Goal: Information Seeking & Learning: Learn about a topic

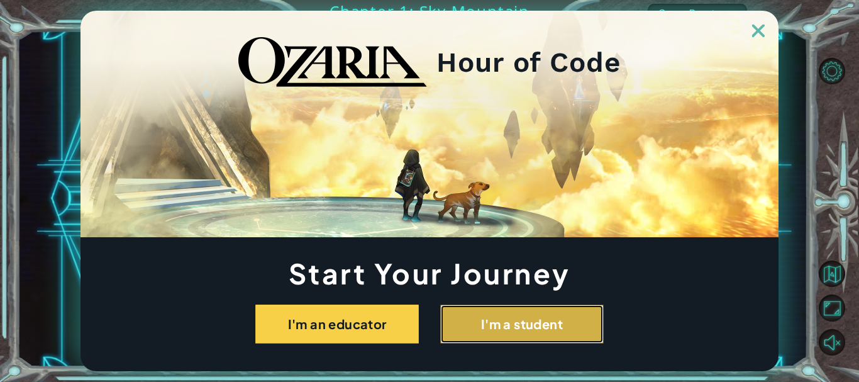
click at [476, 320] on button "I'm a student" at bounding box center [522, 323] width 164 height 39
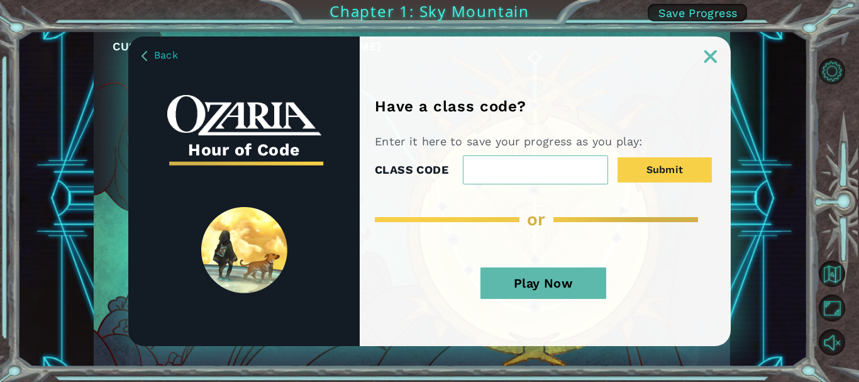
click at [568, 291] on button "Play Now" at bounding box center [544, 282] width 126 height 31
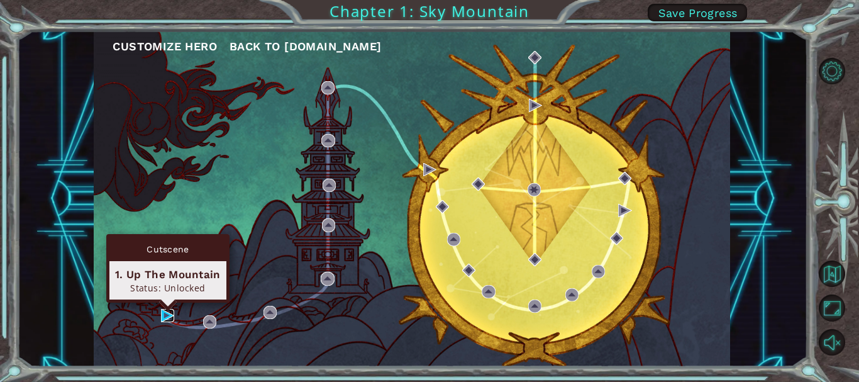
click at [172, 314] on img at bounding box center [167, 315] width 13 height 13
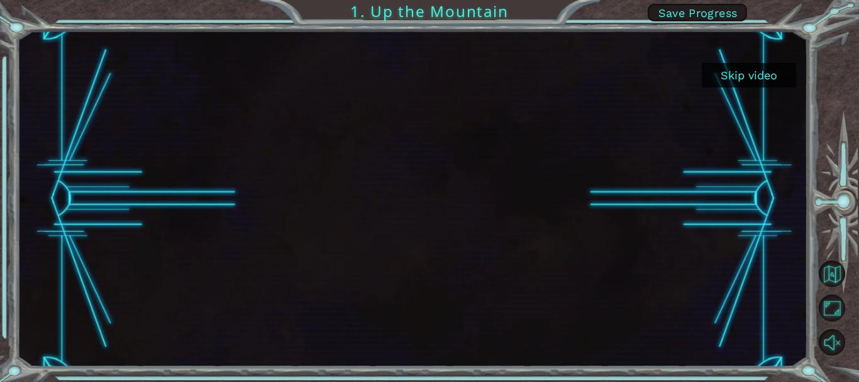
click at [740, 79] on button "Skip video" at bounding box center [749, 75] width 94 height 25
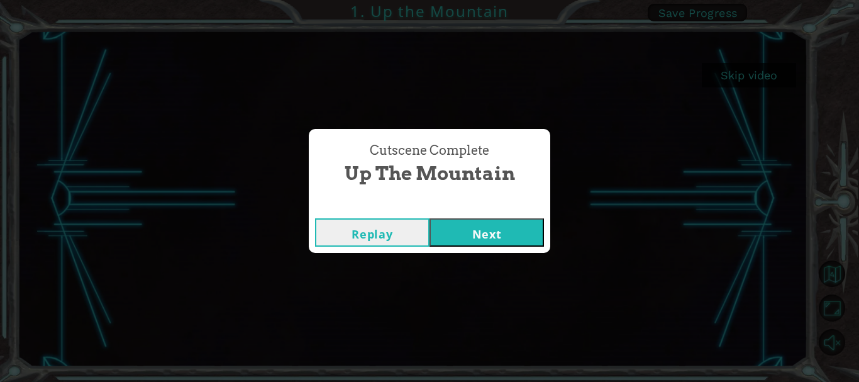
click at [513, 241] on button "Next" at bounding box center [487, 232] width 114 height 28
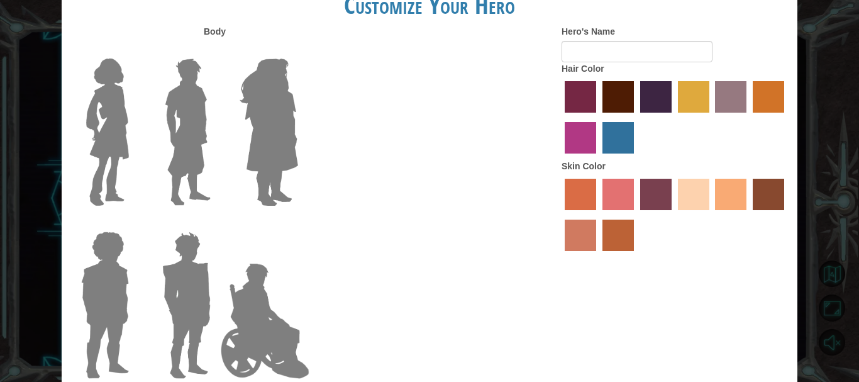
click at [195, 168] on img at bounding box center [188, 131] width 56 height 157
click at [216, 50] on input "Hero Lars" at bounding box center [216, 50] width 0 height 0
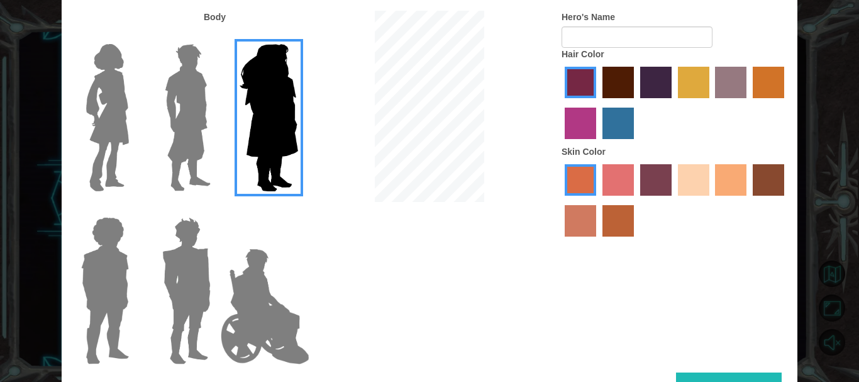
click at [618, 152] on div "Skin Color" at bounding box center [675, 193] width 226 height 97
click at [207, 140] on img at bounding box center [188, 117] width 56 height 157
click at [216, 36] on input "Hero Lars" at bounding box center [216, 36] width 0 height 0
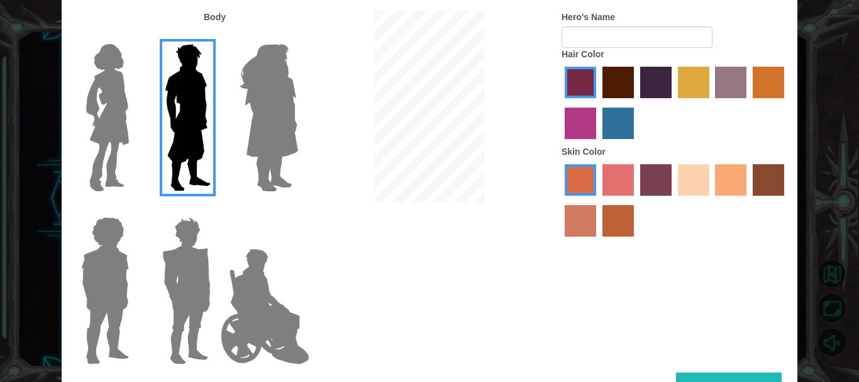
click at [620, 79] on label "maroon hair color" at bounding box center [618, 82] width 31 height 31
click at [598, 103] on input "maroon hair color" at bounding box center [598, 103] width 0 height 0
click at [580, 130] on label "medium red violet hair color" at bounding box center [580, 123] width 31 height 31
click at [786, 103] on input "medium red violet hair color" at bounding box center [786, 103] width 0 height 0
click at [621, 128] on label "lachmara hair color" at bounding box center [618, 123] width 31 height 31
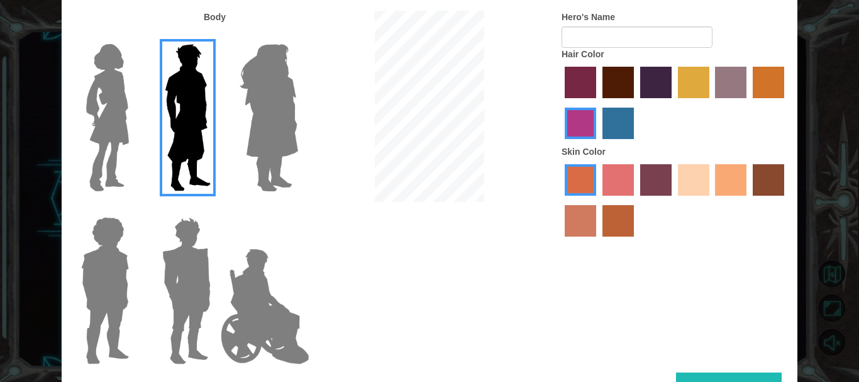
click at [598, 143] on input "lachmara hair color" at bounding box center [598, 143] width 0 height 0
click at [740, 186] on label "tacao skin color" at bounding box center [730, 179] width 31 height 31
click at [711, 200] on input "tacao skin color" at bounding box center [711, 200] width 0 height 0
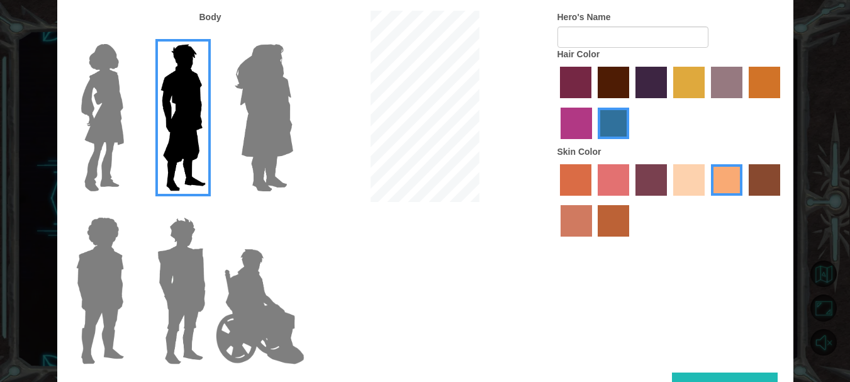
click at [748, 376] on button "Done" at bounding box center [725, 386] width 106 height 28
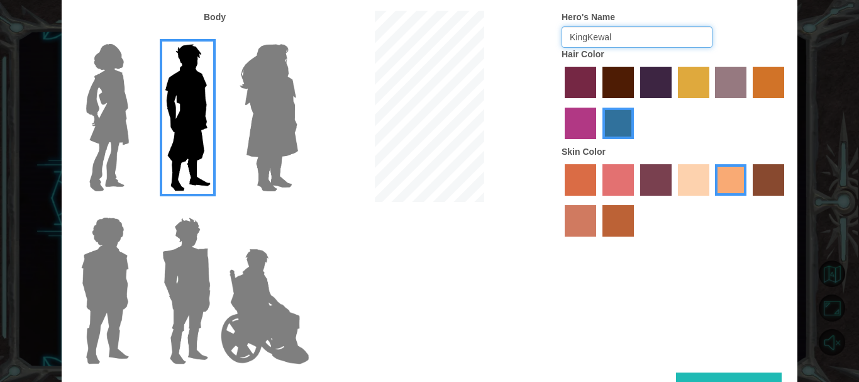
type input "KingKewal"
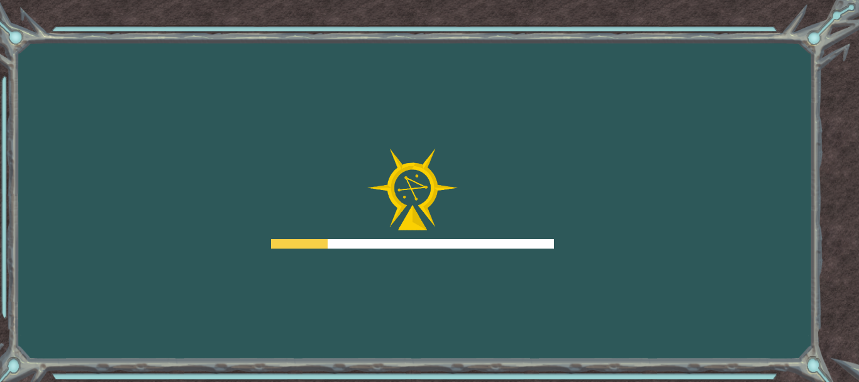
click at [533, 245] on div at bounding box center [412, 243] width 283 height 9
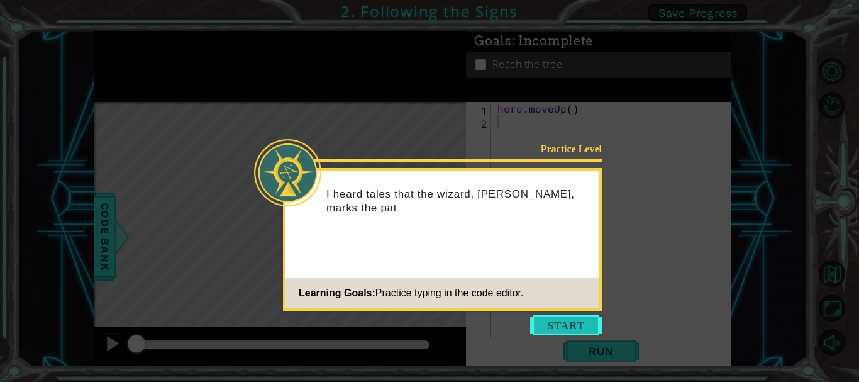
click at [550, 328] on button "Start" at bounding box center [566, 325] width 72 height 20
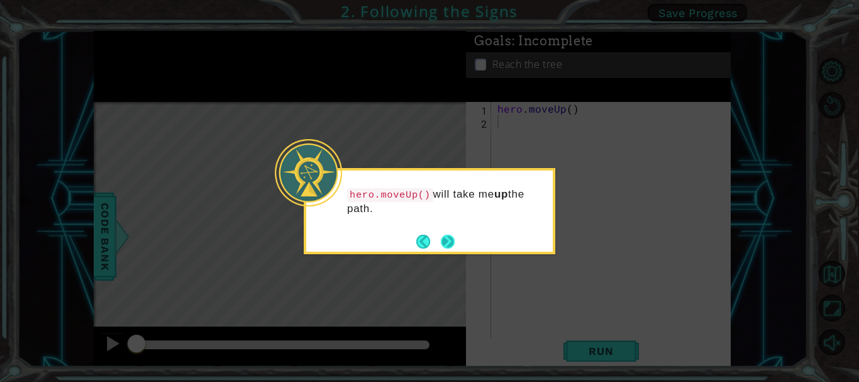
click at [450, 248] on button "Next" at bounding box center [448, 242] width 14 height 14
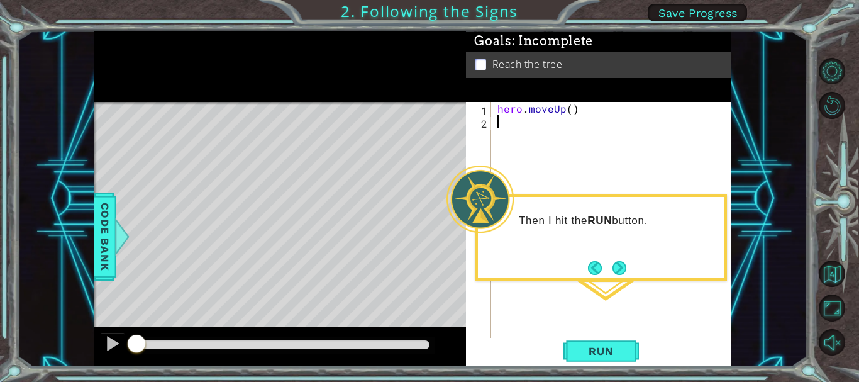
click at [571, 109] on div "hero . moveUp ( )" at bounding box center [614, 234] width 239 height 264
type textarea "hero.moveUp(2)"
click at [591, 355] on span "Run" at bounding box center [601, 351] width 50 height 13
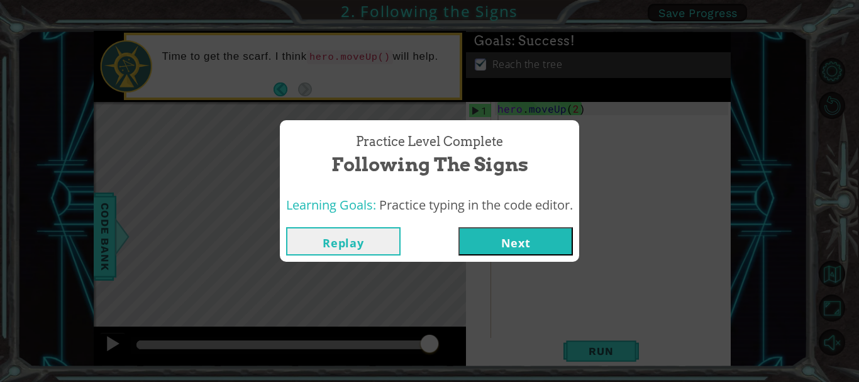
click at [527, 243] on button "Next" at bounding box center [516, 241] width 114 height 28
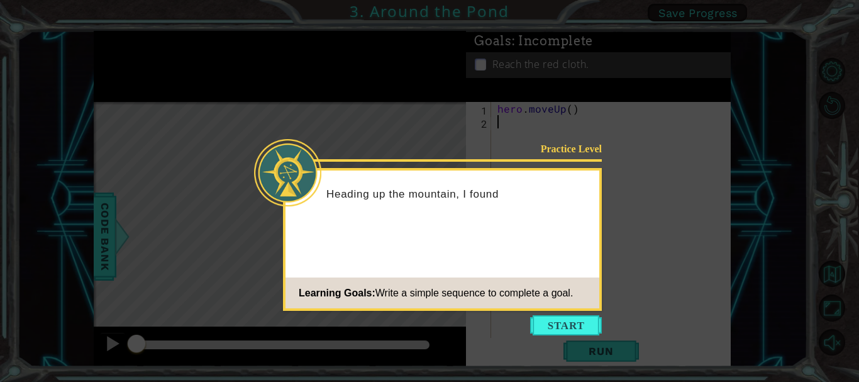
click at [566, 335] on icon at bounding box center [429, 191] width 859 height 382
click at [564, 331] on button "Start" at bounding box center [566, 325] width 72 height 20
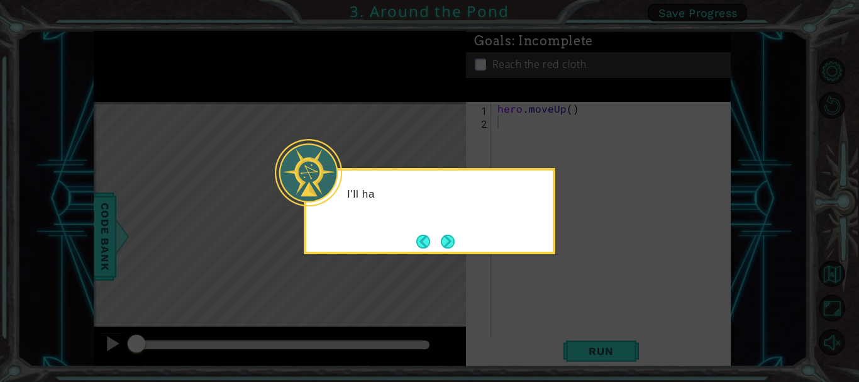
click at [564, 331] on icon at bounding box center [429, 191] width 859 height 382
click at [455, 248] on button "Next" at bounding box center [448, 242] width 14 height 14
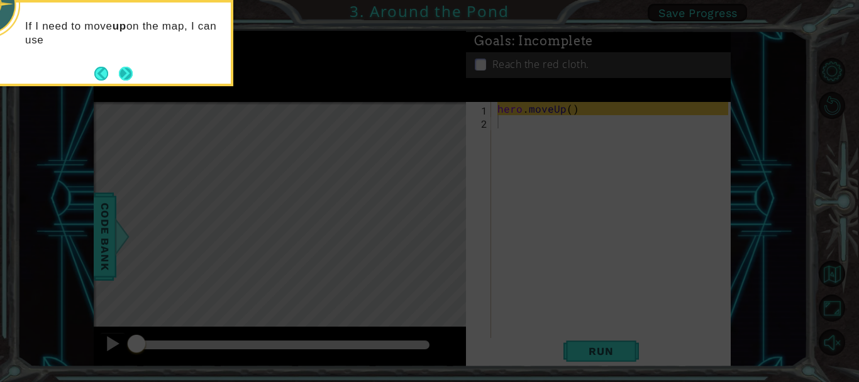
click at [119, 70] on button "Next" at bounding box center [126, 74] width 14 height 14
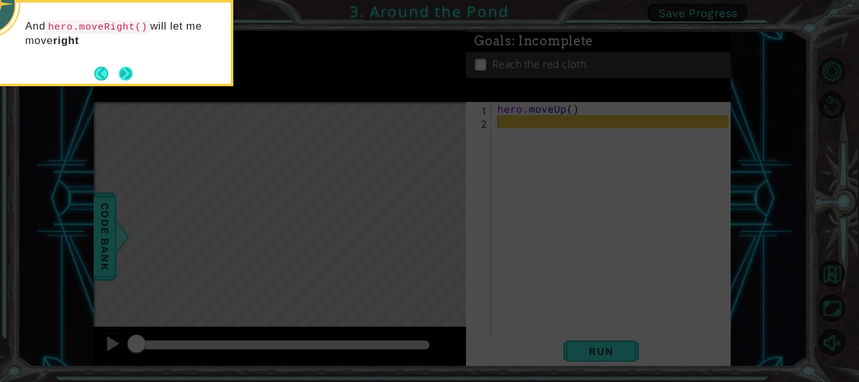
click at [126, 81] on button "Next" at bounding box center [126, 74] width 14 height 14
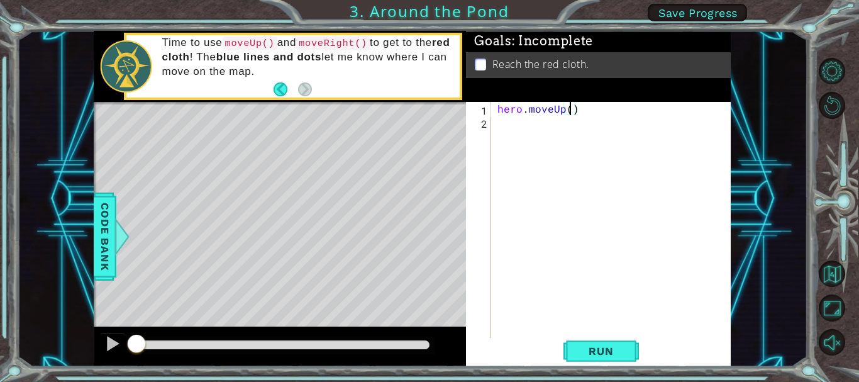
click at [569, 104] on div "hero . moveUp ( )" at bounding box center [614, 234] width 239 height 264
type textarea "hero.moveUp(2)"
click at [521, 127] on div "hero . moveUp ( 2 )" at bounding box center [614, 234] width 239 height 264
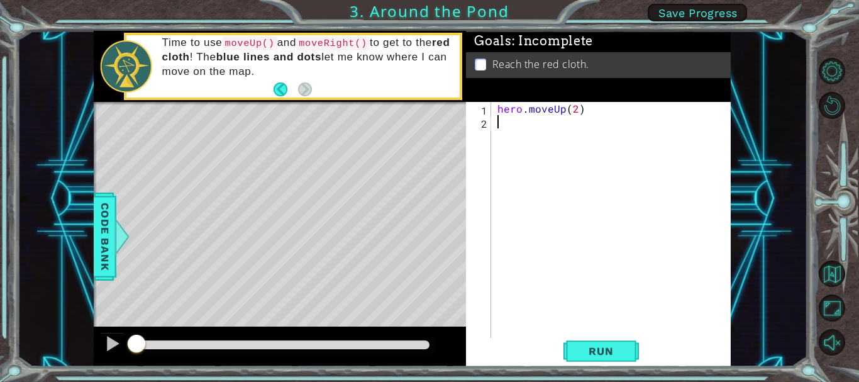
type textarea "h"
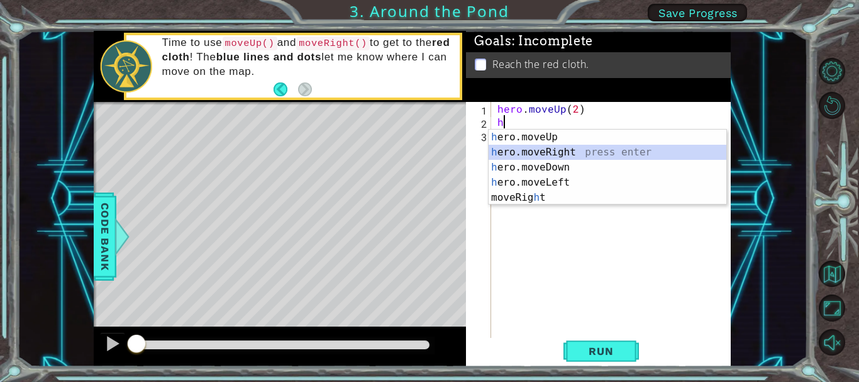
click at [555, 156] on div "h ero.moveUp press enter h ero.moveRight press enter h ero.moveDown press enter…" at bounding box center [608, 183] width 238 height 106
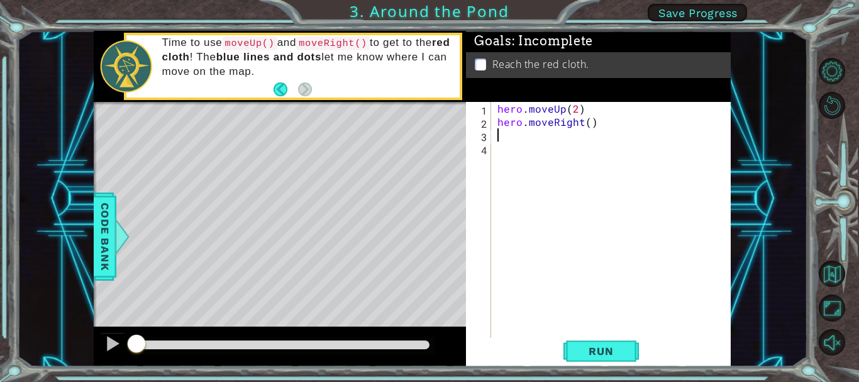
click at [528, 145] on div "hero . moveUp ( 2 ) hero . moveRight ( )" at bounding box center [614, 234] width 239 height 264
click at [534, 137] on div "hero . moveUp ( 2 ) hero . moveRight ( )" at bounding box center [614, 234] width 239 height 264
click at [493, 140] on div "1 2 3 4 hero . moveUp ( 2 ) hero . moveRight ( ) הההההההההההההההההההההההההההההה…" at bounding box center [597, 221] width 262 height 238
click at [499, 138] on div "hero . moveUp ( 2 ) hero . moveRight ( )" at bounding box center [614, 234] width 239 height 264
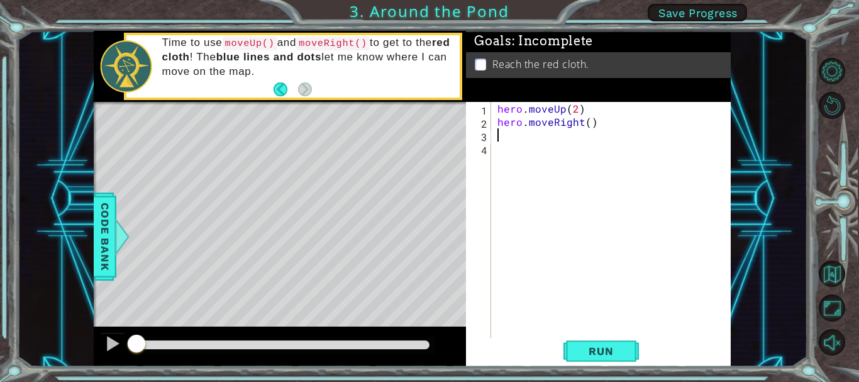
type textarea "h"
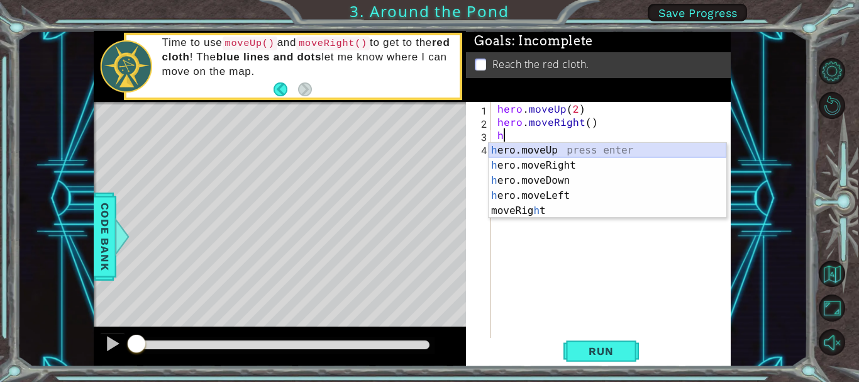
click at [516, 150] on div "h ero.moveUp press enter h ero.moveRight press enter h ero.moveDown press enter…" at bounding box center [608, 196] width 238 height 106
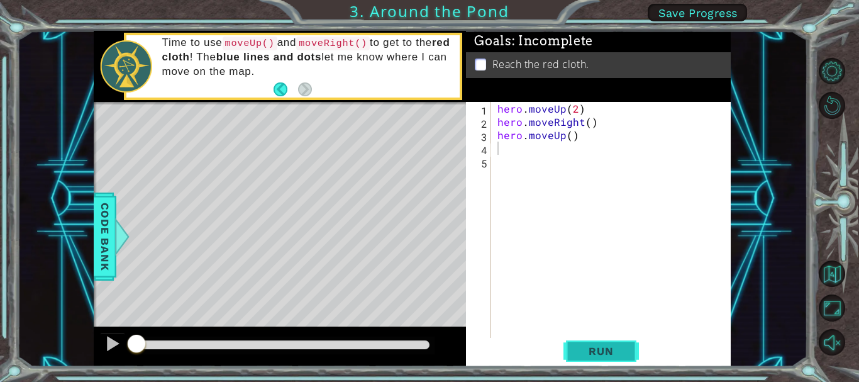
click at [612, 346] on span "Run" at bounding box center [601, 351] width 50 height 13
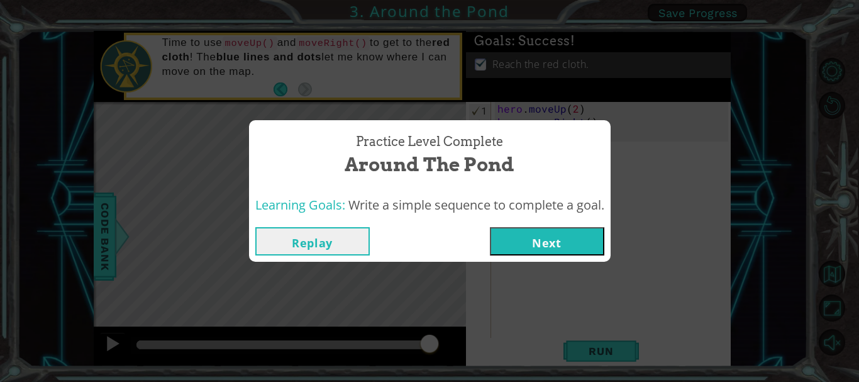
click at [525, 235] on button "Next" at bounding box center [547, 241] width 114 height 28
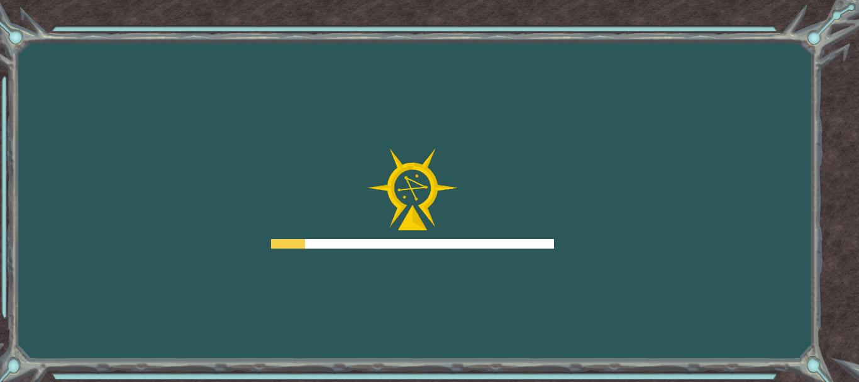
click at [443, 226] on img at bounding box center [412, 189] width 91 height 82
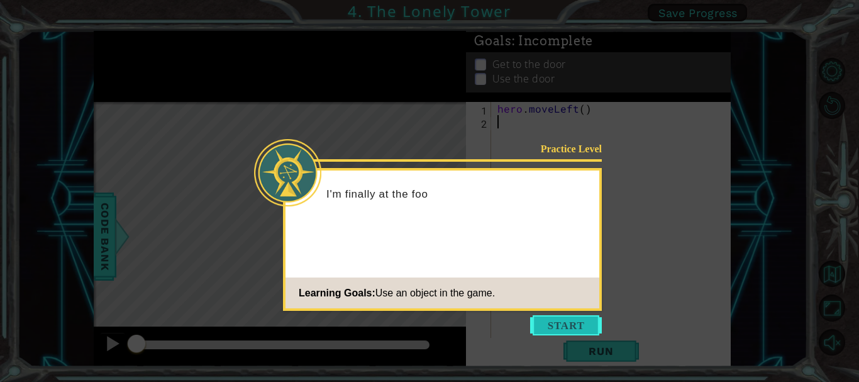
click at [559, 331] on button "Start" at bounding box center [566, 325] width 72 height 20
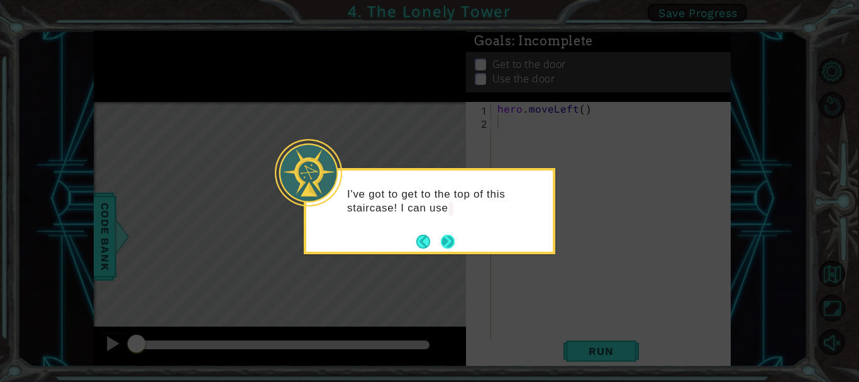
click at [447, 235] on button "Next" at bounding box center [448, 242] width 14 height 14
click at [446, 236] on button "Next" at bounding box center [448, 242] width 14 height 14
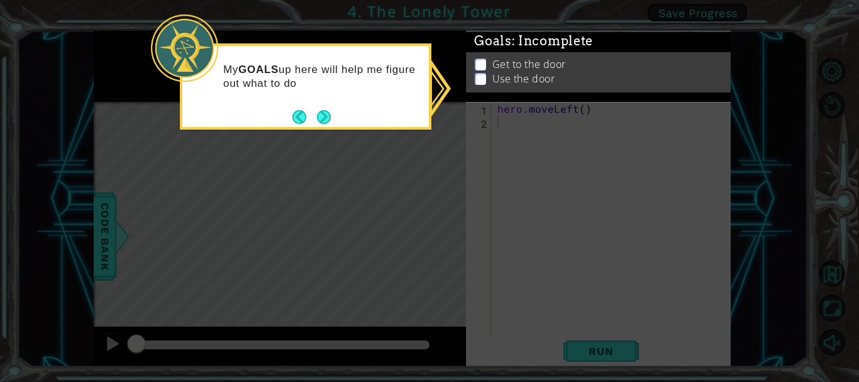
click at [337, 116] on div "My GOALS up here will help me figure out what to do" at bounding box center [306, 86] width 252 height 86
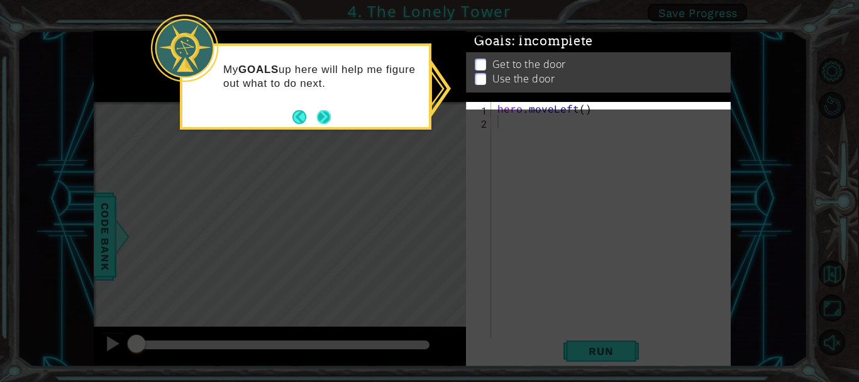
click at [326, 113] on button "Next" at bounding box center [324, 117] width 14 height 14
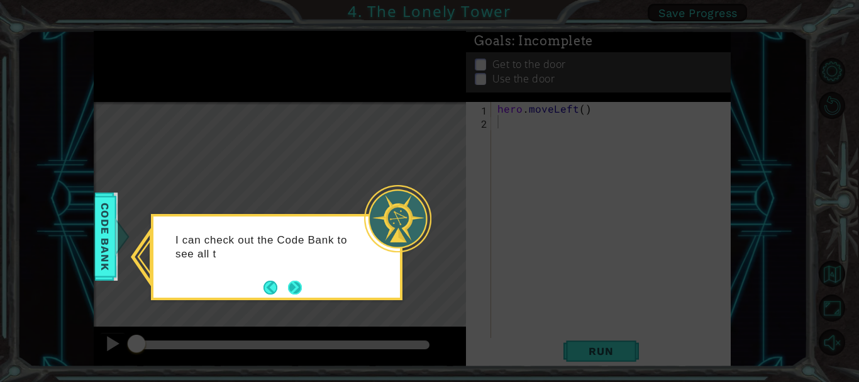
click at [306, 282] on div "I can check out the Code Bank to see all t" at bounding box center [276, 253] width 247 height 64
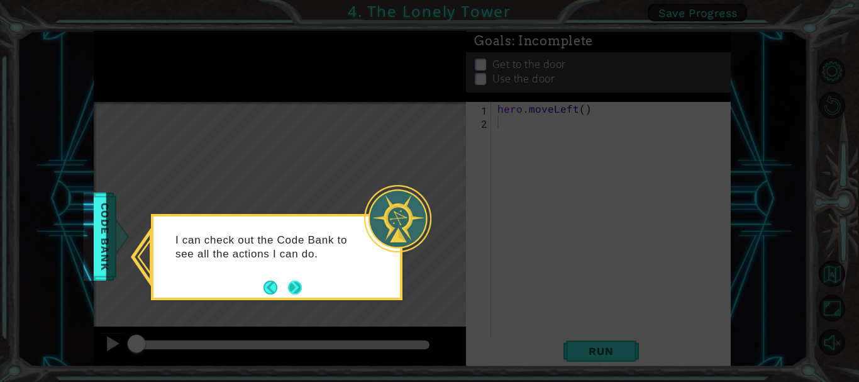
click at [297, 287] on button "Next" at bounding box center [295, 288] width 14 height 14
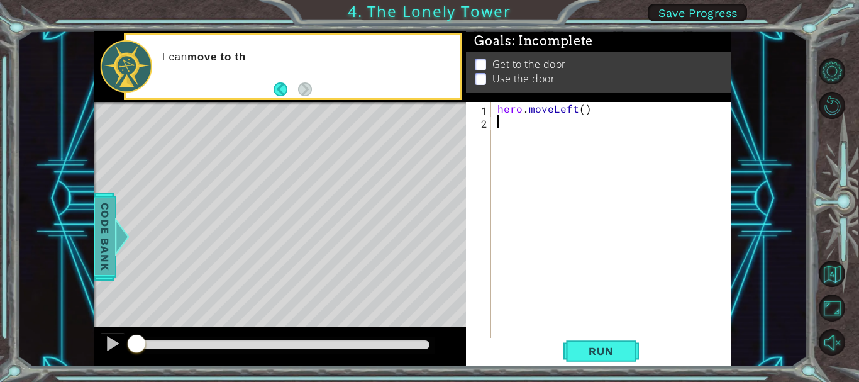
click at [95, 239] on span "Code Bank" at bounding box center [96, 236] width 20 height 77
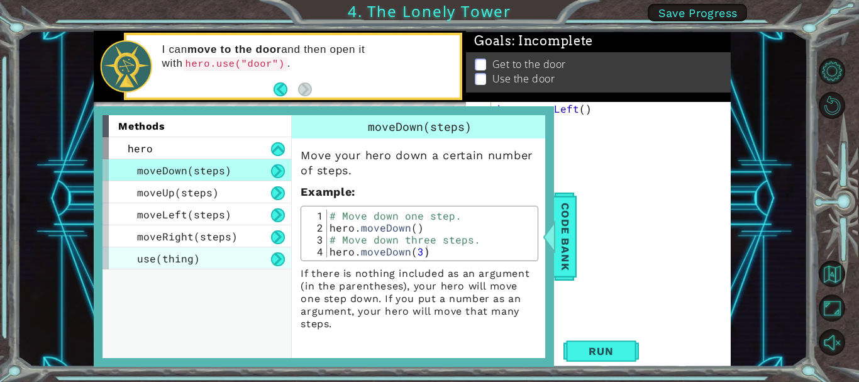
click at [236, 250] on div "use(thing)" at bounding box center [197, 258] width 189 height 22
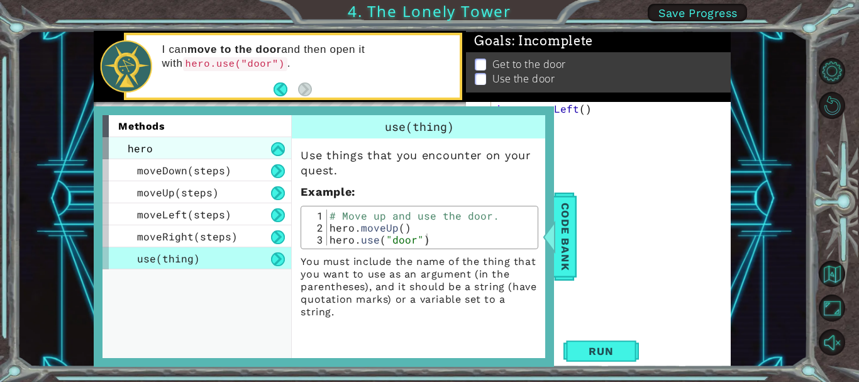
click at [228, 156] on div "hero" at bounding box center [197, 148] width 189 height 22
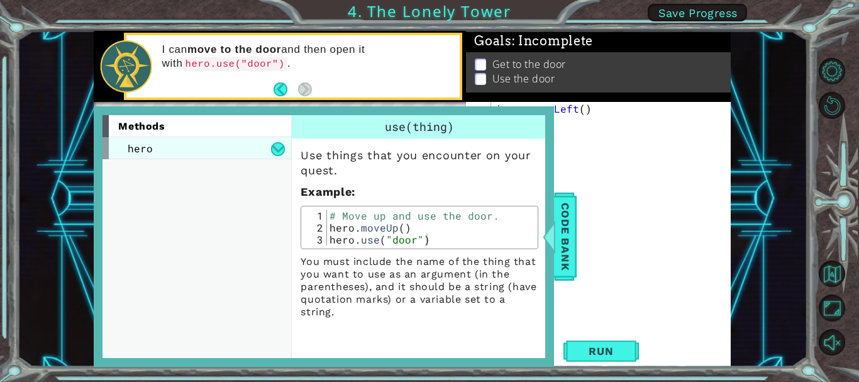
click at [285, 143] on div "hero" at bounding box center [197, 148] width 189 height 22
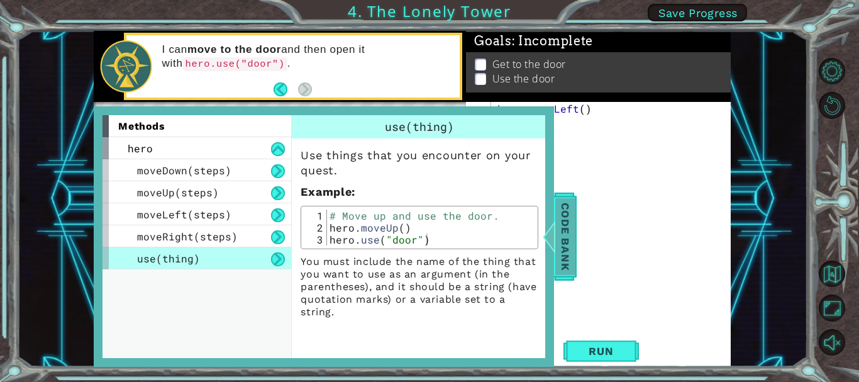
click at [568, 232] on span "Code Bank" at bounding box center [565, 236] width 20 height 77
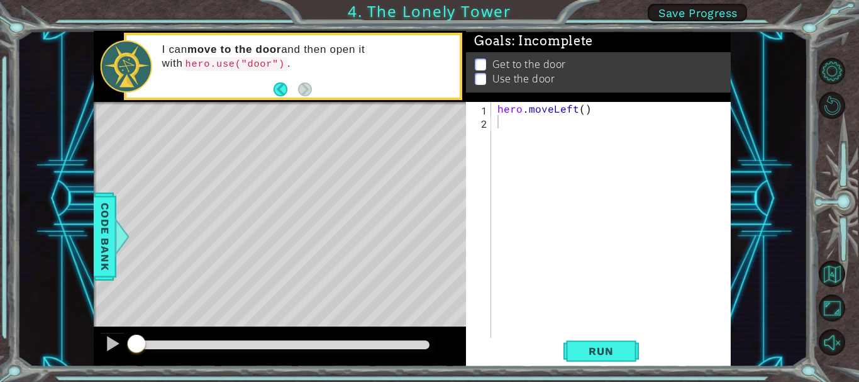
click at [580, 115] on div "hero . moveLeft ( )" at bounding box center [614, 234] width 239 height 264
type textarea "hero.moveLeft(2)"
click at [521, 130] on div "hero . moveLeft ( 2 )" at bounding box center [614, 234] width 239 height 264
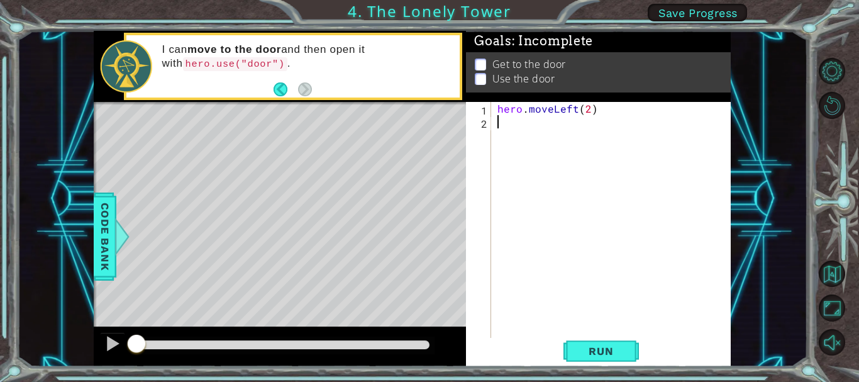
type textarea "h"
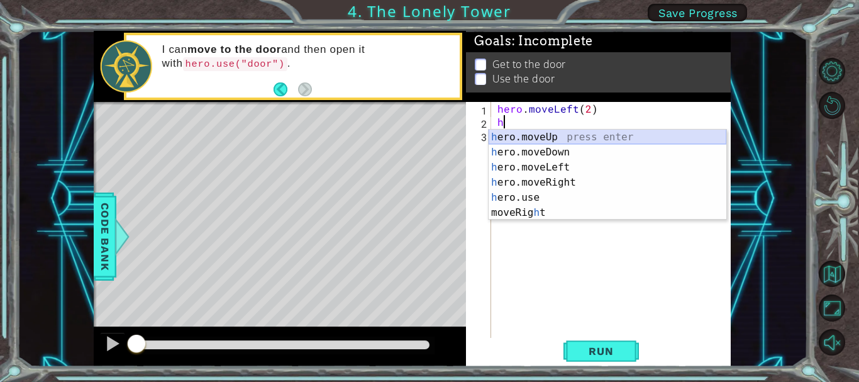
click at [534, 139] on div "h ero.moveUp press enter h ero.moveDown press enter h ero.moveLeft press enter …" at bounding box center [608, 190] width 238 height 121
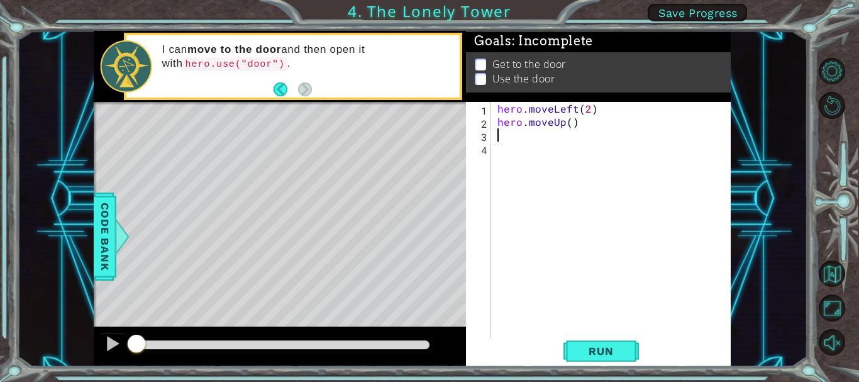
click at [569, 126] on div "hero . moveLeft ( 2 ) hero . moveUp ( )" at bounding box center [614, 234] width 239 height 264
type textarea "hero.moveUp(2)"
click at [505, 138] on div "hero . moveLeft ( 2 ) hero . moveUp ( 2 )" at bounding box center [614, 234] width 239 height 264
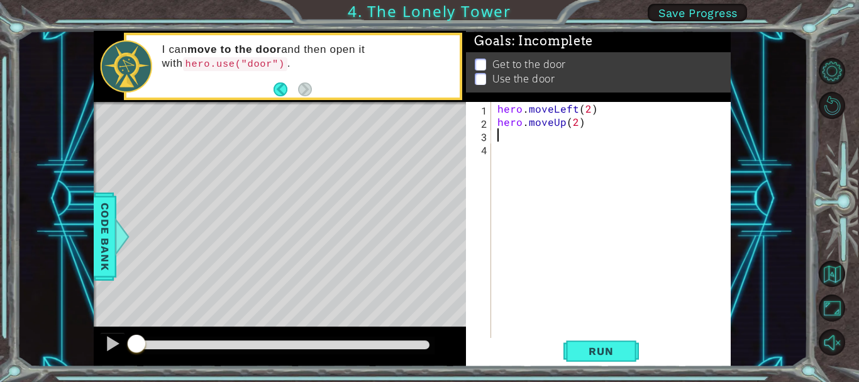
type textarea "h"
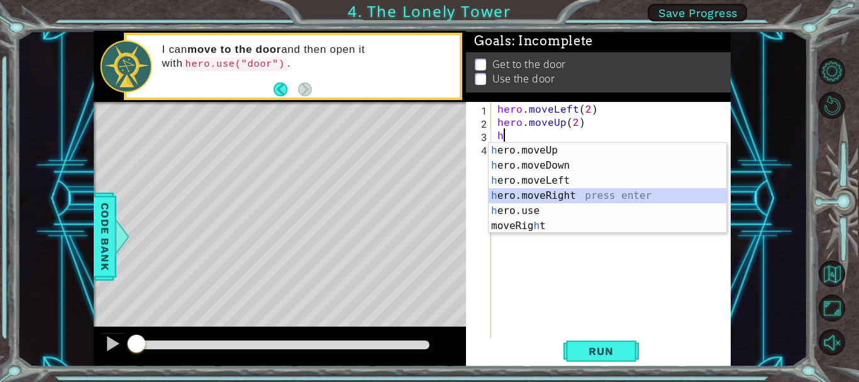
click at [554, 192] on div "h ero.moveUp press enter h ero.moveDown press enter h ero.moveLeft press enter …" at bounding box center [608, 203] width 238 height 121
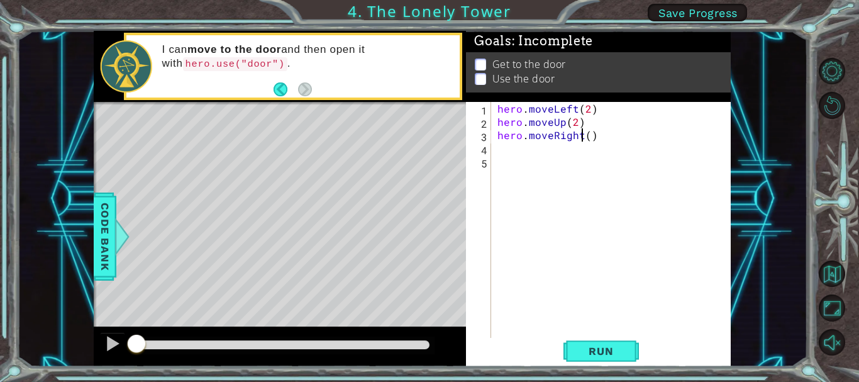
click at [585, 137] on div "hero . moveLeft ( 2 ) hero . moveUp ( 2 ) hero . moveRight ( )" at bounding box center [614, 234] width 239 height 264
click at [586, 138] on div "hero . moveLeft ( 2 ) hero . moveUp ( 2 ) hero . moveRight ( )" at bounding box center [614, 234] width 239 height 264
type textarea "hero.moveRight(2)"
click at [526, 157] on div "hero . moveLeft ( 2 ) hero . moveUp ( 2 ) hero . moveRight ( 2 )" at bounding box center [614, 234] width 239 height 264
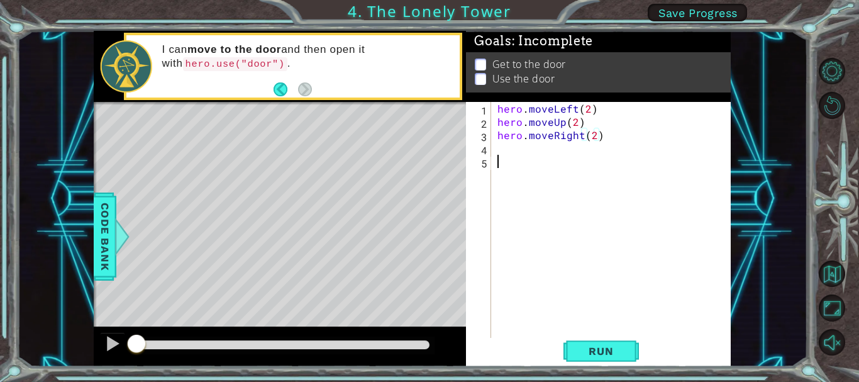
scroll to position [0, 0]
click at [525, 146] on div "hero . moveLeft ( 2 ) hero . moveUp ( 2 ) hero . moveRight ( 2 )" at bounding box center [614, 234] width 239 height 264
type textarea "hero.moveRight(2)"
click at [504, 148] on div "hero . moveLeft ( 2 ) hero . moveUp ( 2 ) hero . moveRight ( 2 )" at bounding box center [614, 234] width 239 height 264
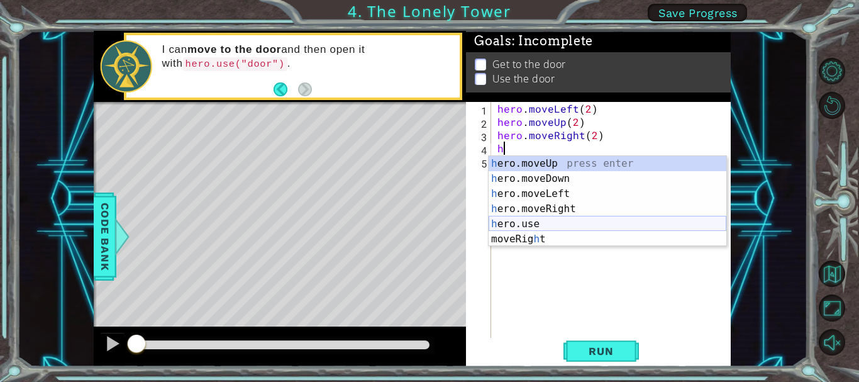
click at [540, 220] on div "h ero.moveUp press enter h ero.moveDown press enter h ero.moveLeft press enter …" at bounding box center [608, 216] width 238 height 121
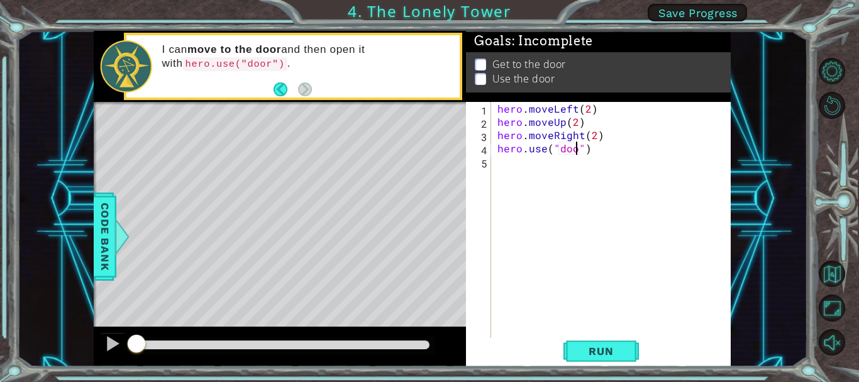
type textarea "hero.use("door")"
click at [604, 346] on span "Run" at bounding box center [601, 351] width 50 height 13
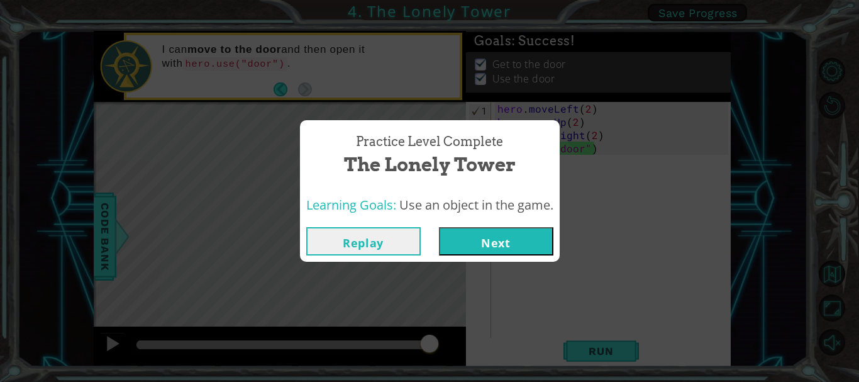
click at [491, 238] on button "Next" at bounding box center [496, 241] width 114 height 28
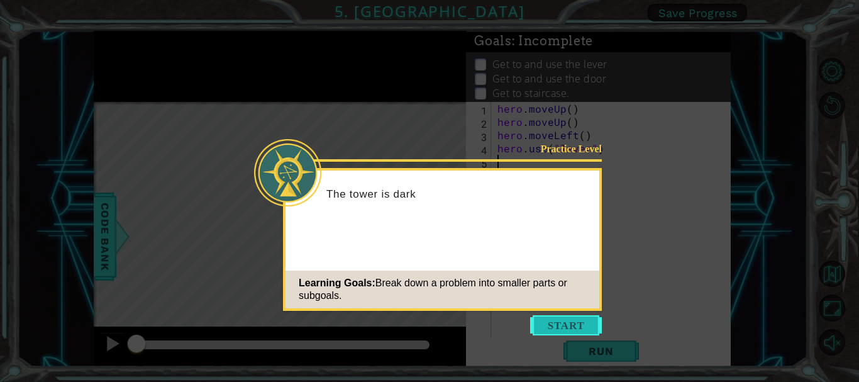
click at [582, 333] on button "Start" at bounding box center [566, 325] width 72 height 20
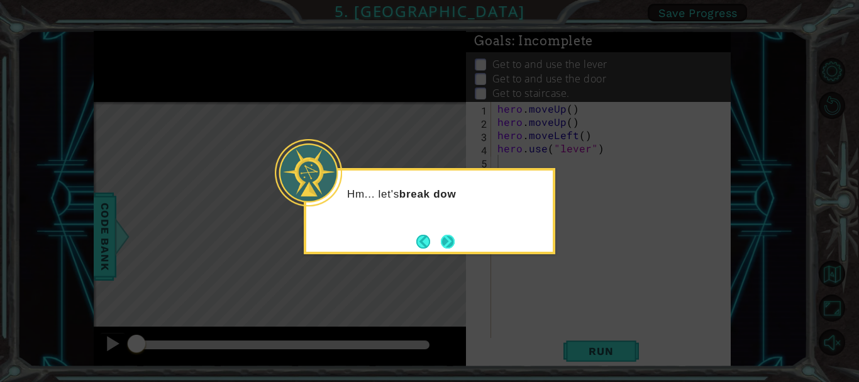
click at [448, 239] on button "Next" at bounding box center [448, 242] width 14 height 14
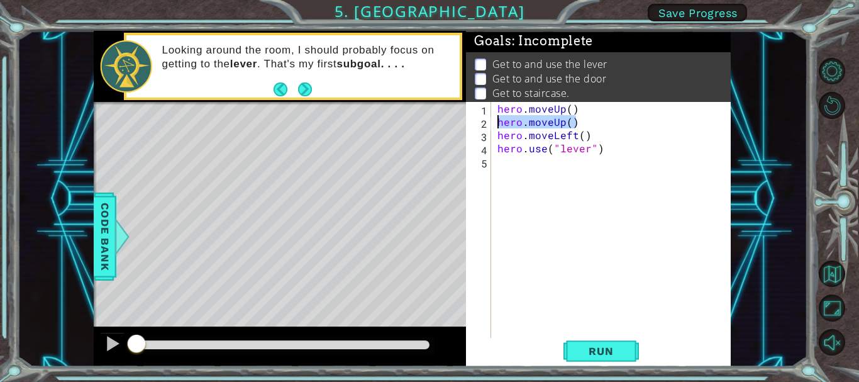
drag, startPoint x: 574, startPoint y: 119, endPoint x: 483, endPoint y: 116, distance: 91.3
click at [483, 116] on div "1 2 3 4 5 hero . moveUp ( ) hero . moveUp ( ) hero . moveLeft ( ) hero . use ( …" at bounding box center [597, 221] width 262 height 238
type textarea "hero.moveUp()"
click at [571, 105] on div "hero . moveUp ( ) hero . moveLeft ( ) hero . use ( "lever" )" at bounding box center [614, 234] width 239 height 264
type textarea "hero.moveUp(2)"
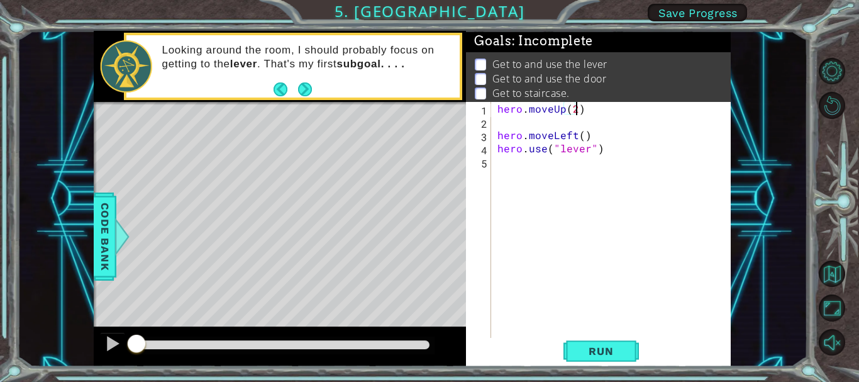
scroll to position [0, 4]
click at [552, 123] on div "hero . moveUp ( 2 ) hero . moveLeft ( ) hero . use ( "lever" )" at bounding box center [614, 234] width 239 height 264
type textarea "hero.moveUp(2)"
click at [518, 159] on div "hero . moveUp ( 2 ) hero . moveLeft ( ) hero . use ( "lever" )" at bounding box center [614, 234] width 239 height 264
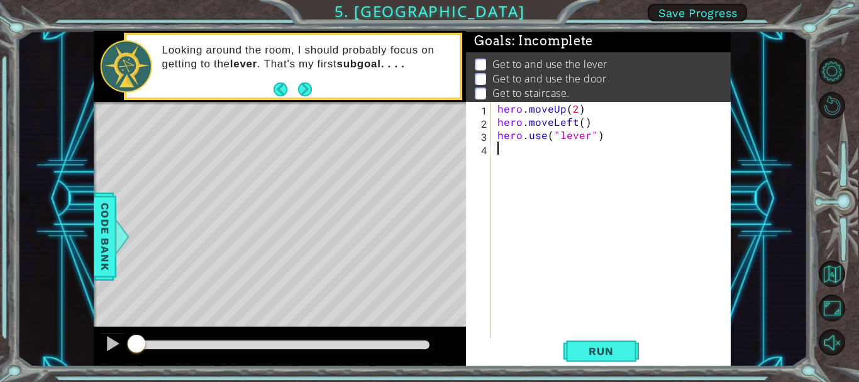
type textarea "h"
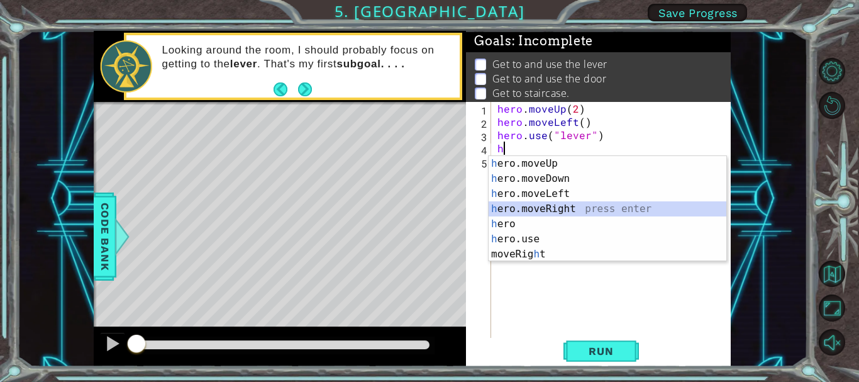
click at [555, 206] on div "h ero.moveUp press enter h ero.moveDown press enter h ero.moveLeft press enter …" at bounding box center [608, 224] width 238 height 136
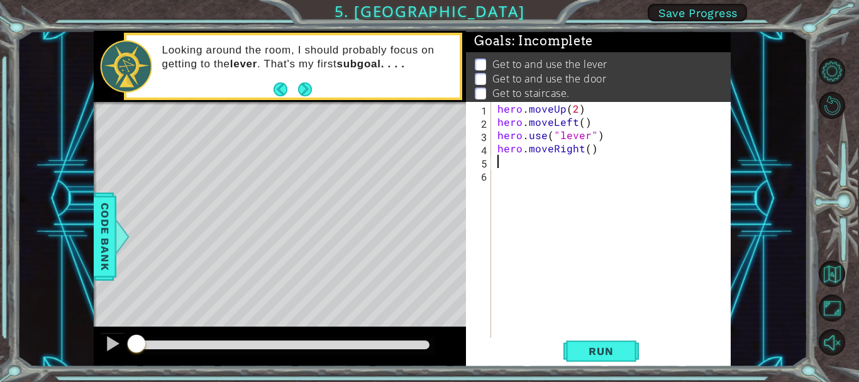
click at [589, 151] on div "hero . moveUp ( 2 ) hero . moveLeft ( ) hero . use ( "lever" ) hero . moveRight…" at bounding box center [614, 234] width 239 height 264
type textarea "hero.moveRight(3)"
click at [540, 168] on div "hero . moveUp ( 2 ) hero . moveLeft ( ) hero . use ( "lever" ) hero . moveRight…" at bounding box center [614, 234] width 239 height 264
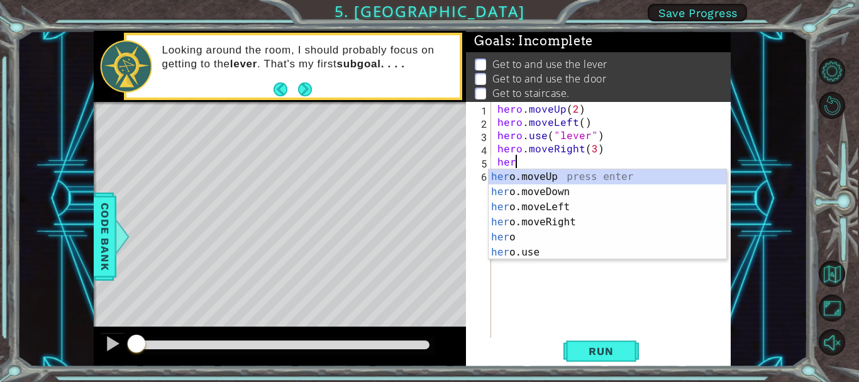
scroll to position [0, 1]
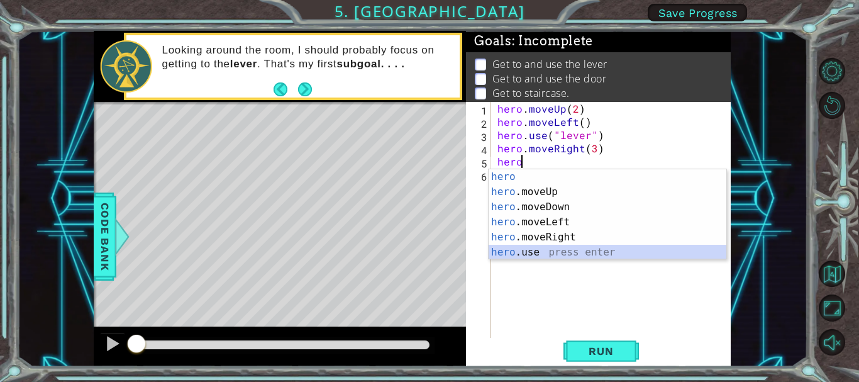
click at [555, 248] on div "hero press enter hero .moveUp press enter hero .moveDown press enter hero .move…" at bounding box center [608, 229] width 238 height 121
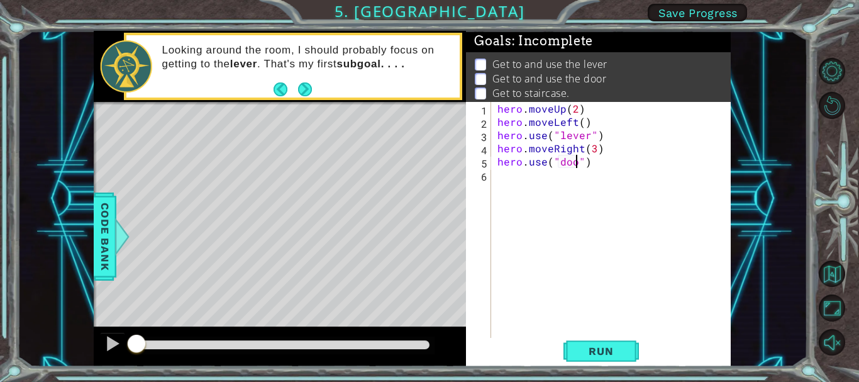
type textarea "hero.use("door")"
click at [515, 179] on div "hero . moveUp ( 2 ) hero . moveLeft ( ) hero . use ( "lever" ) hero . moveRight…" at bounding box center [614, 234] width 239 height 264
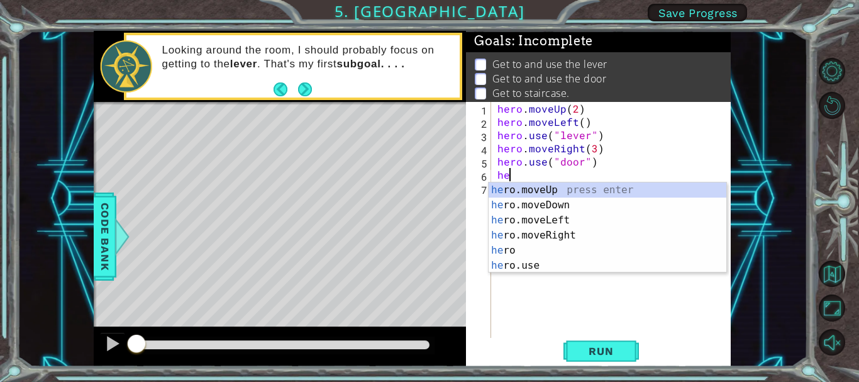
type textarea "her"
click at [580, 185] on div "her o.moveUp press enter her o.moveDown press enter her o.moveLeft press enter …" at bounding box center [608, 242] width 238 height 121
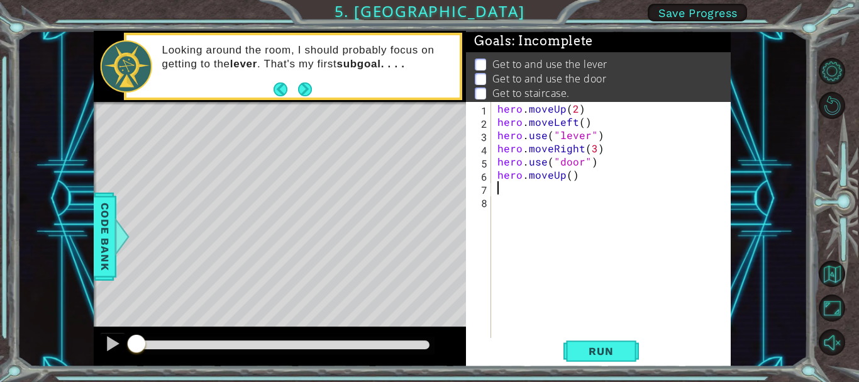
click at [571, 172] on div "hero . moveUp ( 2 ) hero . moveLeft ( ) hero . use ( "lever" ) hero . moveRight…" at bounding box center [614, 234] width 239 height 264
type textarea "hero.moveUp(2)"
click at [542, 193] on div "hero . moveUp ( 2 ) hero . moveLeft ( ) hero . use ( "lever" ) hero . moveRight…" at bounding box center [614, 234] width 239 height 264
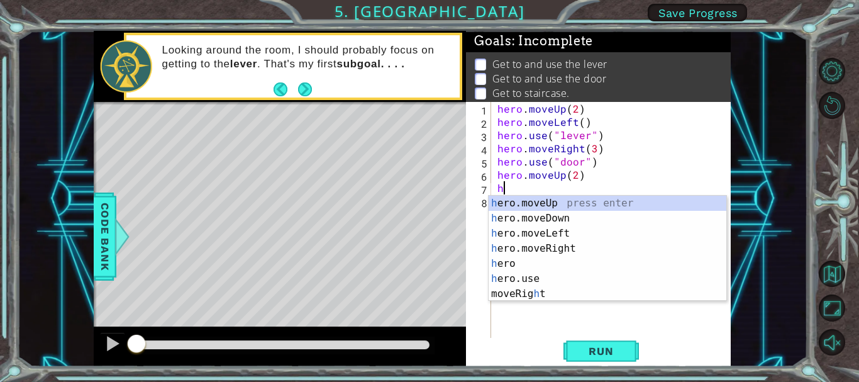
type textarea "he"
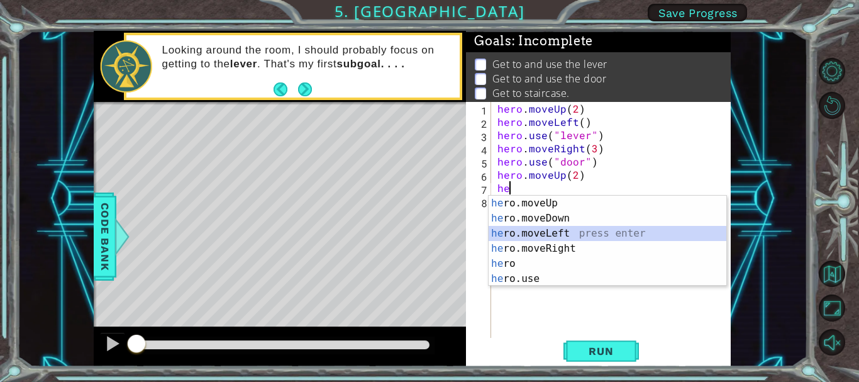
click at [564, 230] on div "he ro.moveUp press enter he ro.moveDown press enter he ro.moveLeft press enter …" at bounding box center [608, 256] width 238 height 121
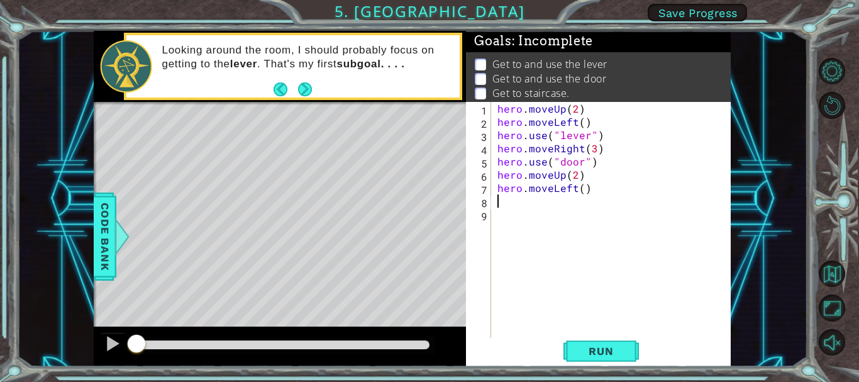
click at [579, 191] on div "hero . moveUp ( 2 ) hero . moveLeft ( ) hero . use ( "lever" ) hero . moveRight…" at bounding box center [614, 234] width 239 height 264
click at [581, 191] on div "hero . moveUp ( 2 ) hero . moveLeft ( ) hero . use ( "lever" ) hero . moveRight…" at bounding box center [614, 234] width 239 height 264
type textarea "hero.moveLeft(3)"
click at [539, 206] on div "hero . moveUp ( 2 ) hero . moveLeft ( ) hero . use ( "lever" ) hero . moveRight…" at bounding box center [614, 234] width 239 height 264
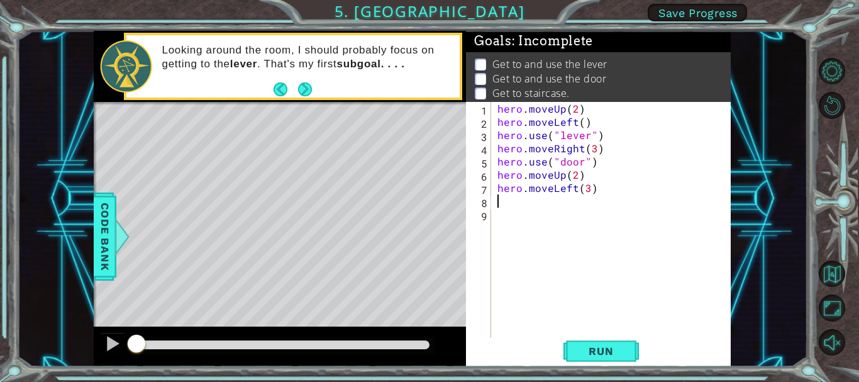
scroll to position [0, 0]
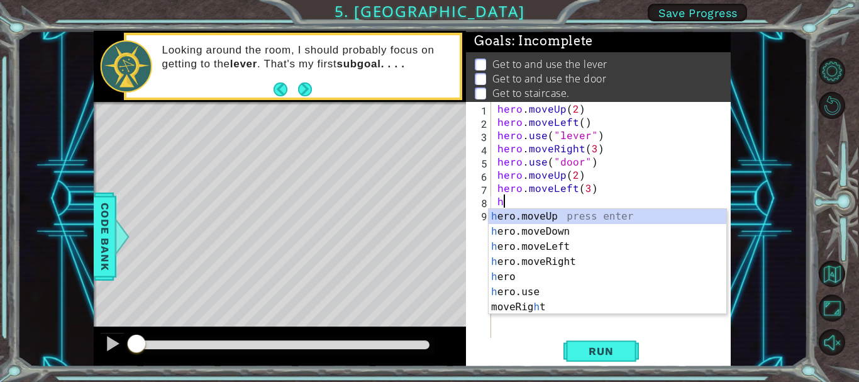
type textarea "he"
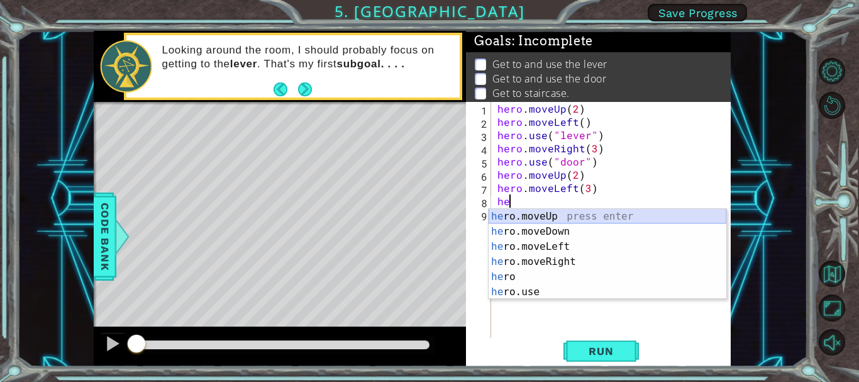
click at [576, 216] on div "he ro.moveUp press enter he ro.moveDown press enter he ro.moveLeft press enter …" at bounding box center [608, 269] width 238 height 121
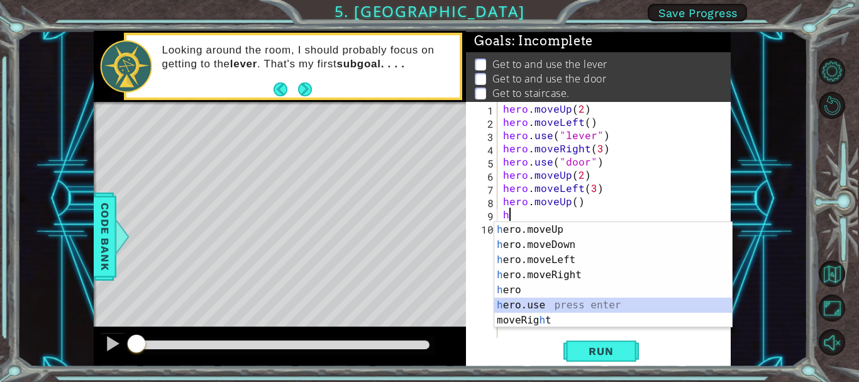
click at [546, 303] on div "h ero.moveUp press enter h ero.moveDown press enter h ero.moveLeft press enter …" at bounding box center [613, 290] width 238 height 136
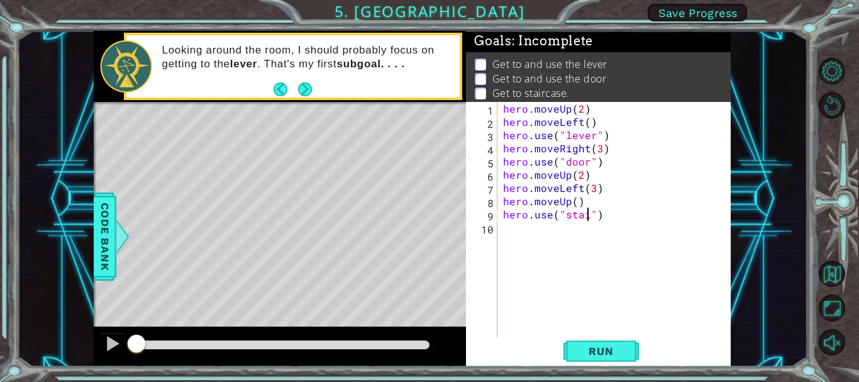
scroll to position [0, 6]
type textarea "hero.use("staircase")"
click at [537, 231] on div "hero . moveUp ( 2 ) hero . moveLeft ( ) hero . use ( "lever" ) hero . moveRight…" at bounding box center [617, 234] width 233 height 264
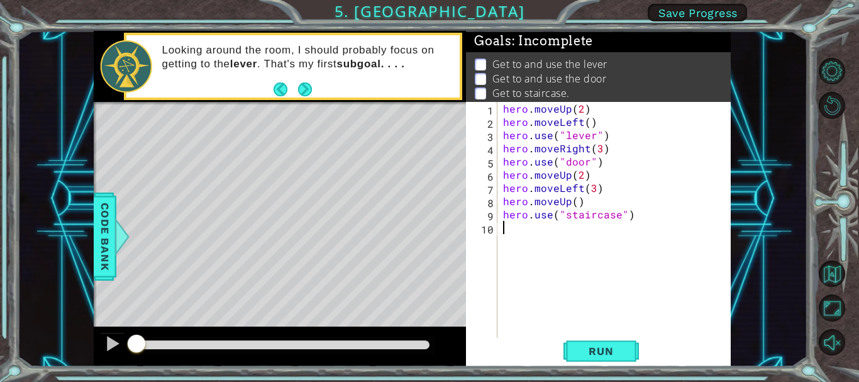
type textarea "hero.use("staircase")"
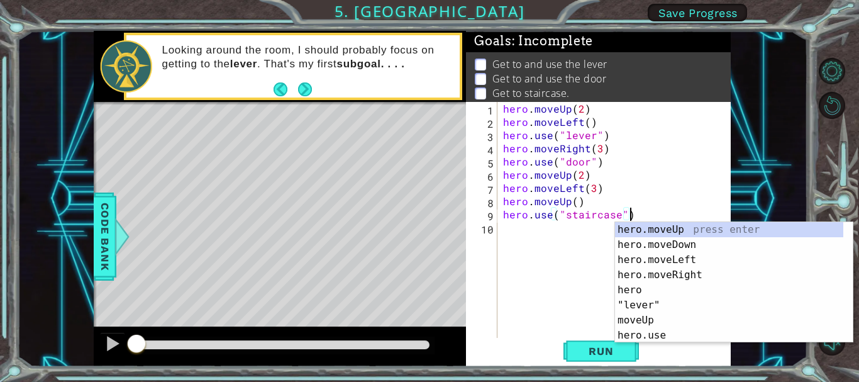
click at [530, 227] on div "hero . moveUp ( 2 ) hero . moveLeft ( ) hero . use ( "lever" ) hero . moveRight…" at bounding box center [617, 234] width 233 height 264
type textarea "hero.use("staircase")"
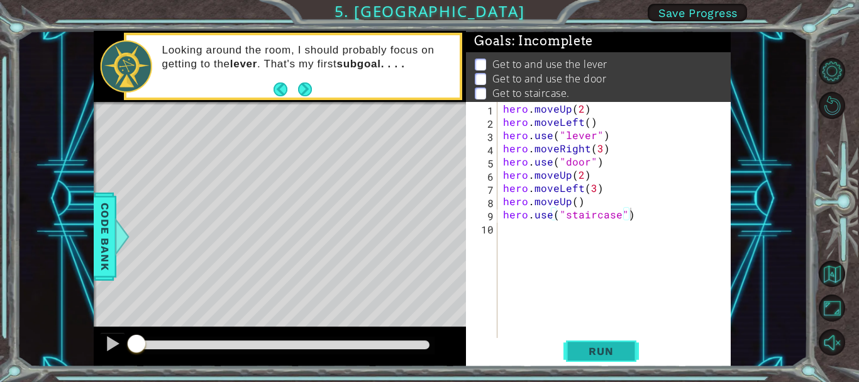
click at [594, 354] on span "Run" at bounding box center [601, 351] width 50 height 13
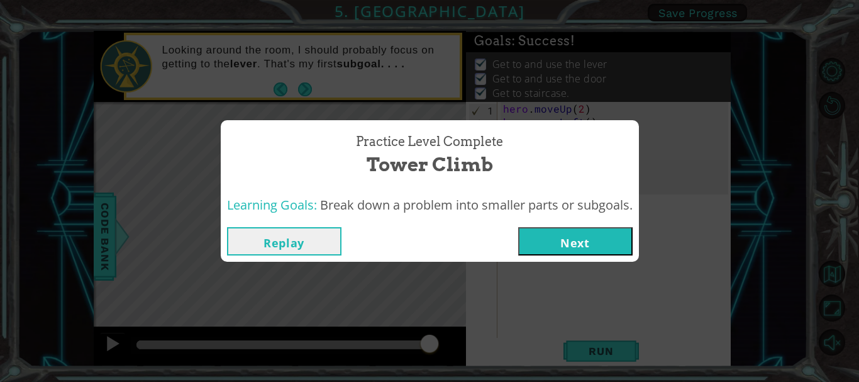
drag, startPoint x: 284, startPoint y: 347, endPoint x: 555, endPoint y: 281, distance: 278.4
click at [487, 338] on body "1 ההההההההההההההההההההההההההההההההההההההההההההההההההההההההההההההההההההההההההההה…" at bounding box center [429, 191] width 859 height 382
click at [605, 240] on button "Next" at bounding box center [575, 241] width 114 height 28
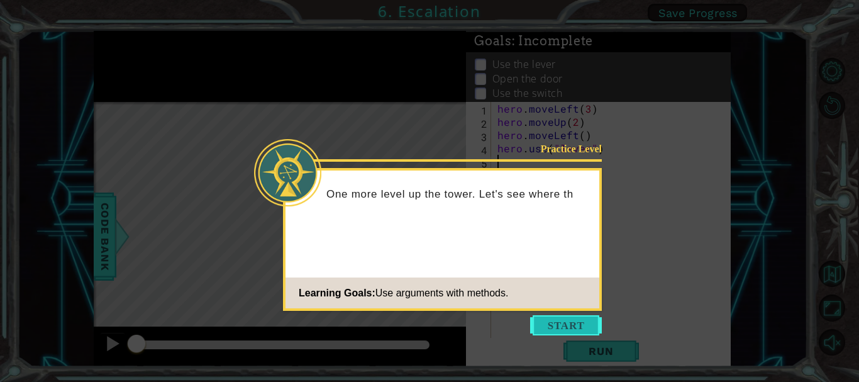
click at [571, 323] on button "Start" at bounding box center [566, 325] width 72 height 20
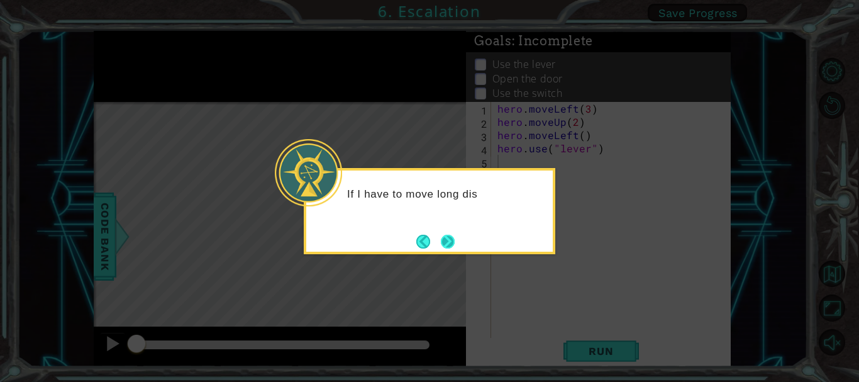
click at [441, 235] on button "Next" at bounding box center [448, 242] width 14 height 14
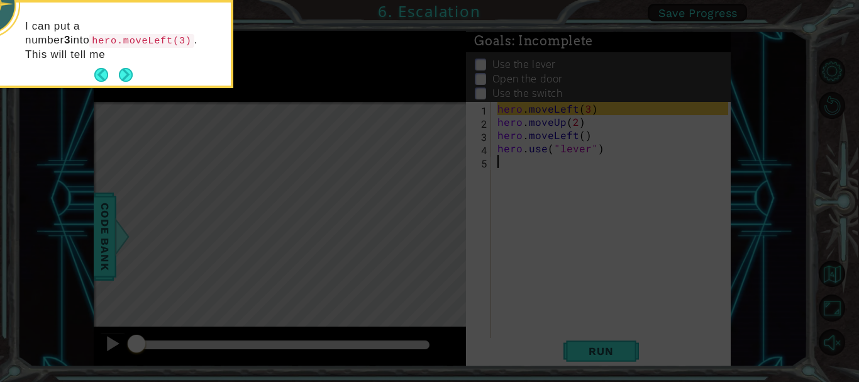
click at [138, 67] on div "I can put a number 3 into hero.moveLeft(3) . This will tell me" at bounding box center [107, 47] width 247 height 78
click at [133, 74] on div "I can put a number 3 into hero.moveLeft(3) . This will tell me how many steps I…" at bounding box center [107, 47] width 247 height 78
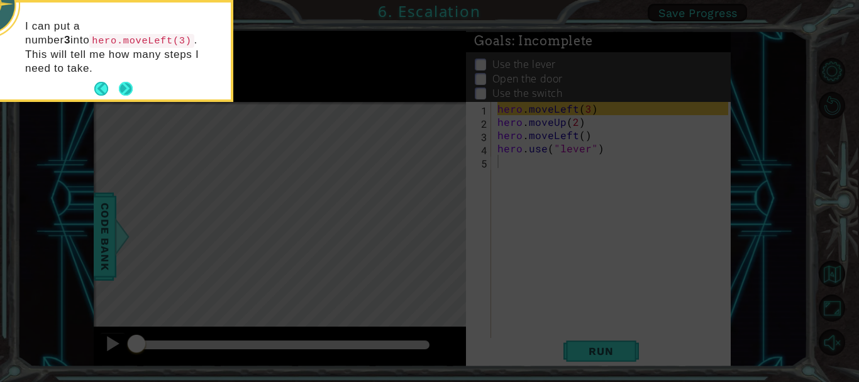
click at [125, 82] on button "Next" at bounding box center [126, 89] width 14 height 14
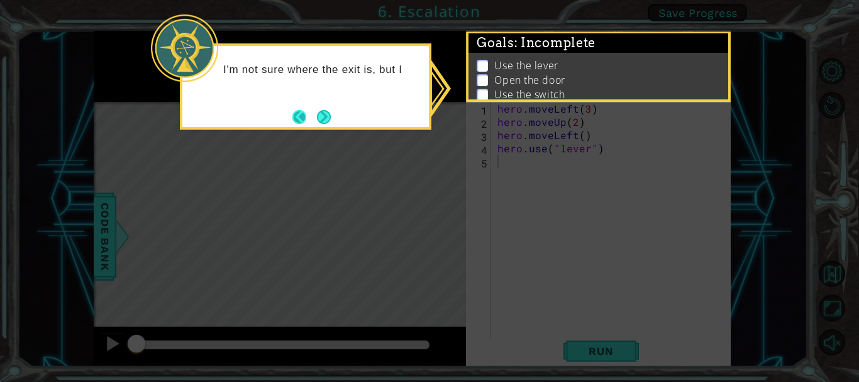
click at [309, 120] on button "Back" at bounding box center [304, 117] width 25 height 14
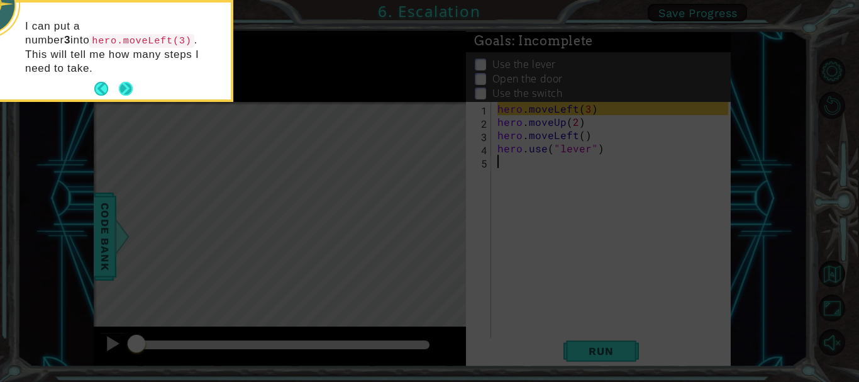
click at [133, 82] on button "Next" at bounding box center [126, 89] width 14 height 14
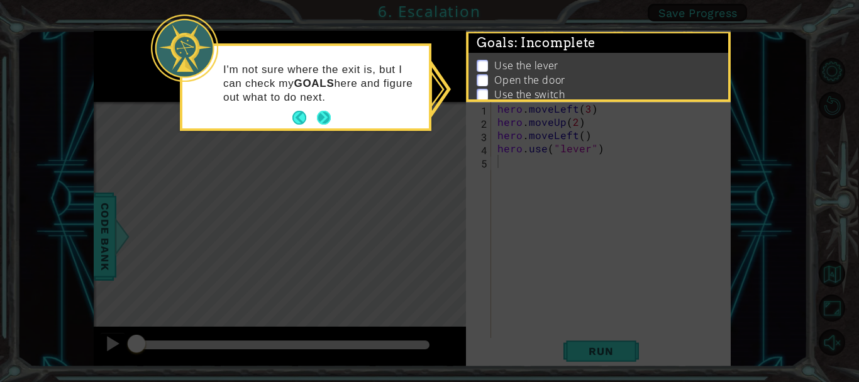
click at [327, 111] on button "Next" at bounding box center [324, 118] width 14 height 14
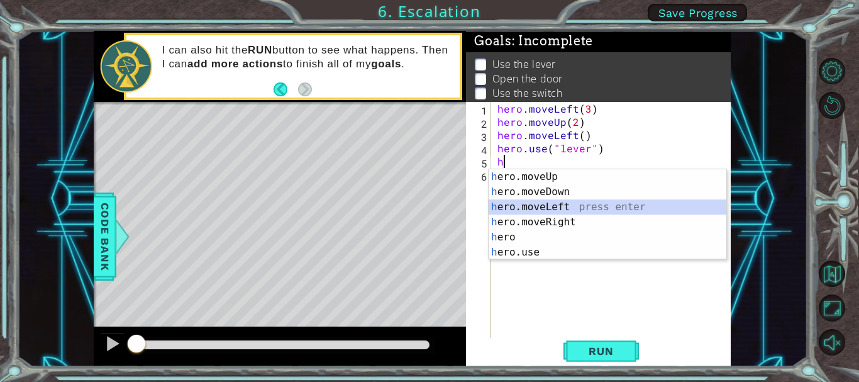
click at [567, 206] on div "h ero.moveUp press enter h ero.moveDown press enter h ero.moveLeft press enter …" at bounding box center [608, 229] width 238 height 121
type textarea "hero.moveLeft(1)"
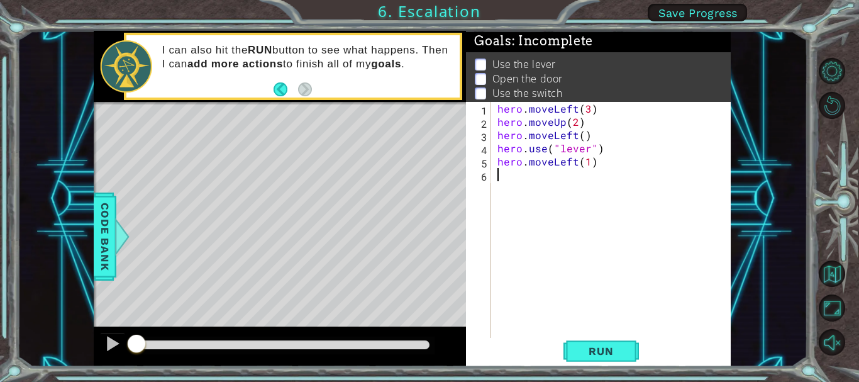
click at [538, 174] on div "hero . moveLeft ( 3 ) hero . moveUp ( 2 ) hero . moveLeft ( ) hero . use ( "lev…" at bounding box center [614, 234] width 239 height 264
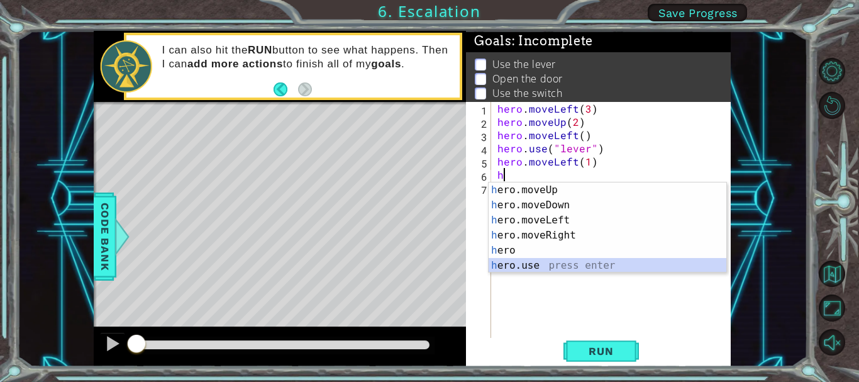
click at [540, 259] on div "h ero.moveUp press enter h ero.moveDown press enter h ero.moveLeft press enter …" at bounding box center [608, 242] width 238 height 121
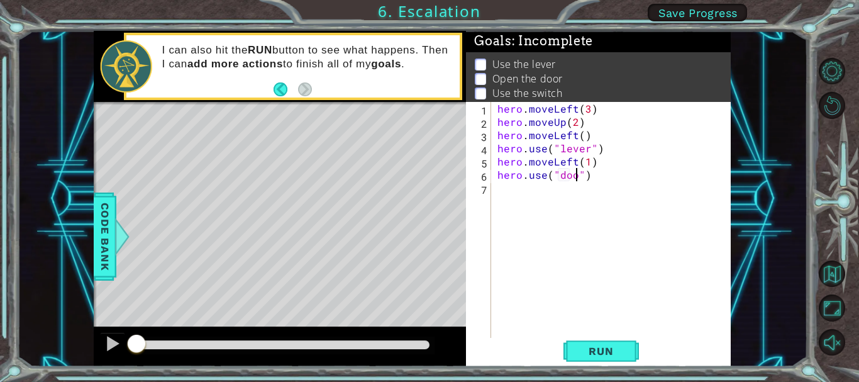
scroll to position [0, 5]
type textarea "hero.use("door")"
click at [520, 196] on div "hero . moveLeft ( 3 ) hero . moveUp ( 2 ) hero . moveLeft ( ) hero . use ( "lev…" at bounding box center [614, 234] width 239 height 264
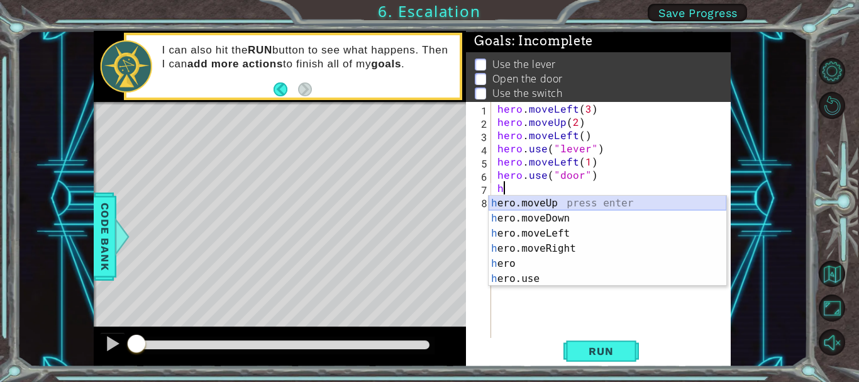
click at [564, 204] on div "h ero.moveUp press enter h ero.moveDown press enter h ero.moveLeft press enter …" at bounding box center [608, 256] width 238 height 121
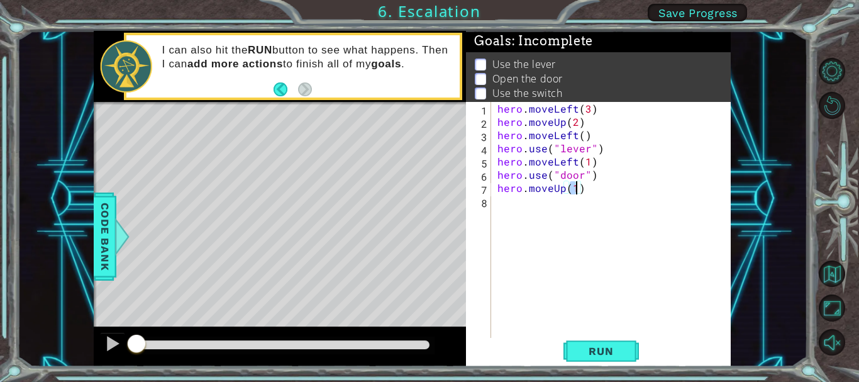
type textarea "hero.moveUp(2)"
click at [528, 208] on div "hero . moveLeft ( 3 ) hero . moveUp ( 2 ) hero . moveLeft ( ) hero . use ( "lev…" at bounding box center [614, 234] width 239 height 264
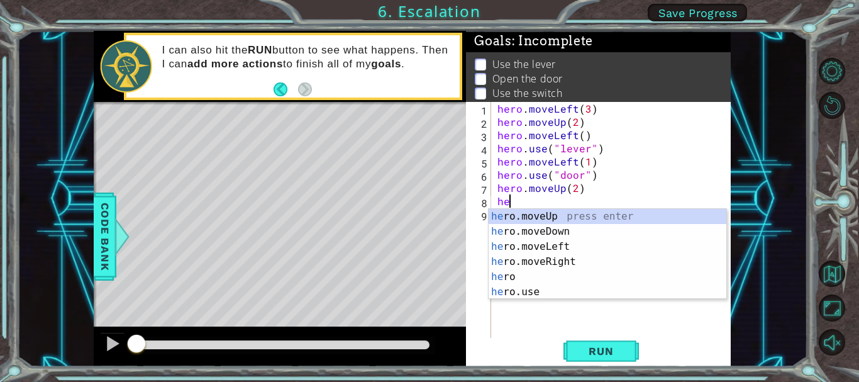
scroll to position [0, 1]
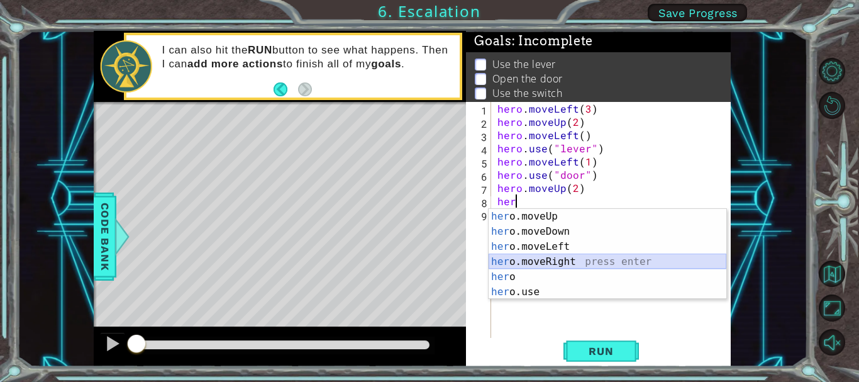
click at [556, 259] on div "her o.moveUp press enter her o.moveDown press enter her o.moveLeft press enter …" at bounding box center [608, 269] width 238 height 121
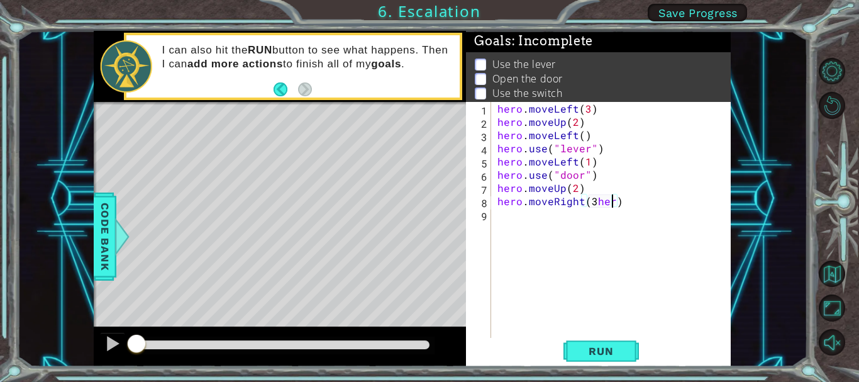
scroll to position [0, 7]
click at [609, 205] on div "hero . moveLeft ( 3 ) hero . moveUp ( 2 ) hero . moveLeft ( ) hero . use ( "lev…" at bounding box center [614, 234] width 239 height 264
click at [612, 205] on div "hero . moveLeft ( 3 ) hero . moveUp ( 2 ) hero . moveLeft ( ) hero . use ( "lev…" at bounding box center [614, 234] width 239 height 264
type textarea "hero.moveRight(3)"
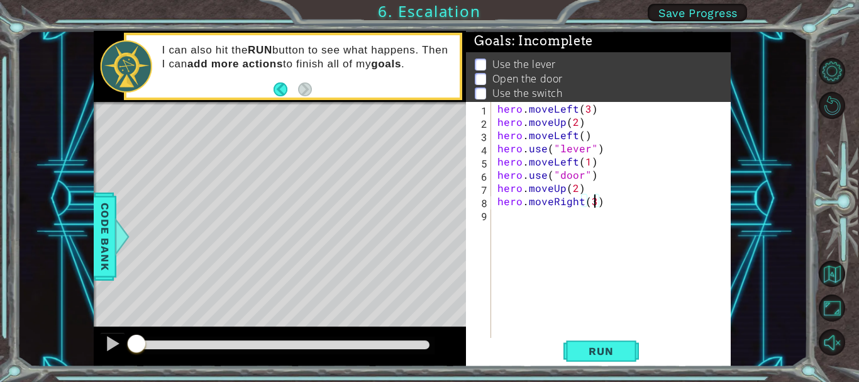
click at [524, 230] on div "hero . moveLeft ( 3 ) hero . moveUp ( 2 ) hero . moveLeft ( ) hero . use ( "lev…" at bounding box center [614, 234] width 239 height 264
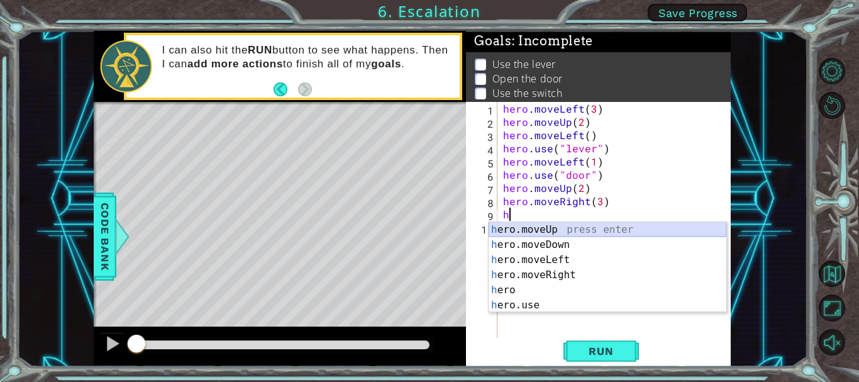
click at [556, 231] on div "h ero.moveUp press enter h ero.moveDown press enter h ero.moveLeft press enter …" at bounding box center [608, 282] width 238 height 121
type textarea "hero.moveUp(1)"
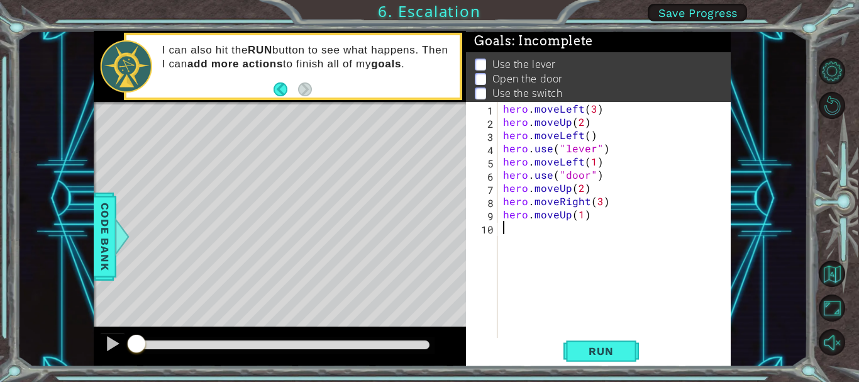
click at [524, 228] on div "hero . moveLeft ( 3 ) hero . moveUp ( 2 ) hero . moveLeft ( ) hero . use ( "lev…" at bounding box center [617, 234] width 233 height 264
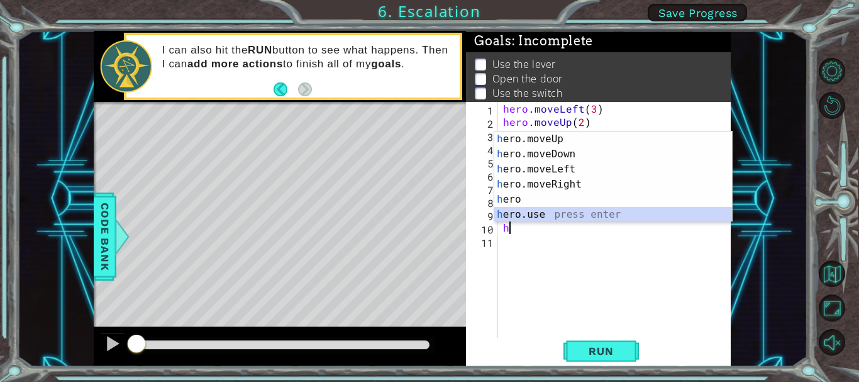
click at [528, 218] on div "h ero.moveUp press enter h ero.moveDown press enter h ero.moveLeft press enter …" at bounding box center [613, 191] width 238 height 121
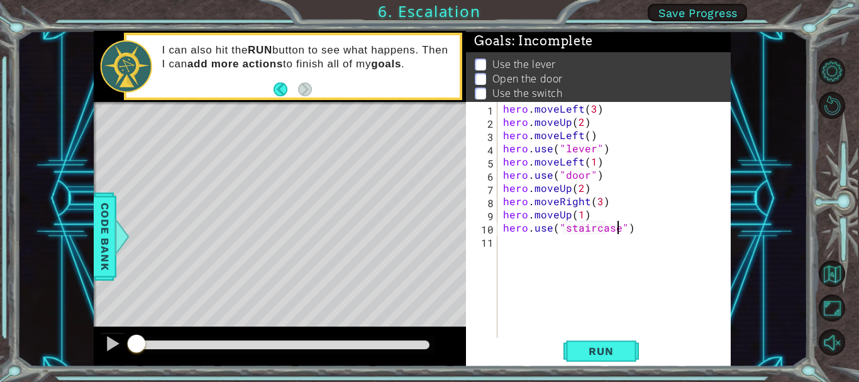
scroll to position [0, 8]
click at [613, 344] on button "Run" at bounding box center [601, 351] width 75 height 26
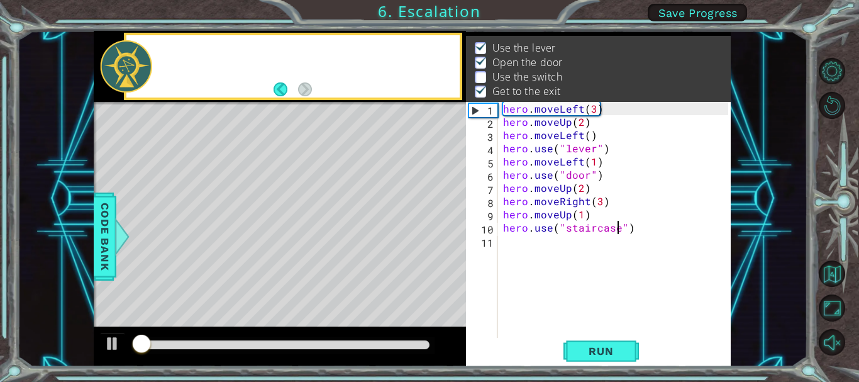
scroll to position [18, 0]
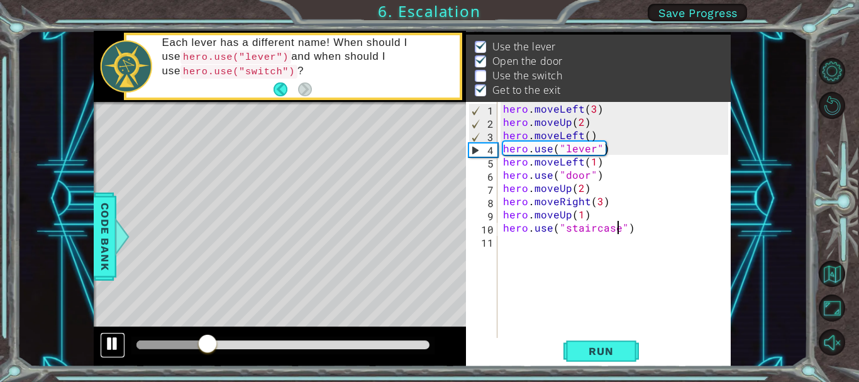
click at [108, 340] on div at bounding box center [112, 343] width 16 height 16
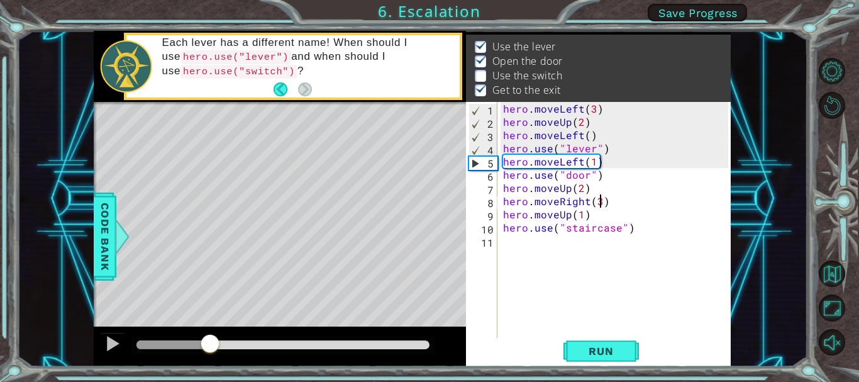
click at [599, 206] on div "hero . moveLeft ( 3 ) hero . moveUp ( 2 ) hero . moveLeft ( ) hero . use ( "lev…" at bounding box center [617, 234] width 233 height 264
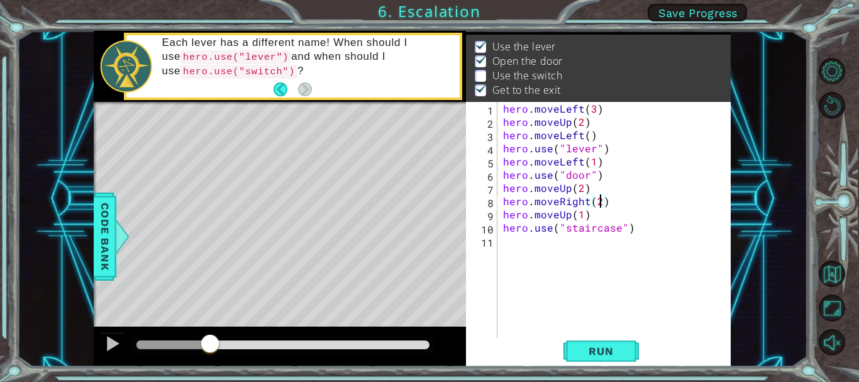
click at [612, 208] on div "hero . moveLeft ( 3 ) hero . moveUp ( 2 ) hero . moveLeft ( ) hero . use ( "lev…" at bounding box center [617, 234] width 233 height 264
click at [608, 203] on div "hero . moveLeft ( 3 ) hero . moveUp ( 2 ) hero . moveLeft ( ) hero . use ( "lev…" at bounding box center [617, 234] width 233 height 264
type textarea "hero.moveRight(2)"
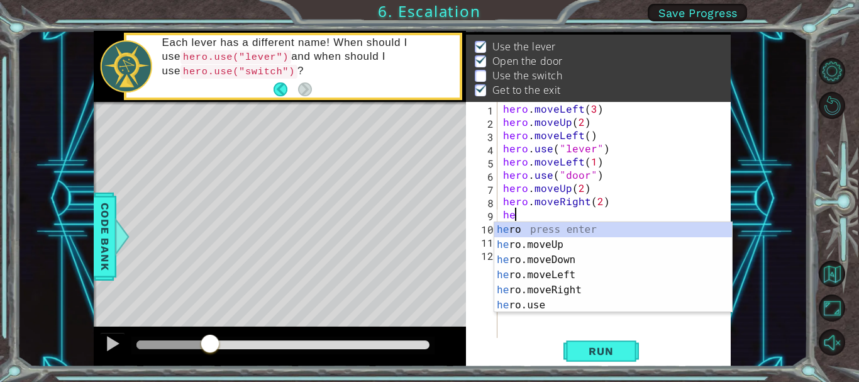
scroll to position [0, 1]
click at [571, 298] on div "her o press enter her o.moveUp press enter her o.moveDown press enter her o.mov…" at bounding box center [613, 282] width 238 height 121
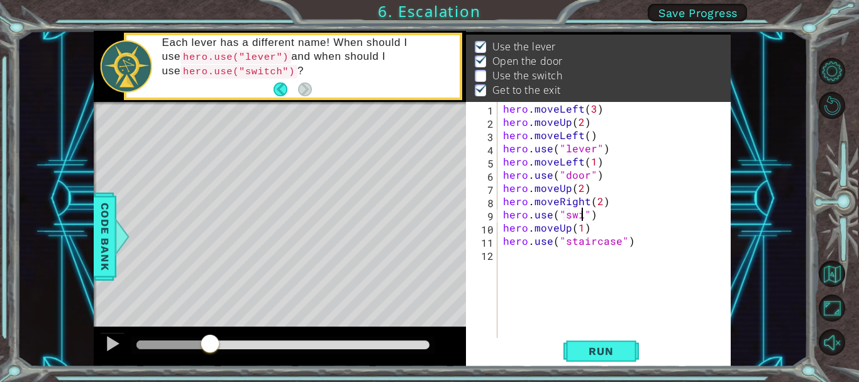
scroll to position [0, 6]
type textarea "hero.use("switch")"
click at [616, 221] on div "hero . moveLeft ( 3 ) hero . moveUp ( 2 ) hero . moveLeft ( ) hero . use ( "lev…" at bounding box center [617, 234] width 233 height 264
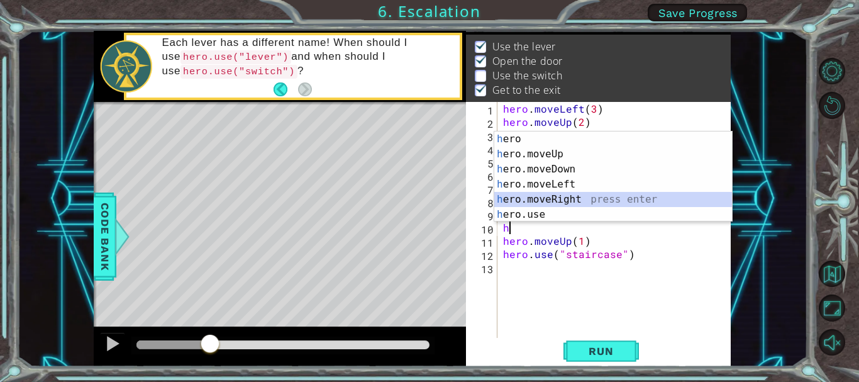
click at [546, 200] on div "h ero press enter h ero.moveUp press enter h ero.moveDown press enter h ero.mov…" at bounding box center [613, 191] width 238 height 121
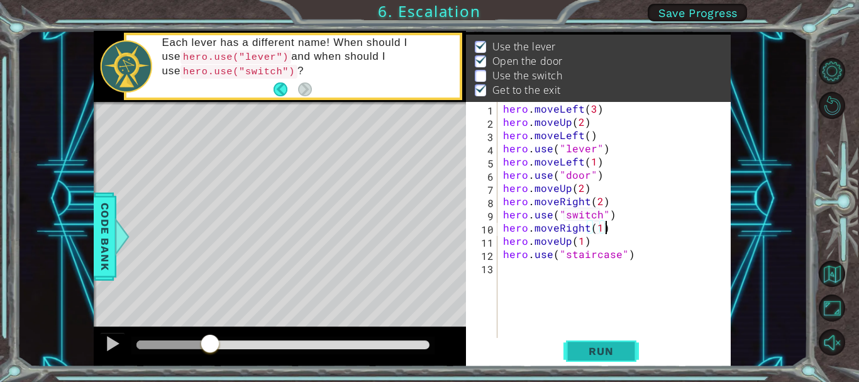
type textarea "hero.moveRight(1)"
click at [603, 345] on button "Run" at bounding box center [601, 351] width 75 height 26
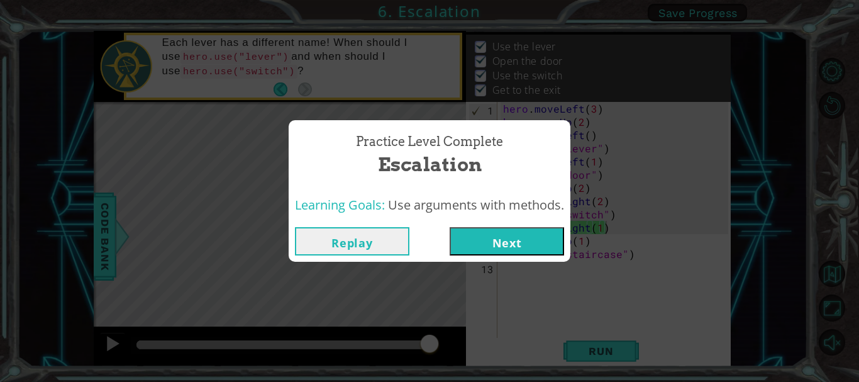
drag, startPoint x: 194, startPoint y: 340, endPoint x: 444, endPoint y: 331, distance: 250.5
click at [444, 331] on body "1 ההההההההההההההההההההההההההההההההההההההההההההההההההההההההההההההההההההההההההההה…" at bounding box center [429, 191] width 859 height 382
click at [504, 241] on button "Next" at bounding box center [507, 241] width 114 height 28
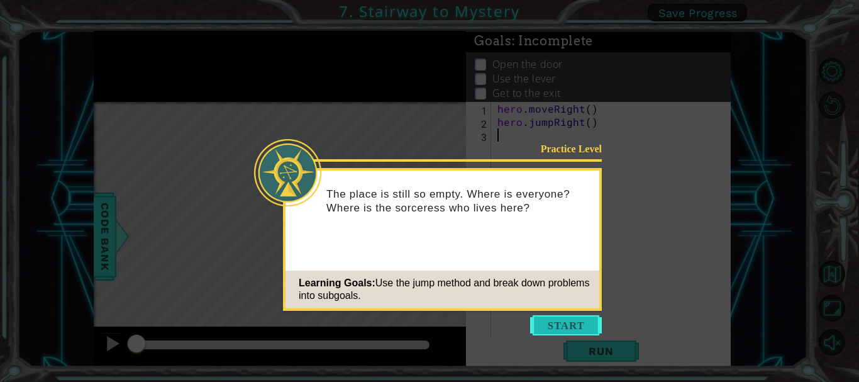
click at [536, 331] on button "Start" at bounding box center [566, 325] width 72 height 20
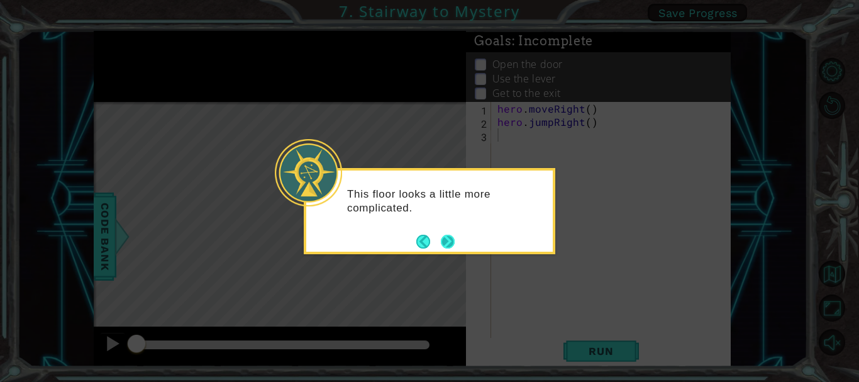
click at [454, 242] on button "Next" at bounding box center [447, 241] width 19 height 19
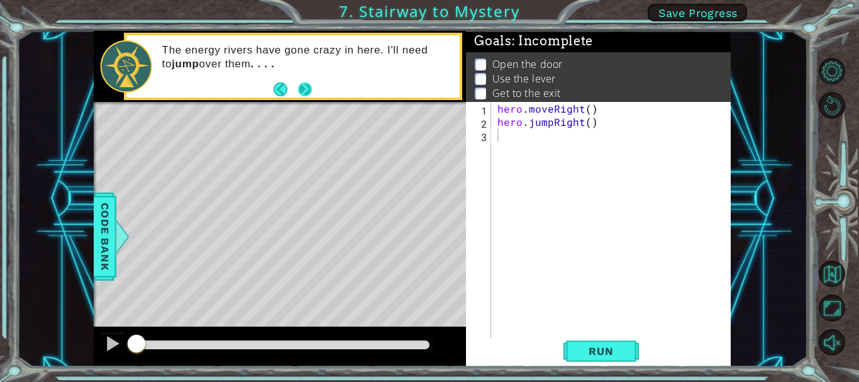
click at [298, 87] on button "Next" at bounding box center [305, 89] width 14 height 14
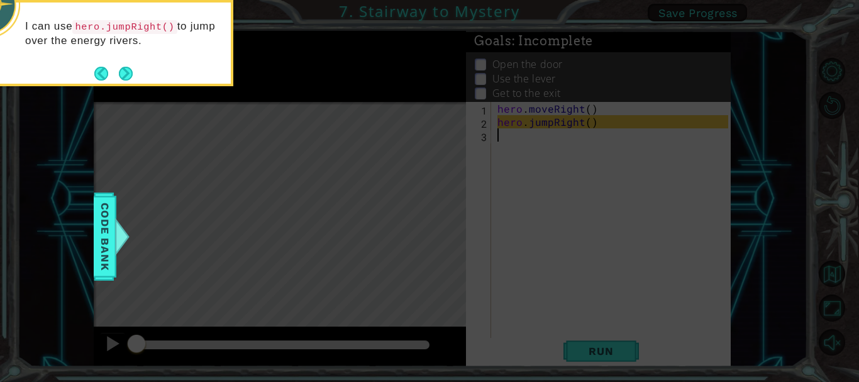
click at [145, 67] on div "I can use hero.jumpRight() to jump over the energy rivers." at bounding box center [107, 40] width 247 height 64
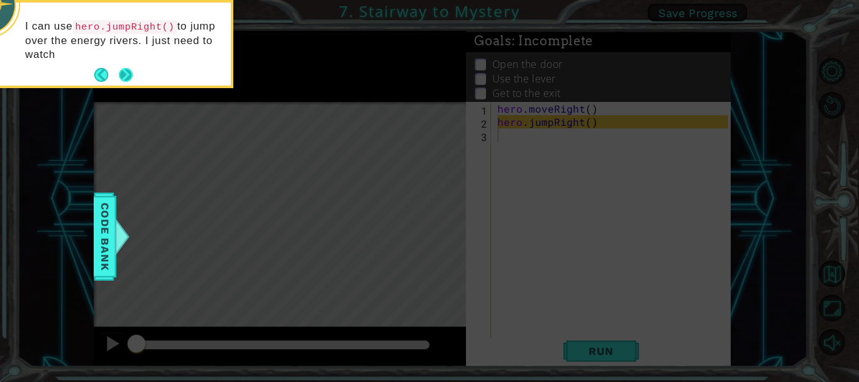
click at [126, 73] on button "Next" at bounding box center [126, 75] width 14 height 14
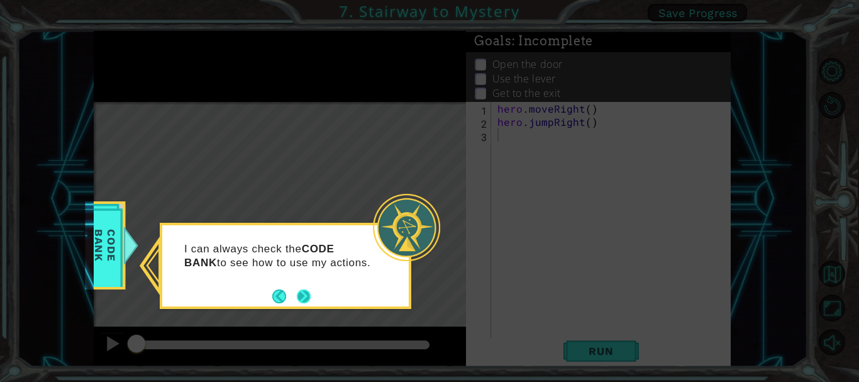
click at [306, 296] on button "Next" at bounding box center [304, 296] width 14 height 14
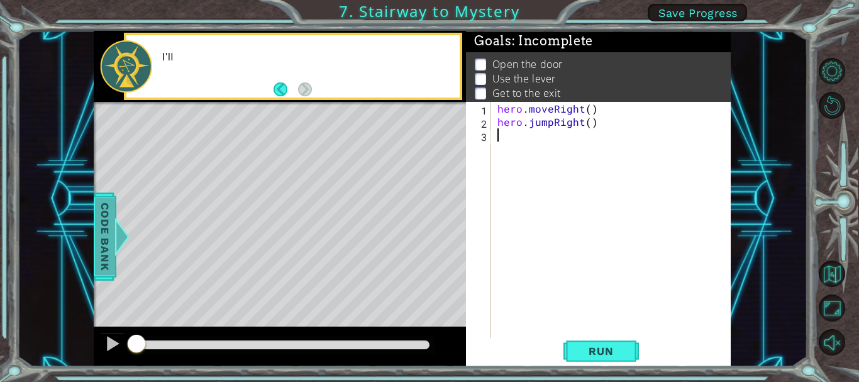
click at [98, 262] on span "Code Bank" at bounding box center [105, 236] width 20 height 77
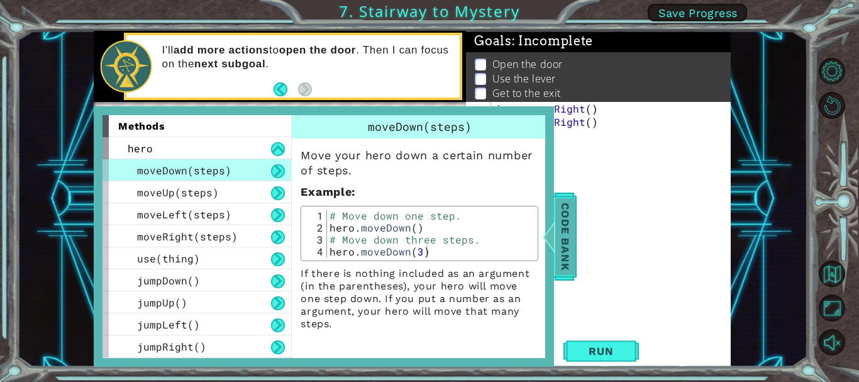
click at [565, 247] on span "Code Bank" at bounding box center [565, 236] width 20 height 77
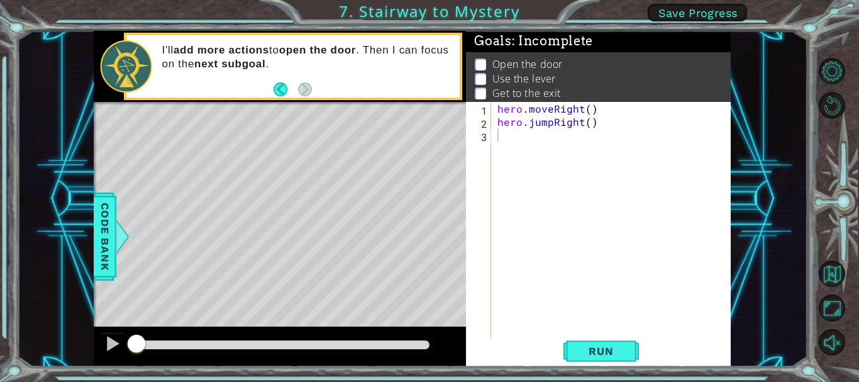
click at [515, 136] on div "hero . moveRight ( ) hero . jumpRight ( )" at bounding box center [614, 234] width 239 height 264
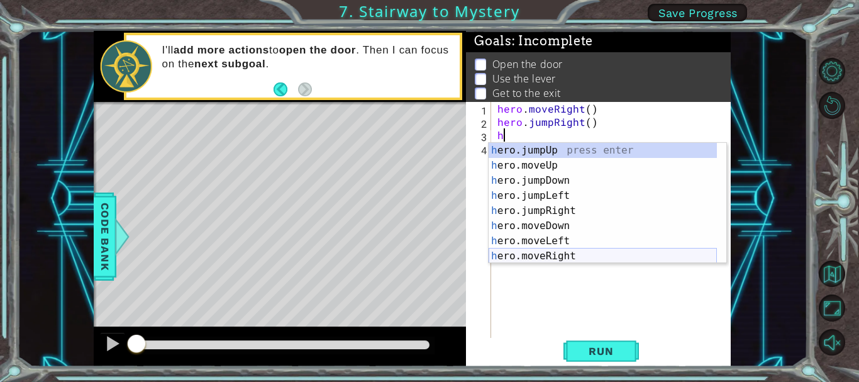
click at [556, 251] on div "h ero.jumpUp press enter h ero.moveUp press enter h ero.jumpDown press enter h …" at bounding box center [603, 218] width 228 height 151
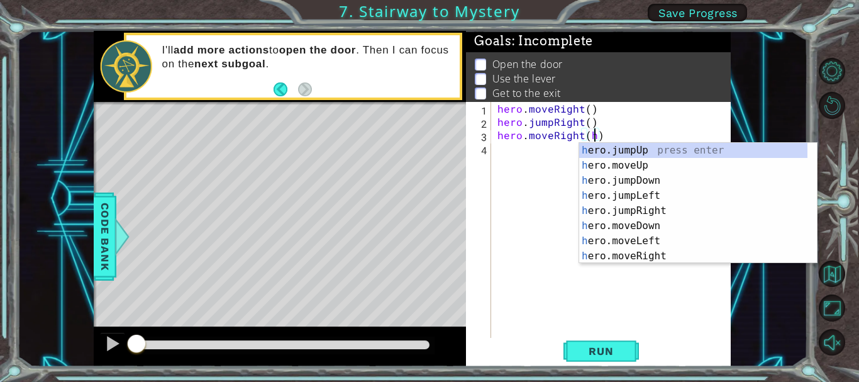
scroll to position [0, 6]
click at [598, 168] on div "h ero.jumpUp press enter h ero.moveUp press enter h ero.jumpDown press enter h …" at bounding box center [693, 218] width 228 height 151
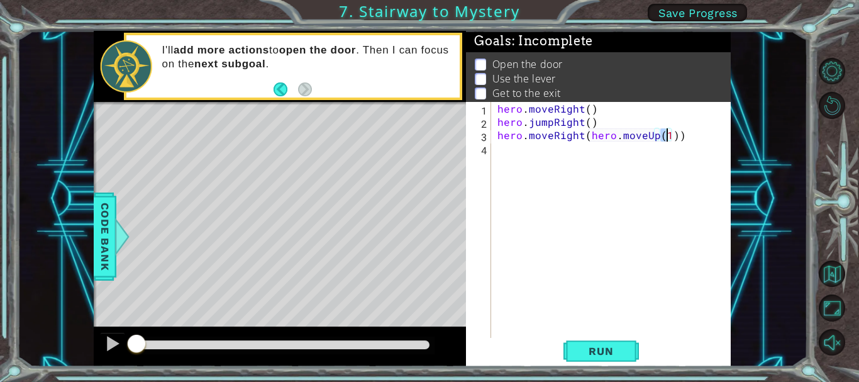
type textarea "hero.moveRight(hero.moveUp())"
drag, startPoint x: 681, startPoint y: 142, endPoint x: 616, endPoint y: 150, distance: 64.7
click at [616, 150] on div "hero . moveRight ( ) hero . jumpRight ( ) hero . moveRight ( hero . moveUp ( ))" at bounding box center [614, 234] width 239 height 264
drag, startPoint x: 587, startPoint y: 135, endPoint x: 701, endPoint y: 137, distance: 113.2
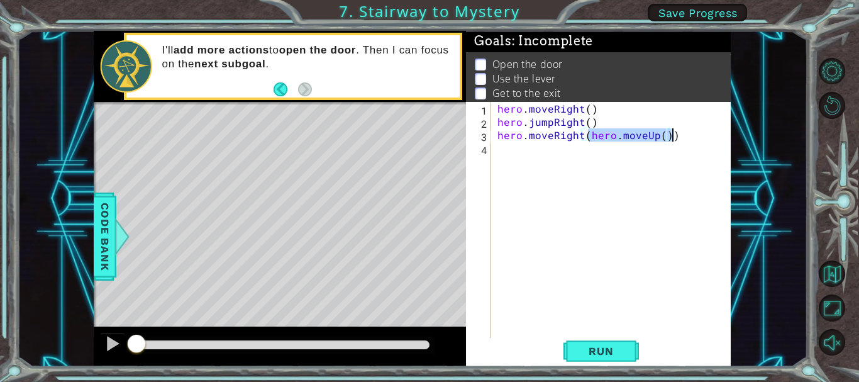
click at [701, 137] on div "hero . moveRight ( ) hero . jumpRight ( ) hero . moveRight ( hero . moveUp ( ))" at bounding box center [614, 234] width 239 height 264
type textarea "hero.moveRight(1)"
click at [516, 148] on div "hero . moveRight ( ) hero . jumpRight ( ) hero . moveRight ( 1 )" at bounding box center [614, 234] width 239 height 264
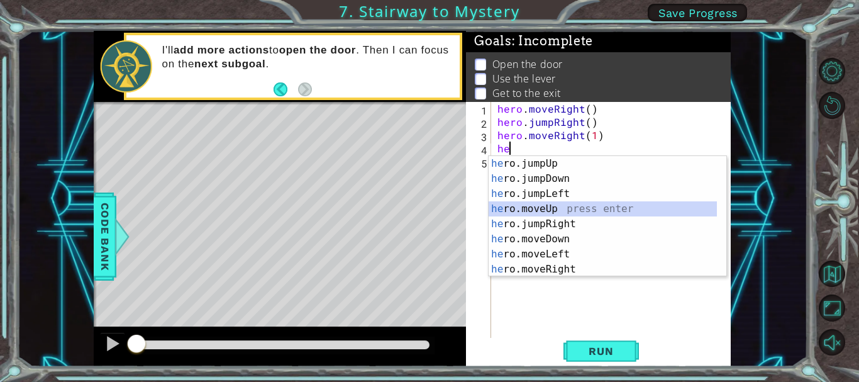
click at [540, 206] on div "he ro.jumpUp press enter he ro.jumpDown press enter he ro.jumpLeft press enter …" at bounding box center [603, 231] width 228 height 151
type textarea "hero.moveUp(1)"
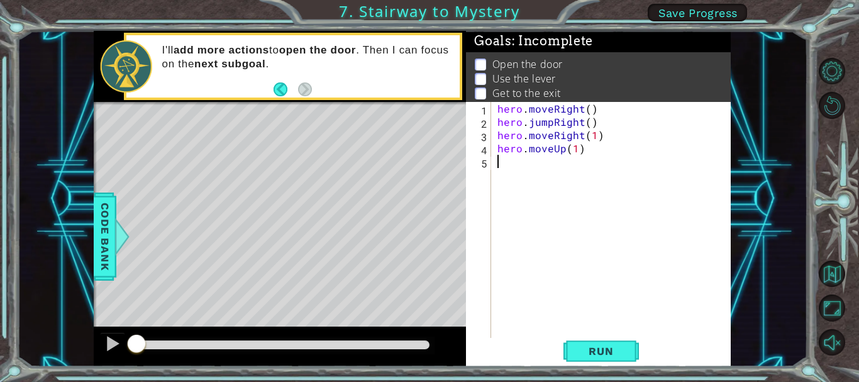
click at [528, 170] on div "hero . moveRight ( ) hero . jumpRight ( ) hero . moveRight ( 1 ) hero . moveUp …" at bounding box center [614, 234] width 239 height 264
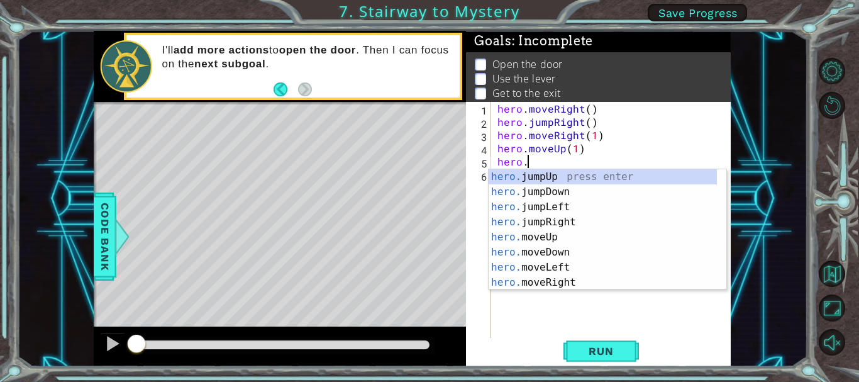
scroll to position [0, 2]
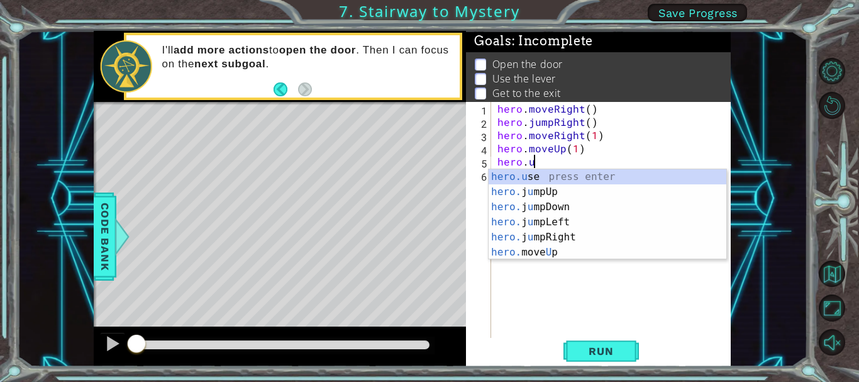
click at [542, 177] on div "hero.u se press enter hero. j u mpUp press enter hero. j u mpDown press enter h…" at bounding box center [608, 229] width 238 height 121
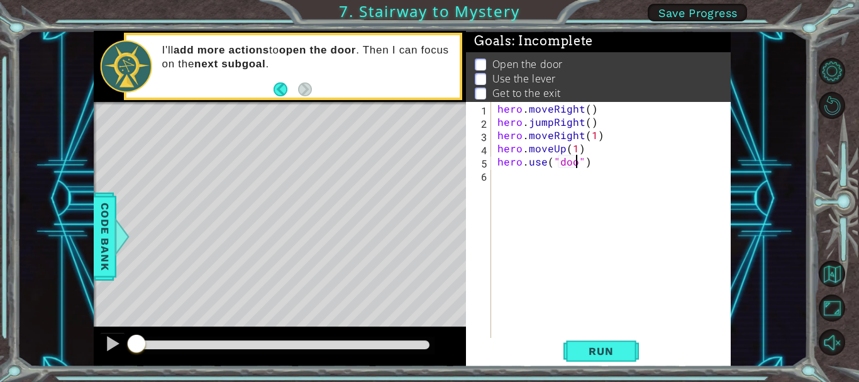
type textarea "hero.use("door")"
click at [499, 179] on div "hero . moveRight ( ) hero . jumpRight ( ) hero . moveRight ( 1 ) hero . moveUp …" at bounding box center [614, 234] width 239 height 264
type textarea "h"
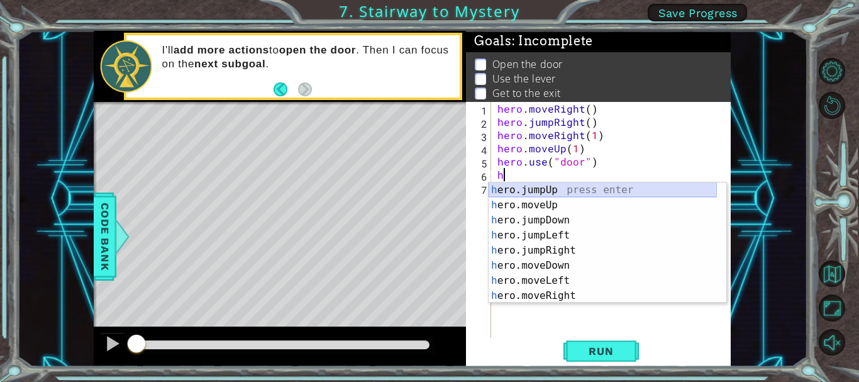
click at [579, 194] on div "h ero.jumpUp press enter h ero.moveUp press enter h ero.jumpDown press enter h …" at bounding box center [603, 257] width 228 height 151
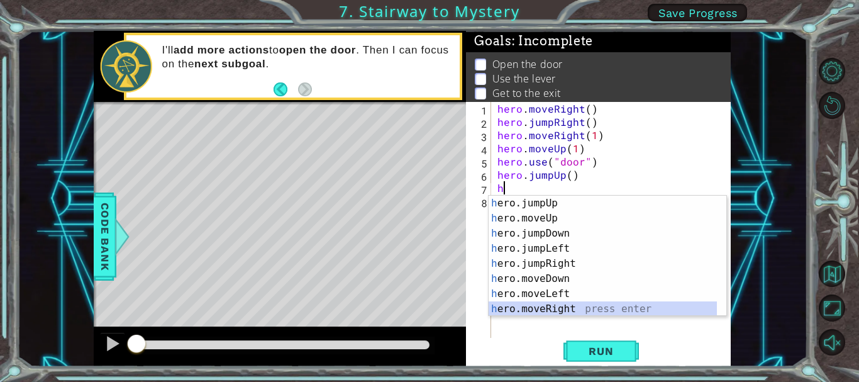
click at [570, 306] on div "h ero.jumpUp press enter h ero.moveUp press enter h ero.jumpDown press enter h …" at bounding box center [603, 271] width 228 height 151
type textarea "hero.moveRight(1)"
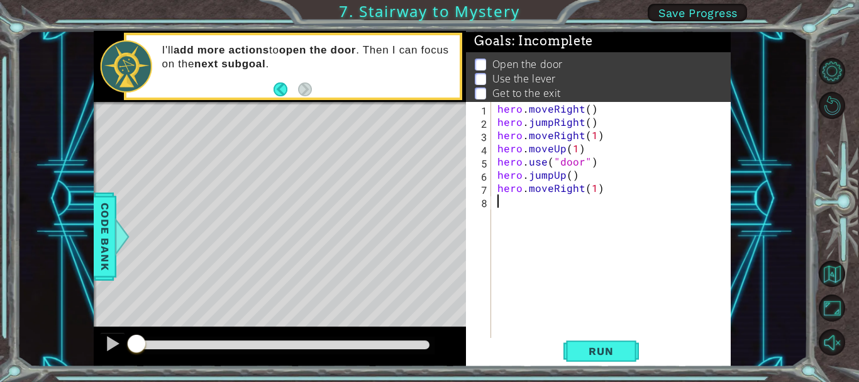
click at [524, 207] on div "hero . moveRight ( ) hero . jumpRight ( ) hero . moveRight ( 1 ) hero . moveUp …" at bounding box center [614, 234] width 239 height 264
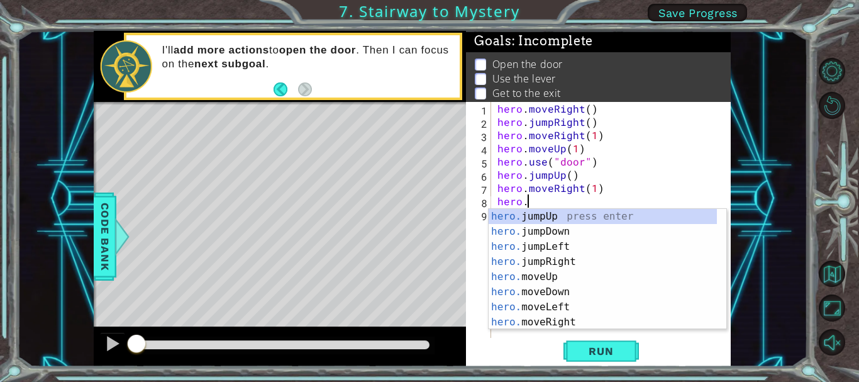
scroll to position [0, 2]
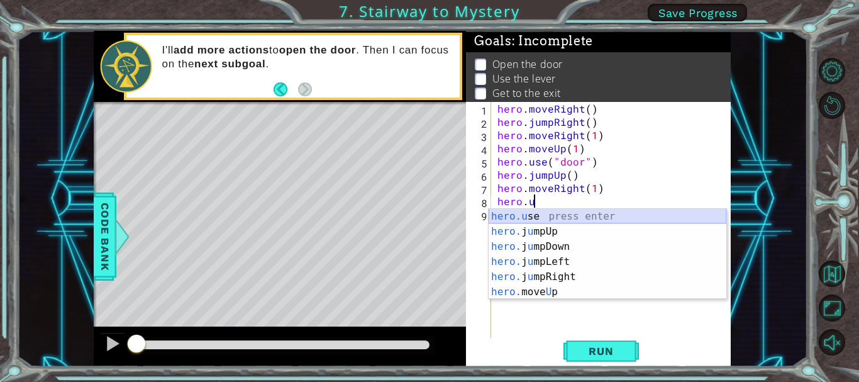
click at [581, 212] on div "hero.u se press enter hero. j u mpUp press enter hero. j u mpDown press enter h…" at bounding box center [608, 269] width 238 height 121
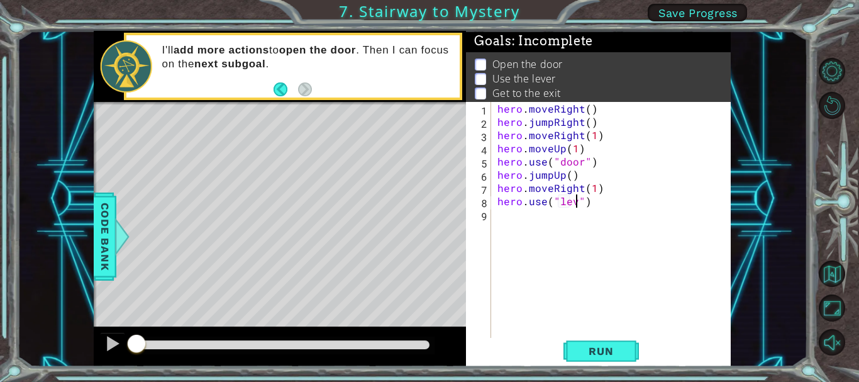
scroll to position [0, 6]
type textarea "hero.use("lever")"
click at [581, 212] on div "hero . moveRight ( ) hero . jumpRight ( ) hero . moveRight ( 1 ) hero . moveUp …" at bounding box center [614, 234] width 239 height 264
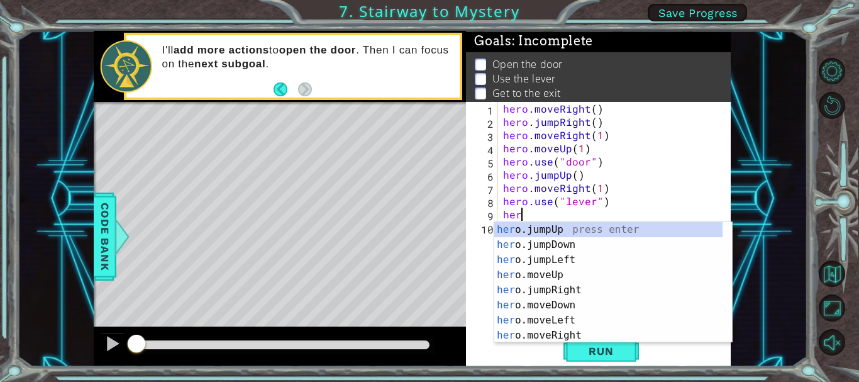
scroll to position [0, 1]
type textarea "hero"
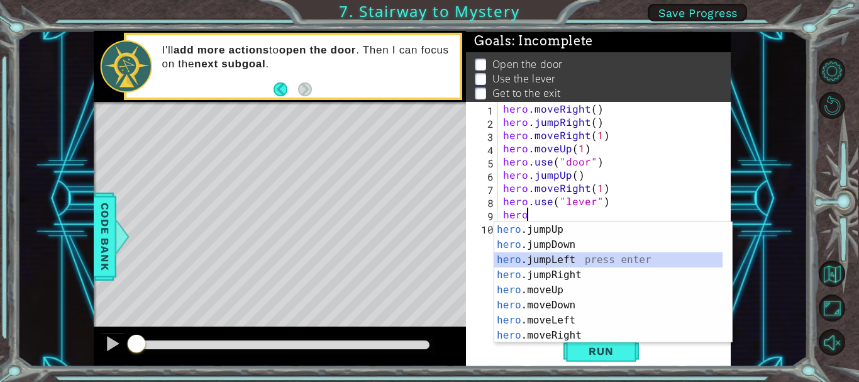
click at [562, 259] on div "hero .jumpUp press enter hero .jumpDown press enter hero .jumpLeft press enter …" at bounding box center [608, 297] width 228 height 151
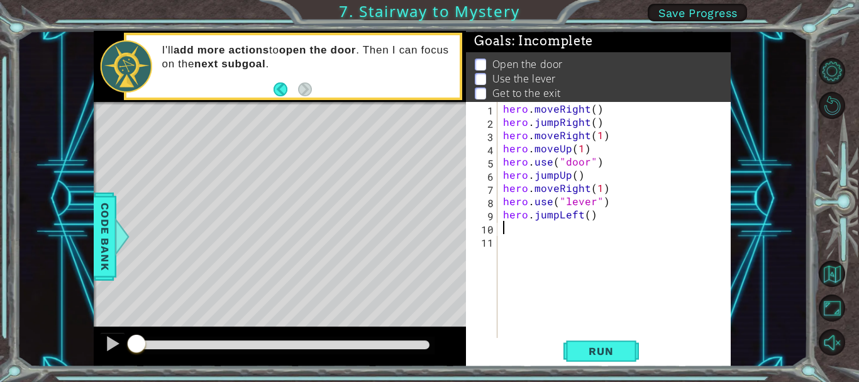
type textarea "h"
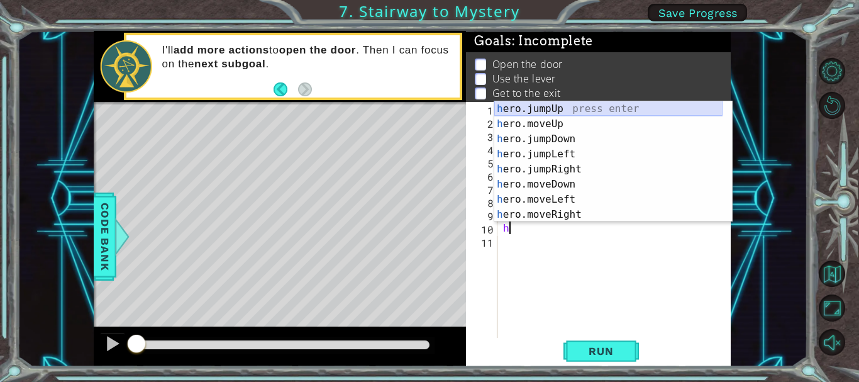
click at [567, 113] on div "h ero.jumpUp press enter h ero.moveUp press enter h ero.jumpDown press enter h …" at bounding box center [608, 176] width 228 height 151
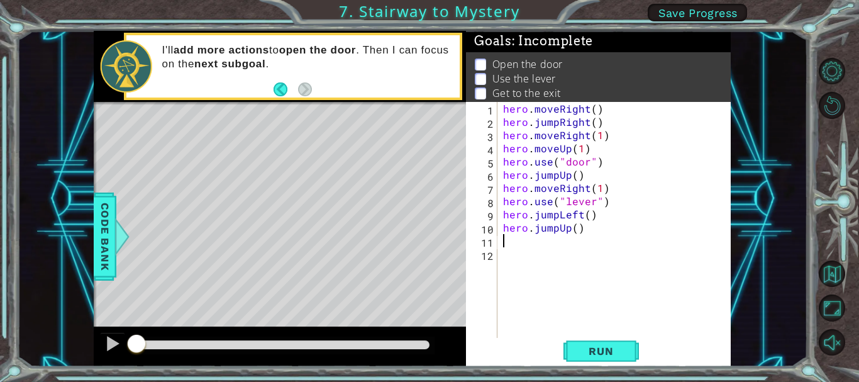
type textarea "h"
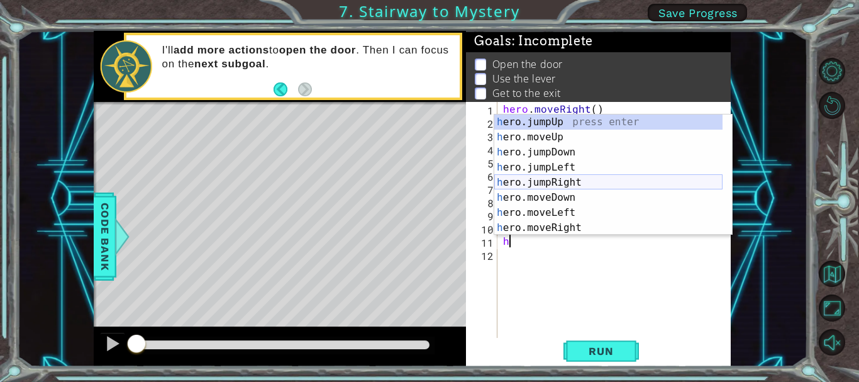
click at [571, 175] on div "h ero.jumpUp press enter h ero.moveUp press enter h ero.jumpDown press enter h …" at bounding box center [608, 189] width 228 height 151
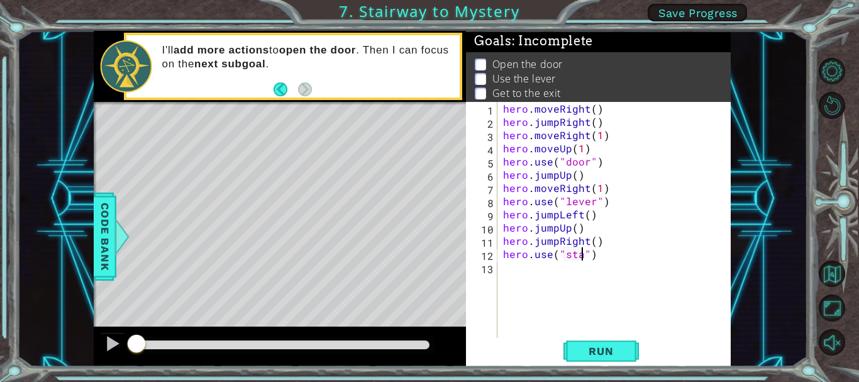
scroll to position [0, 6]
type textarea "hero.use("staircase")"
click at [610, 362] on button "Run" at bounding box center [601, 351] width 75 height 26
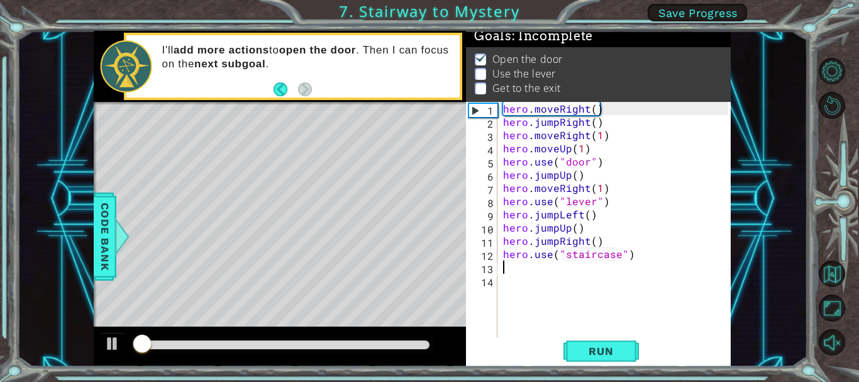
scroll to position [11, 0]
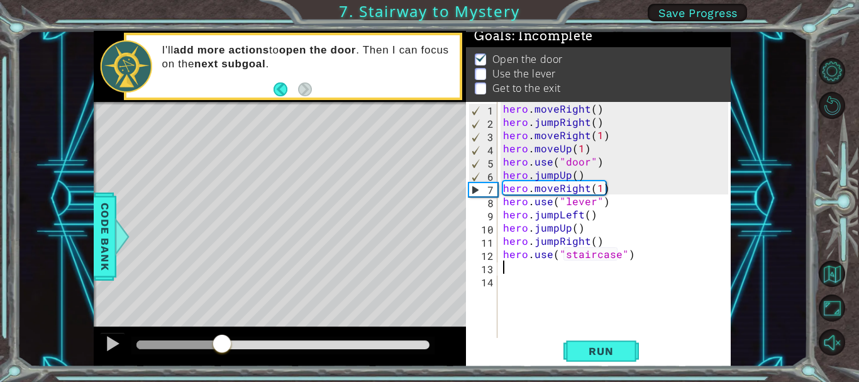
drag, startPoint x: 179, startPoint y: 350, endPoint x: 223, endPoint y: 331, distance: 47.3
click at [223, 331] on div at bounding box center [280, 346] width 372 height 40
click at [113, 340] on div at bounding box center [112, 343] width 16 height 16
click at [583, 189] on div "hero . moveRight ( ) hero . jumpRight ( ) hero . moveRight ( 1 ) hero . moveUp …" at bounding box center [617, 234] width 233 height 264
click at [585, 189] on div "hero . moveRight ( ) hero . jumpRight ( ) hero . moveRight ( 1 ) hero . moveUp …" at bounding box center [617, 234] width 233 height 264
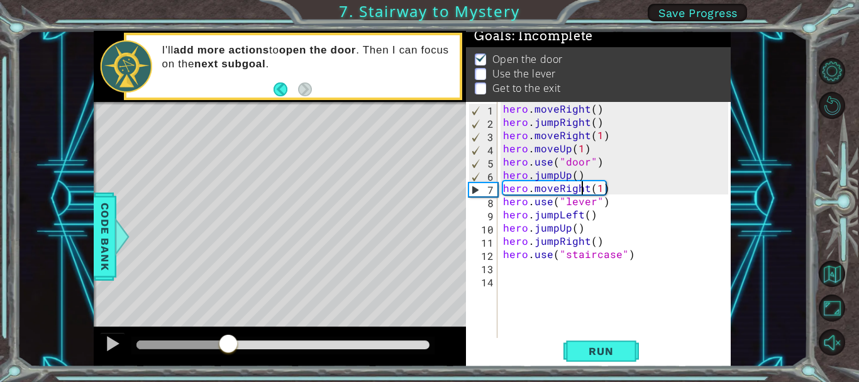
click at [586, 189] on div "hero . moveRight ( ) hero . jumpRight ( ) hero . moveRight ( 1 ) hero . moveUp …" at bounding box center [617, 234] width 233 height 264
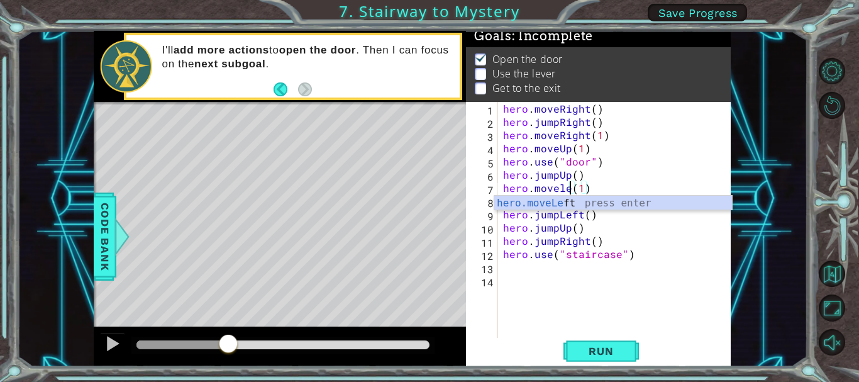
scroll to position [0, 5]
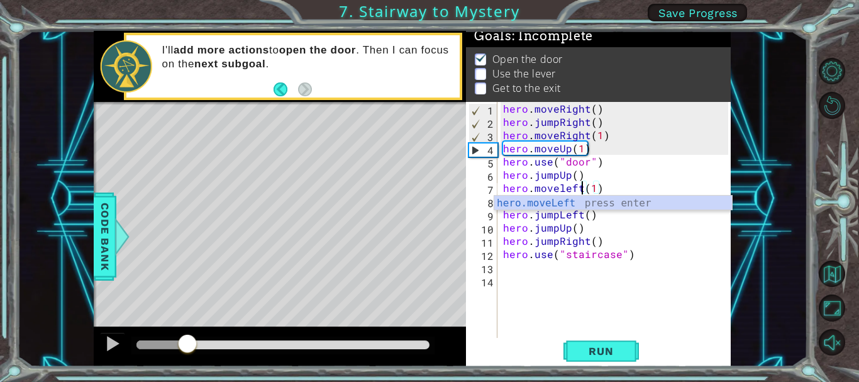
drag, startPoint x: 236, startPoint y: 343, endPoint x: 188, endPoint y: 338, distance: 48.1
click at [188, 338] on div at bounding box center [187, 344] width 23 height 23
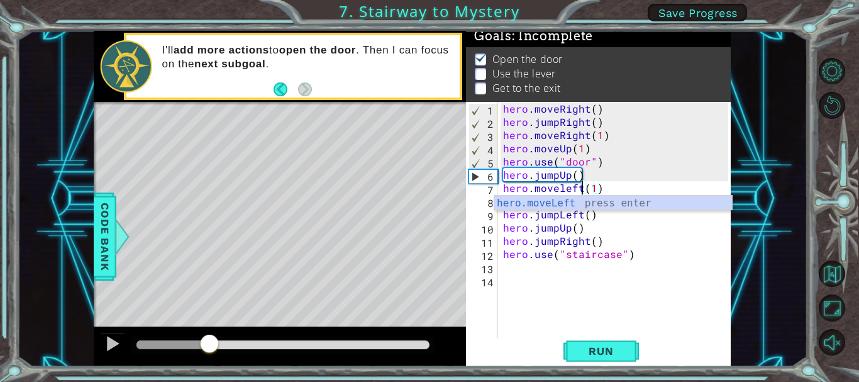
drag, startPoint x: 188, startPoint y: 338, endPoint x: 209, endPoint y: 330, distance: 22.3
click at [209, 330] on div at bounding box center [280, 346] width 372 height 40
click at [545, 199] on div "hero.moveLeft press enter" at bounding box center [613, 218] width 238 height 45
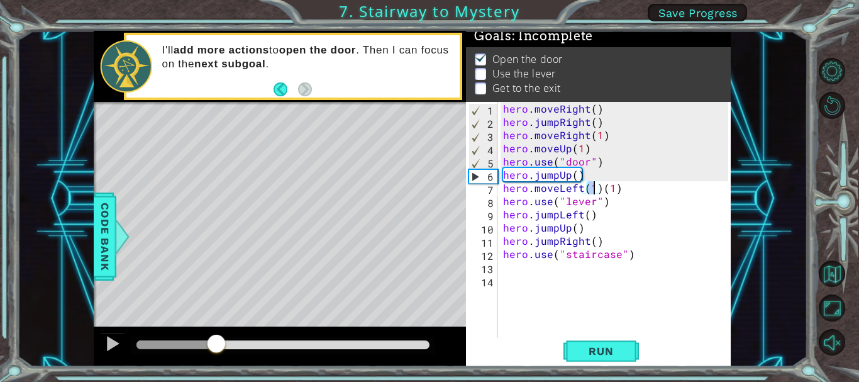
click at [216, 318] on div "methods hero moveDown(steps) moveUp(steps) moveLeft(steps) moveRight(steps) use…" at bounding box center [412, 199] width 637 height 336
click at [599, 191] on div "hero . moveRight ( ) hero . jumpRight ( ) hero . moveRight ( 1 ) hero . moveUp …" at bounding box center [617, 234] width 233 height 264
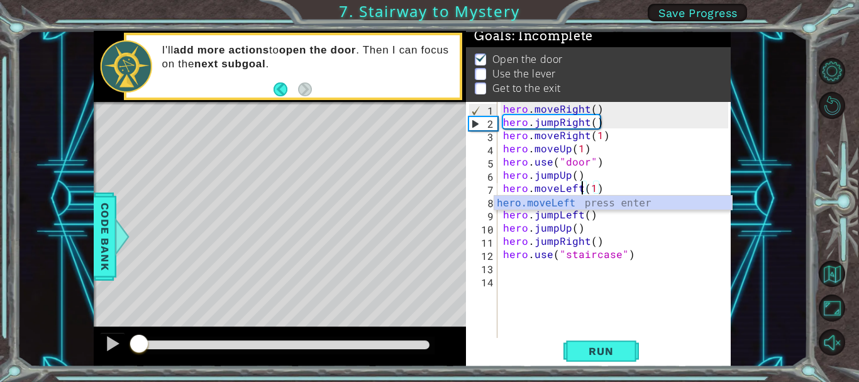
drag, startPoint x: 219, startPoint y: 345, endPoint x: 136, endPoint y: 336, distance: 82.9
click at [137, 340] on div at bounding box center [139, 344] width 23 height 23
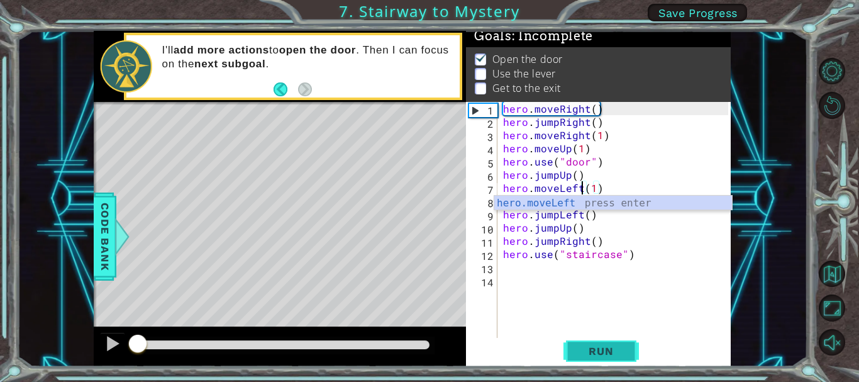
type textarea "hero.moveLeft(1)"
click at [620, 343] on button "Run" at bounding box center [601, 351] width 75 height 26
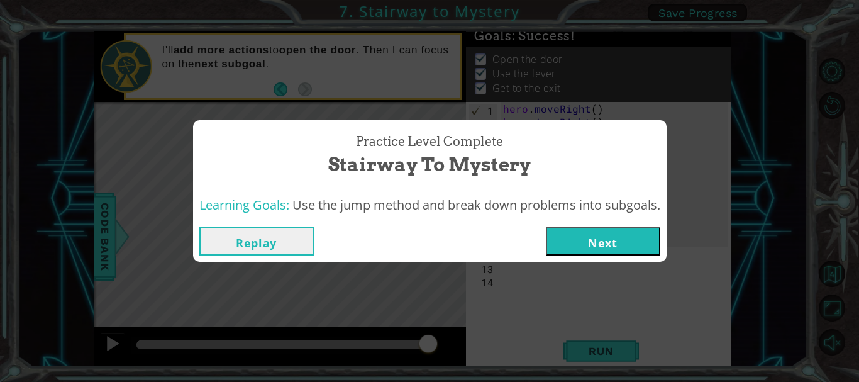
drag, startPoint x: 153, startPoint y: 336, endPoint x: 429, endPoint y: 355, distance: 276.2
click at [429, 355] on body "1 ההההההההההההההההההההההההההההההההההההההההההההההההההההההההההההההההההההההההההההה…" at bounding box center [429, 191] width 859 height 382
click at [596, 245] on button "Next" at bounding box center [603, 241] width 114 height 28
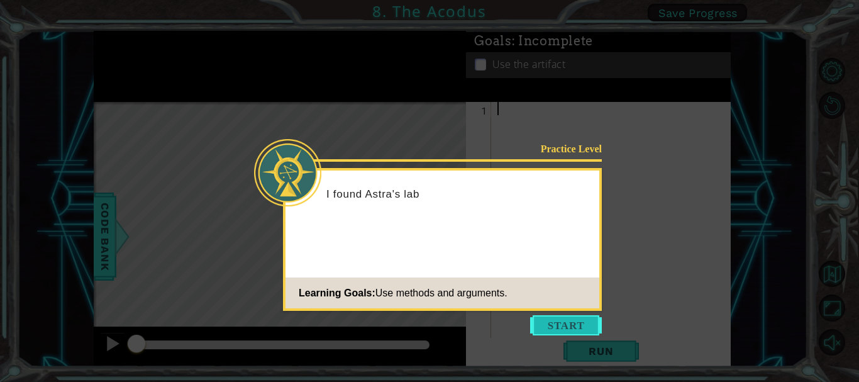
click at [542, 321] on button "Start" at bounding box center [566, 325] width 72 height 20
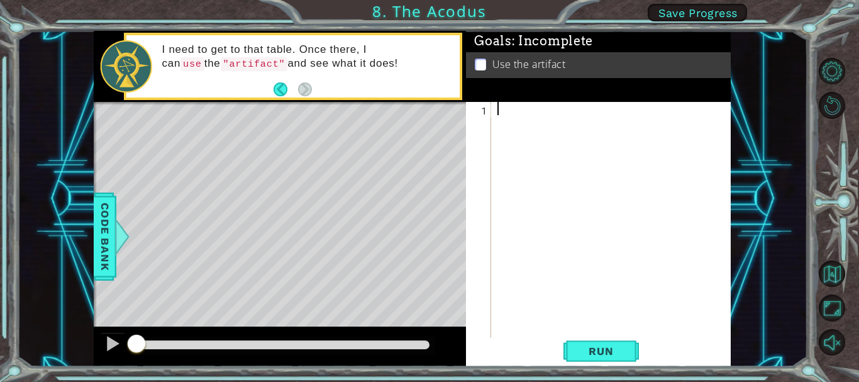
type textarea "h"
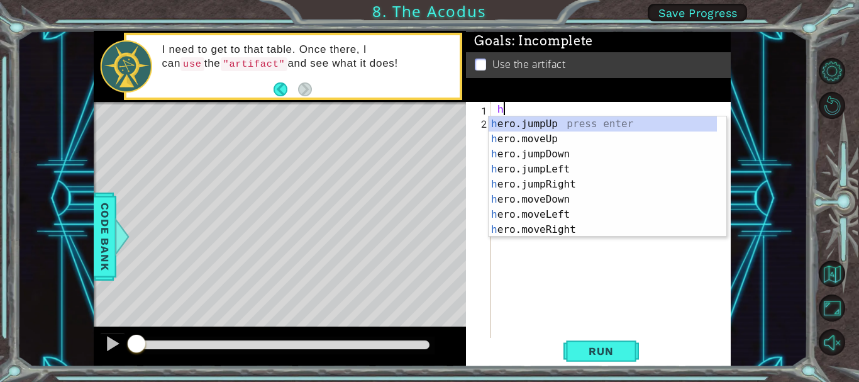
click at [514, 121] on div "h ero.jumpUp press enter h ero.moveUp press enter h ero.jumpDown press enter h …" at bounding box center [603, 191] width 228 height 151
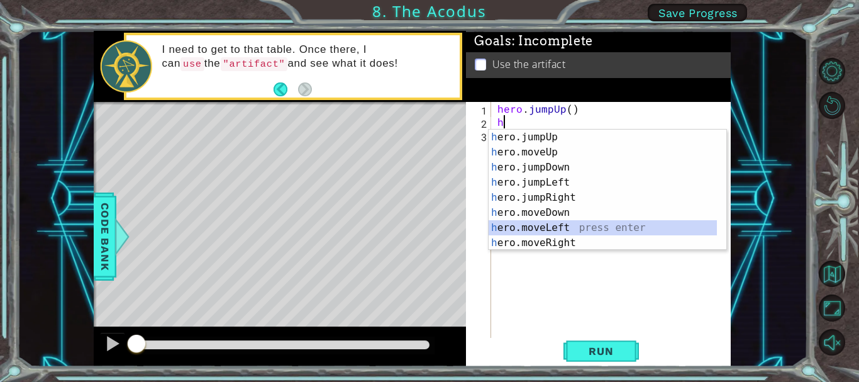
click at [528, 227] on div "h ero.jumpUp press enter h ero.moveUp press enter h ero.jumpDown press enter h …" at bounding box center [603, 205] width 228 height 151
type textarea "hero.moveLeft(1)"
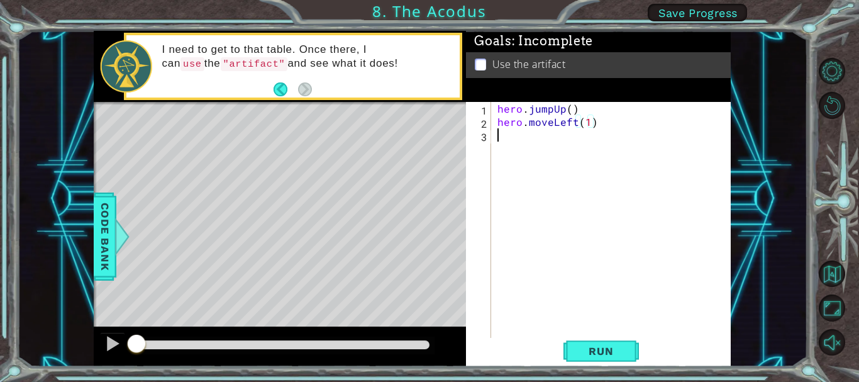
click at [526, 137] on div "hero . jumpUp ( ) hero . moveLeft ( 1 )" at bounding box center [614, 234] width 239 height 264
type textarea "h"
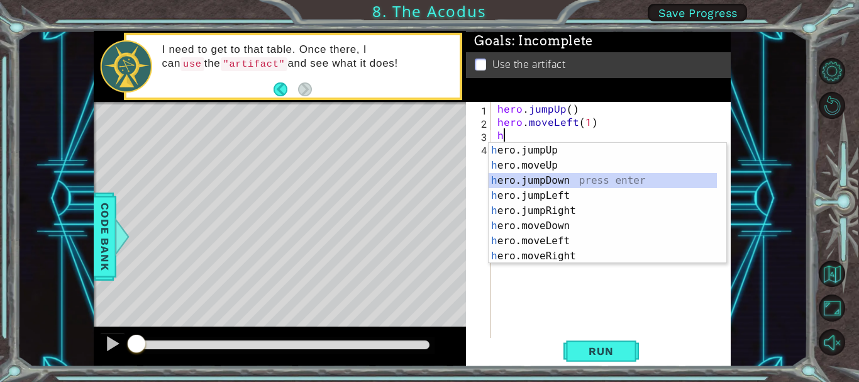
click at [533, 177] on div "h ero.jumpUp press enter h ero.moveUp press enter h ero.jumpDown press enter h …" at bounding box center [603, 218] width 228 height 151
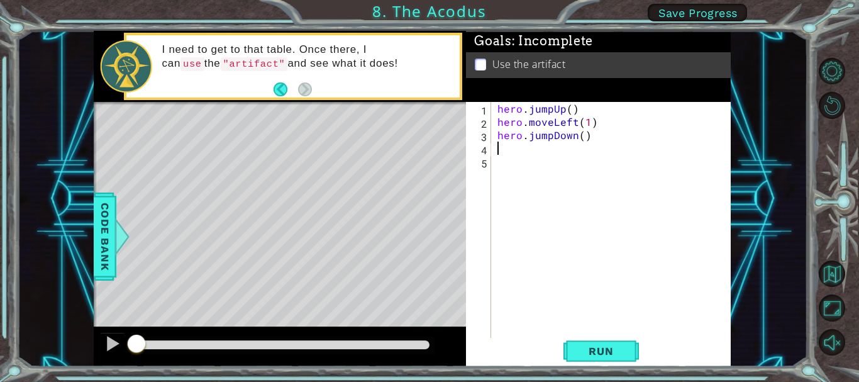
type textarea "h"
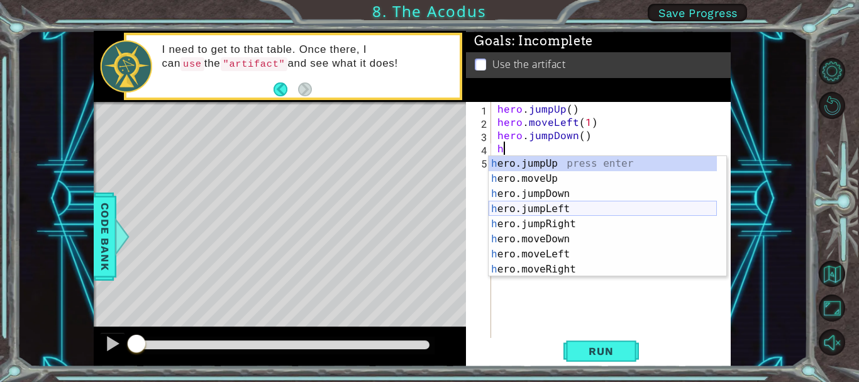
click at [552, 204] on div "h ero.jumpUp press enter h ero.moveUp press enter h ero.jumpDown press enter h …" at bounding box center [603, 231] width 228 height 151
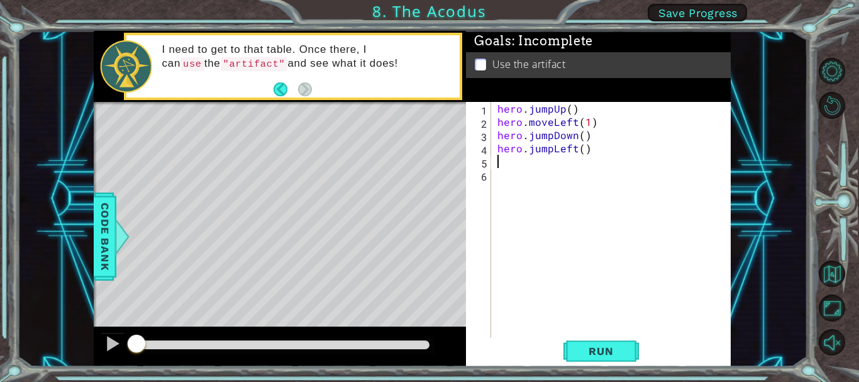
type textarea "h"
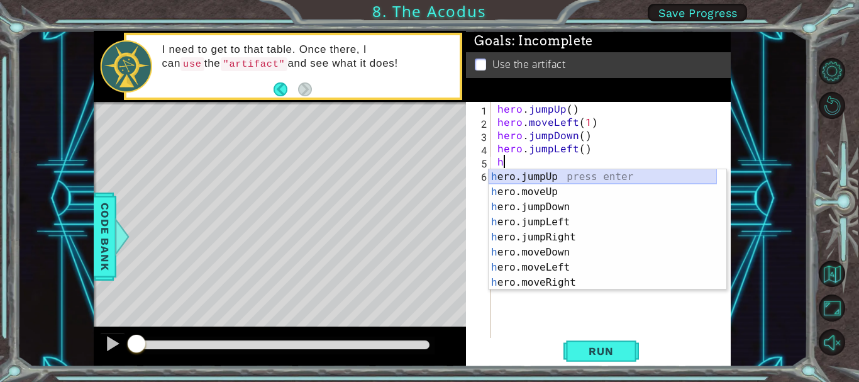
click at [567, 170] on div "h ero.jumpUp press enter h ero.moveUp press enter h ero.jumpDown press enter h …" at bounding box center [603, 244] width 228 height 151
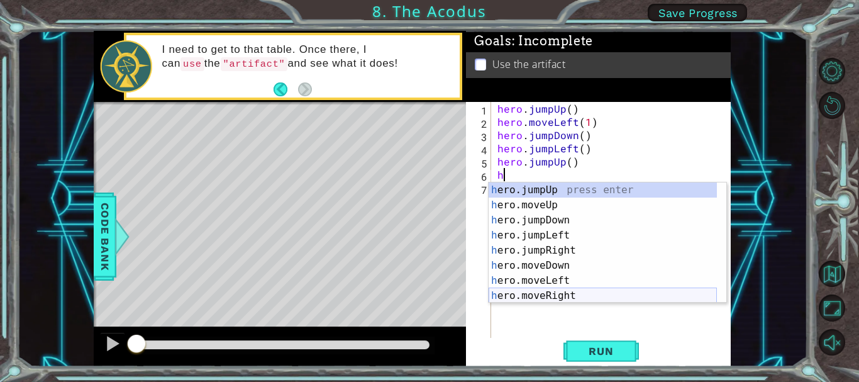
click at [556, 290] on div "h ero.jumpUp press enter h ero.moveUp press enter h ero.jumpDown press enter h …" at bounding box center [603, 257] width 228 height 151
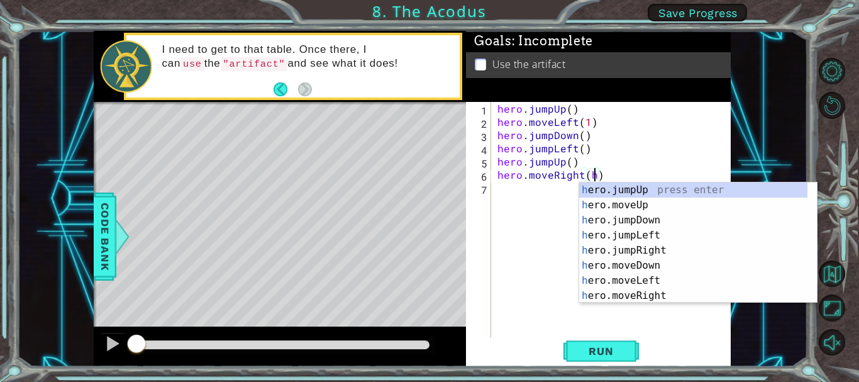
scroll to position [0, 6]
type textarea "hero.moveRight()"
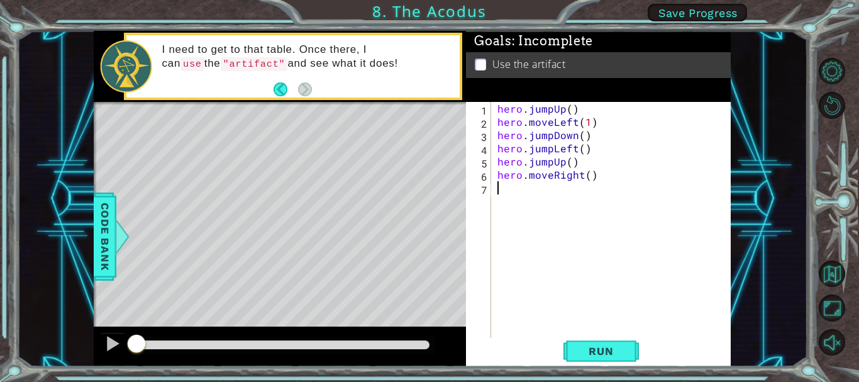
click at [538, 194] on div "hero . jumpUp ( ) hero . moveLeft ( 1 ) hero . jumpDown ( ) hero . jumpLeft ( )…" at bounding box center [614, 234] width 239 height 264
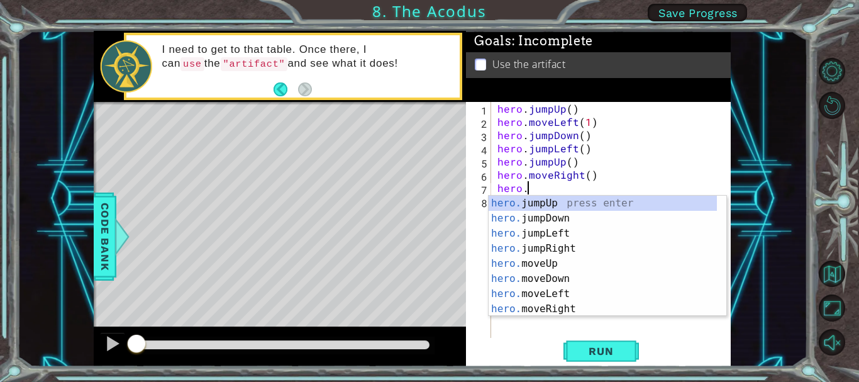
scroll to position [0, 2]
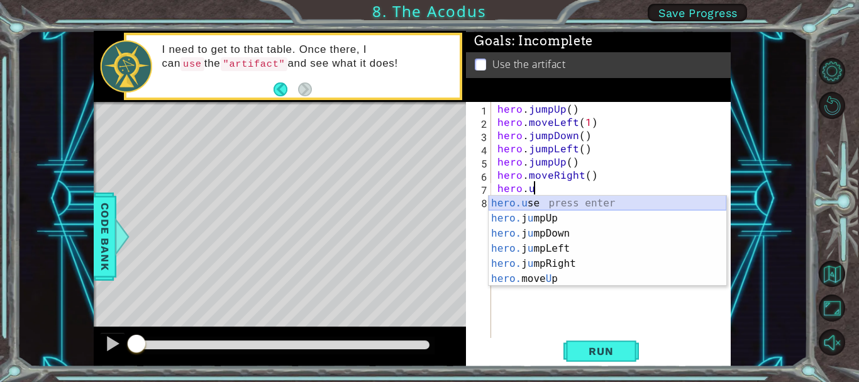
click at [616, 203] on div "hero.u se press enter hero. j u mpUp press enter hero. j u mpDown press enter h…" at bounding box center [608, 256] width 238 height 121
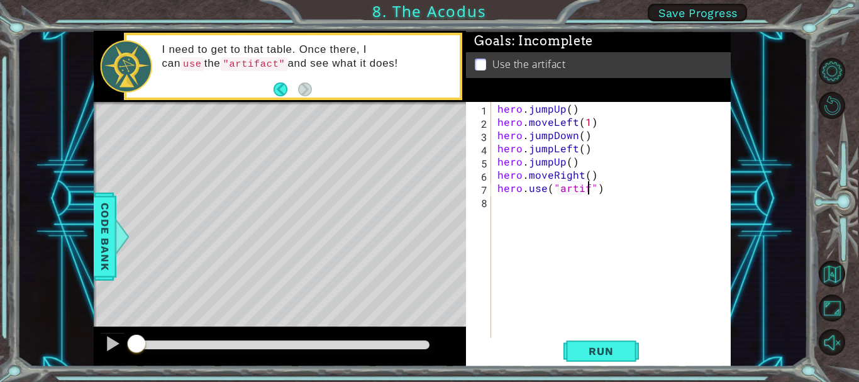
scroll to position [0, 6]
type textarea "hero.use("artifact")"
click at [596, 355] on span "Run" at bounding box center [601, 351] width 50 height 13
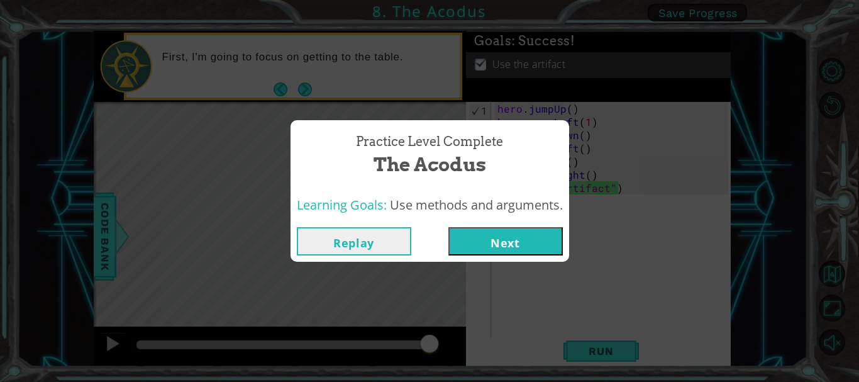
click at [523, 252] on button "Next" at bounding box center [505, 241] width 114 height 28
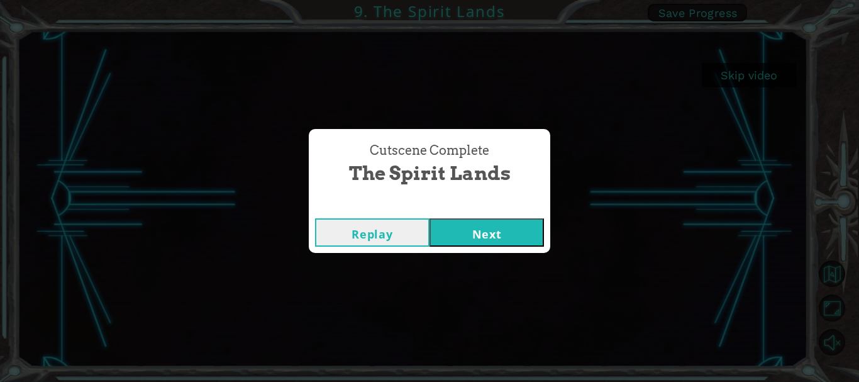
click at [518, 226] on button "Next" at bounding box center [487, 232] width 114 height 28
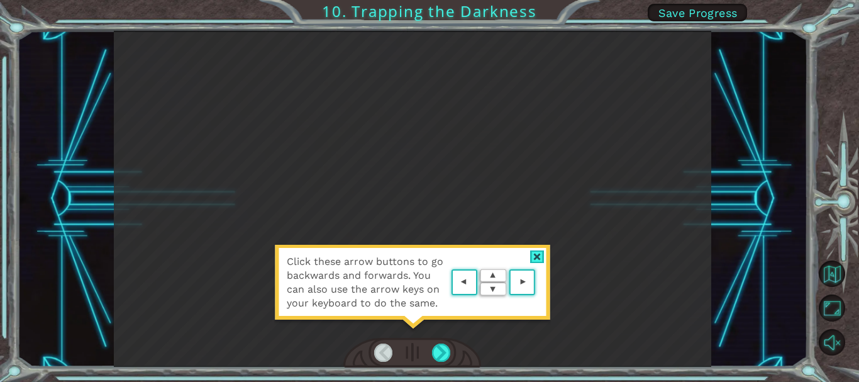
click at [428, 270] on span "Click these arrow buttons to go backwards and forwards. You can also use the ar…" at bounding box center [368, 282] width 162 height 55
click at [539, 259] on div at bounding box center [537, 256] width 14 height 13
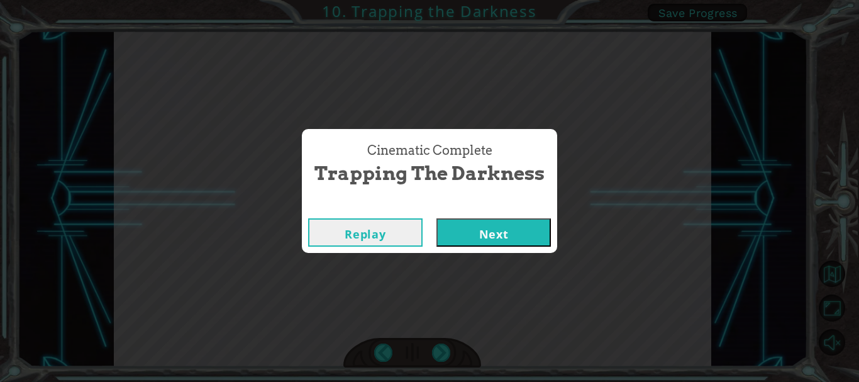
click at [540, 228] on button "Next" at bounding box center [494, 232] width 114 height 28
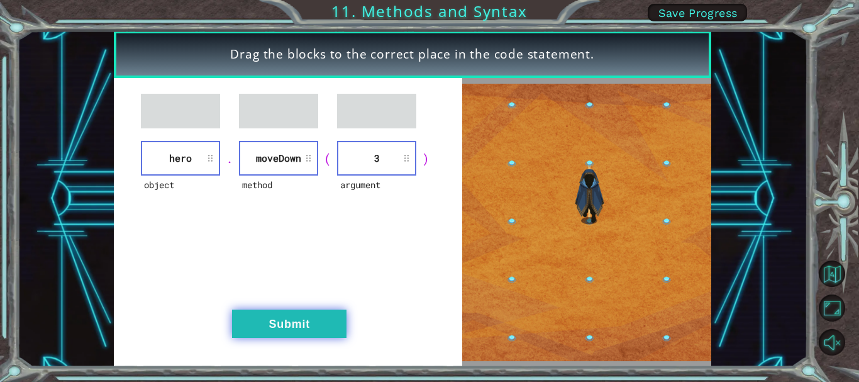
click at [346, 324] on button "Submit" at bounding box center [289, 323] width 114 height 28
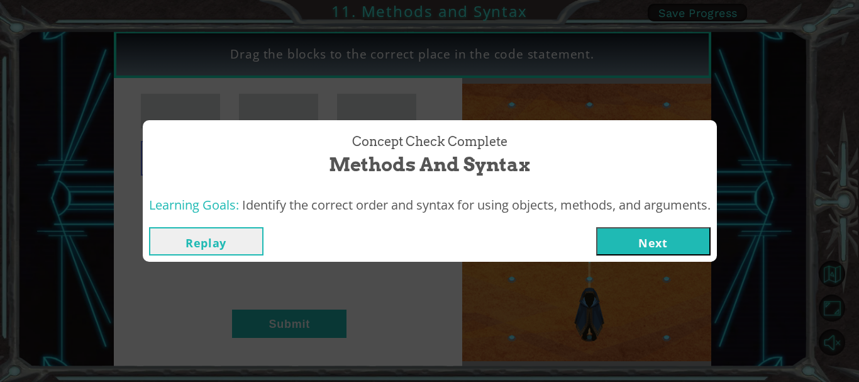
click at [678, 235] on button "Next" at bounding box center [653, 241] width 114 height 28
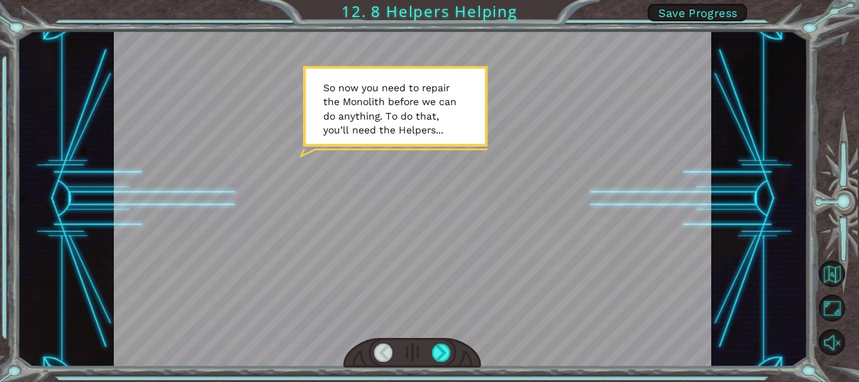
click at [426, 136] on div at bounding box center [413, 199] width 598 height 336
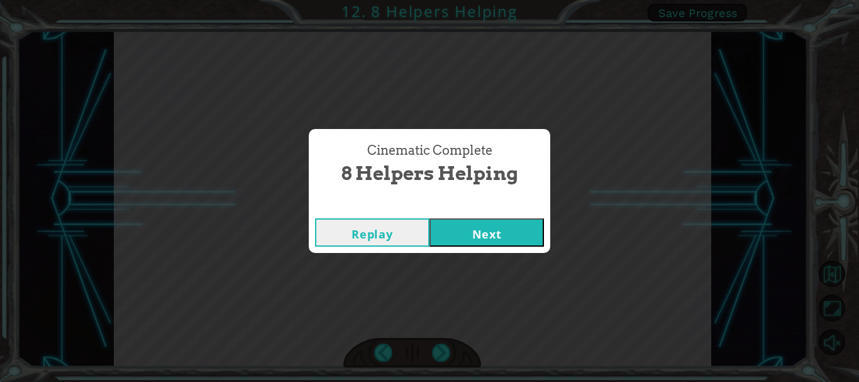
click at [597, 111] on div "Cinematic Complete 8 Helpers Helping Replay Next" at bounding box center [429, 191] width 859 height 382
click at [498, 228] on button "Next" at bounding box center [487, 232] width 114 height 28
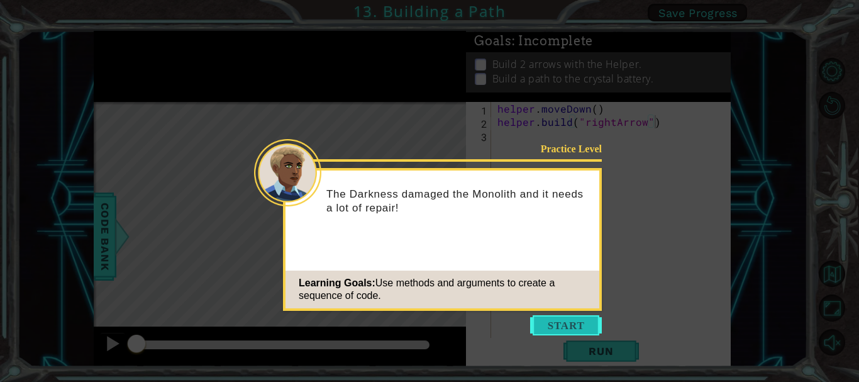
click at [579, 325] on button "Start" at bounding box center [566, 325] width 72 height 20
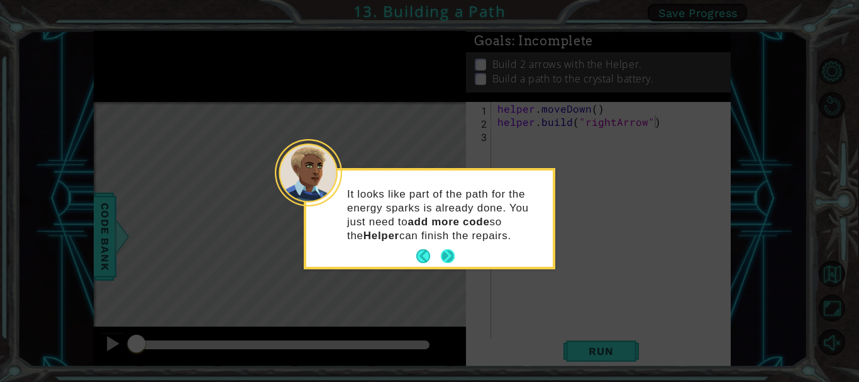
click at [448, 249] on button "Next" at bounding box center [448, 256] width 14 height 14
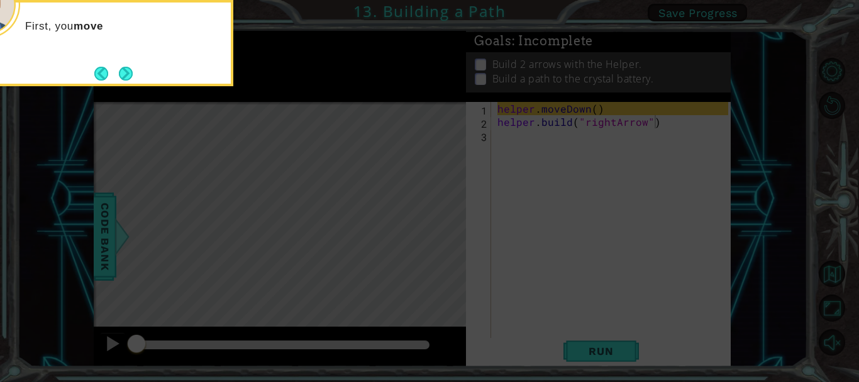
drag, startPoint x: 441, startPoint y: 60, endPoint x: 411, endPoint y: 70, distance: 32.0
click at [423, 69] on icon at bounding box center [429, 57] width 859 height 649
click at [128, 78] on button "Next" at bounding box center [126, 74] width 14 height 14
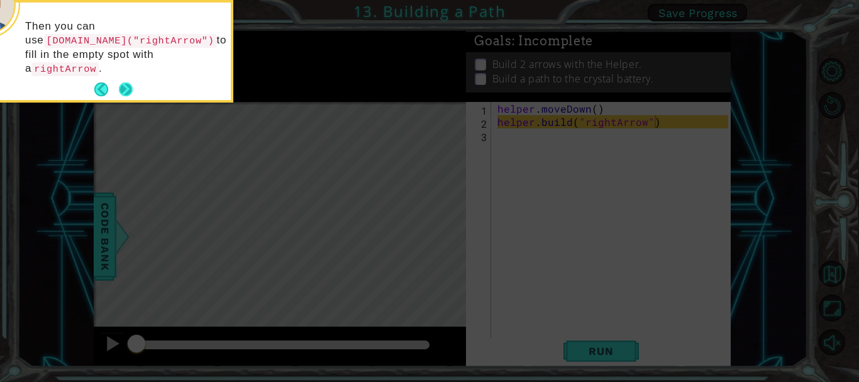
click at [126, 82] on button "Next" at bounding box center [126, 89] width 14 height 14
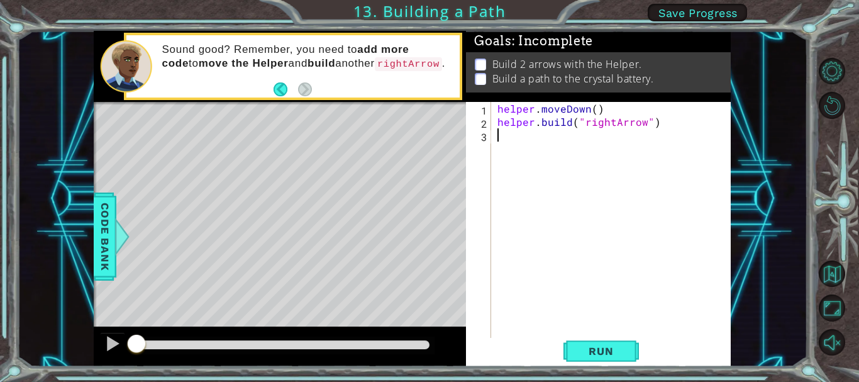
click at [523, 142] on div "helper . moveDown ( ) helper . build ( "rightArrow" )" at bounding box center [614, 234] width 239 height 264
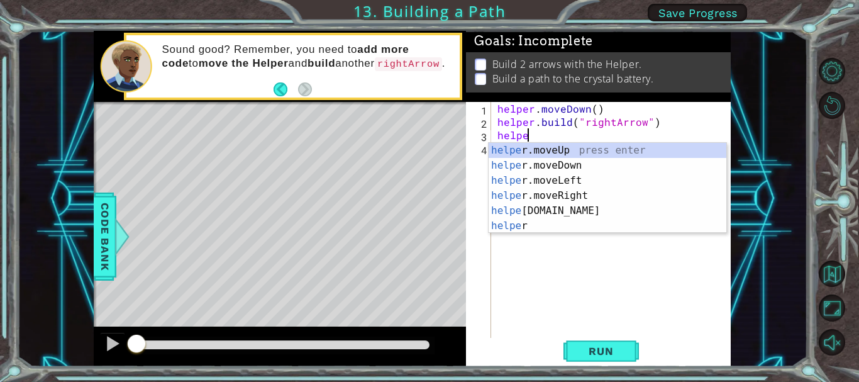
scroll to position [0, 2]
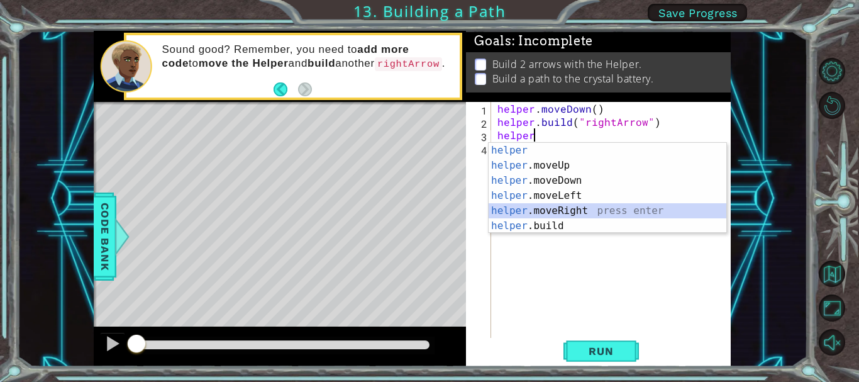
click at [523, 214] on div "helper press enter helper .moveUp press enter helper .moveDown press enter help…" at bounding box center [608, 203] width 238 height 121
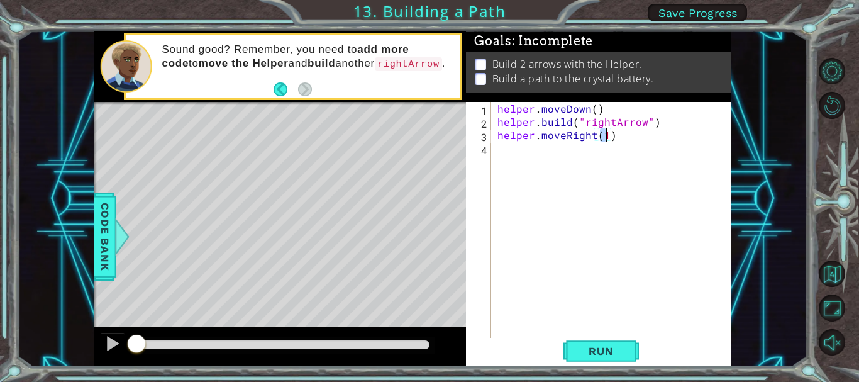
type textarea "helper.moveRight(3)"
click at [515, 152] on div "helper . moveDown ( ) helper . build ( "rightArrow" ) helper . moveRight ( 3 )" at bounding box center [614, 234] width 239 height 264
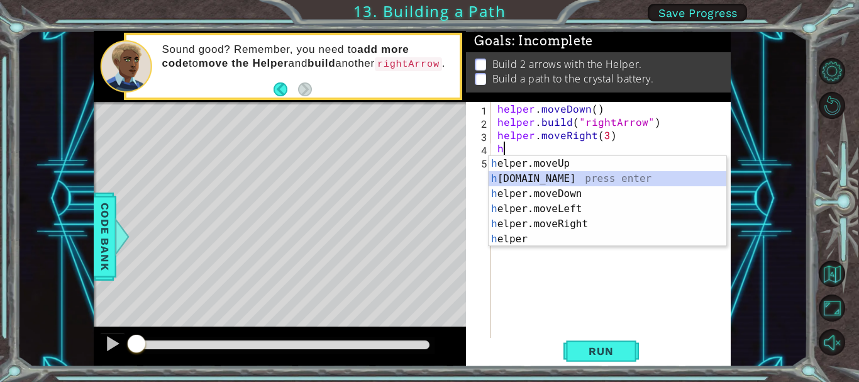
click at [537, 185] on div "h elper.moveUp press enter h [DOMAIN_NAME] press enter h elper.moveDown press e…" at bounding box center [608, 216] width 238 height 121
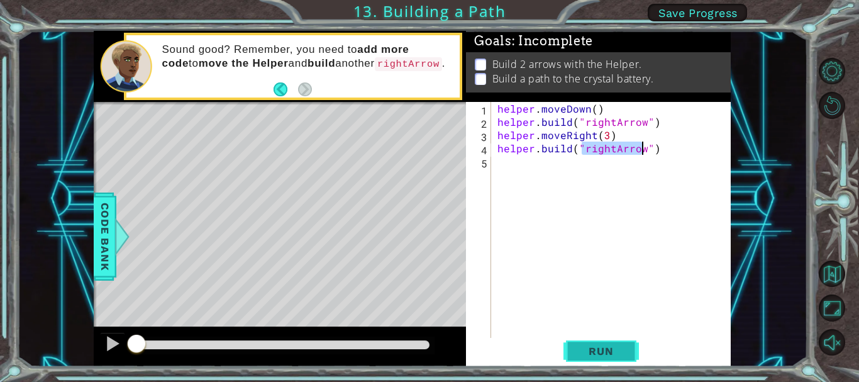
type textarea "[DOMAIN_NAME]("rightArrow")"
click at [593, 352] on span "Run" at bounding box center [601, 351] width 50 height 13
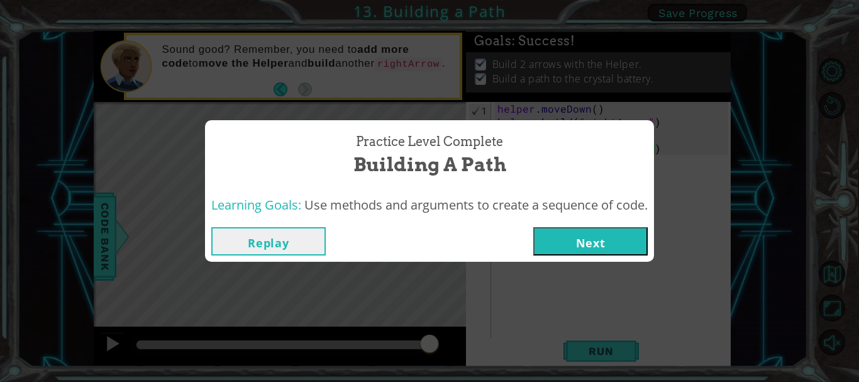
click at [592, 254] on button "Next" at bounding box center [590, 241] width 114 height 28
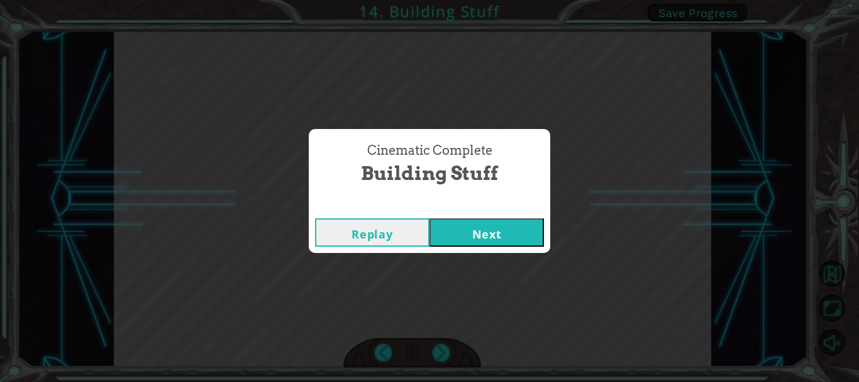
click at [499, 235] on button "Next" at bounding box center [487, 232] width 114 height 28
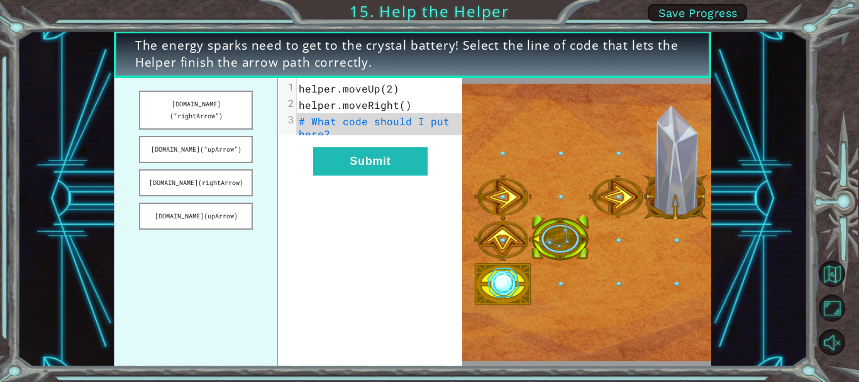
drag, startPoint x: 209, startPoint y: 107, endPoint x: 234, endPoint y: 118, distance: 26.8
click at [234, 118] on ul "[DOMAIN_NAME](“rightArrow”) [DOMAIN_NAME](“upArrow”) [DOMAIN_NAME](rightArrow) …" at bounding box center [196, 222] width 164 height 289
click at [232, 109] on button "[DOMAIN_NAME](“rightArrow”)" at bounding box center [196, 110] width 114 height 39
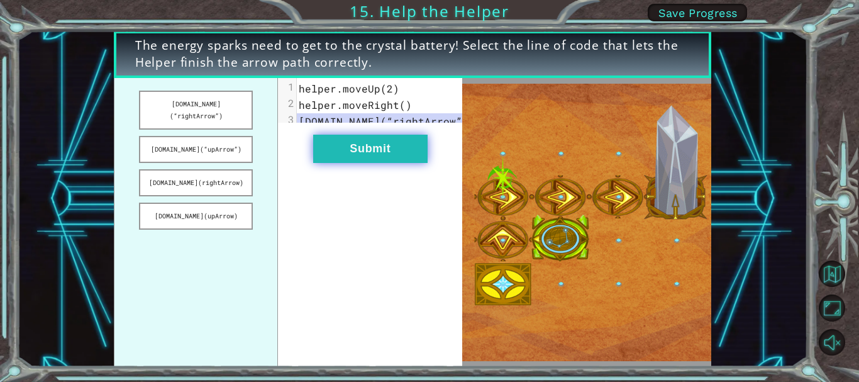
click at [345, 154] on button "Submit" at bounding box center [370, 149] width 114 height 28
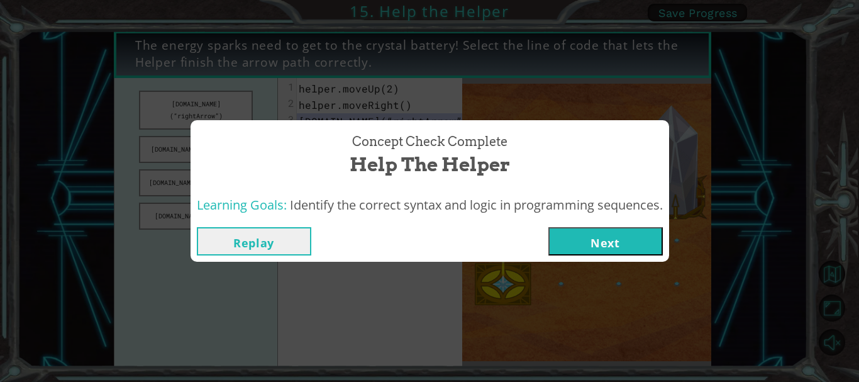
click at [596, 236] on button "Next" at bounding box center [605, 241] width 114 height 28
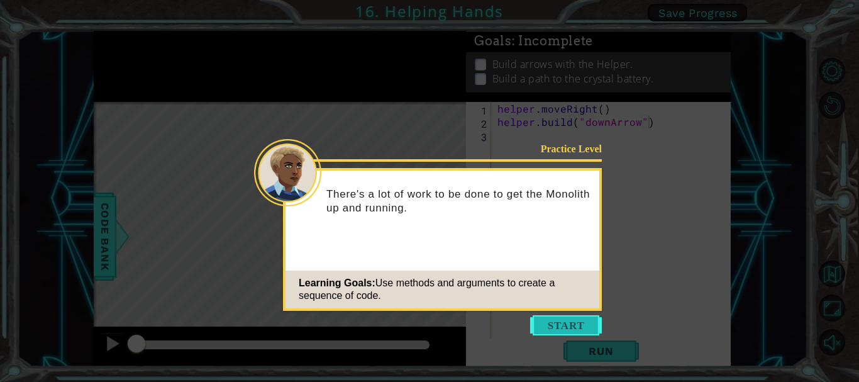
click at [562, 326] on button "Start" at bounding box center [566, 325] width 72 height 20
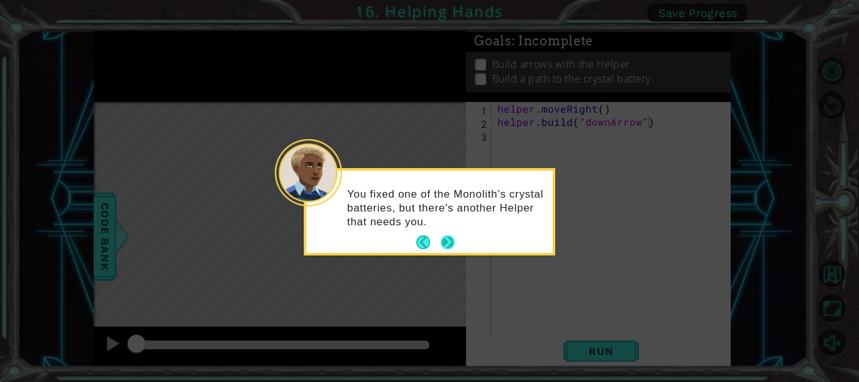
click at [451, 237] on button "Next" at bounding box center [448, 242] width 14 height 14
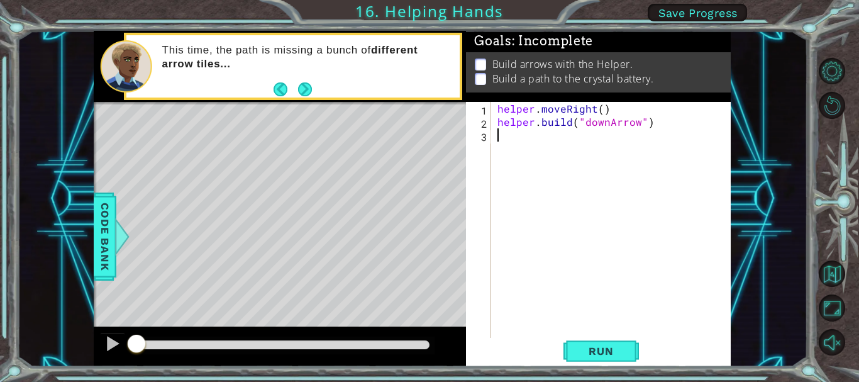
click at [577, 143] on div "helper . moveRight ( ) helper . build ( "downArrow" )" at bounding box center [614, 234] width 239 height 264
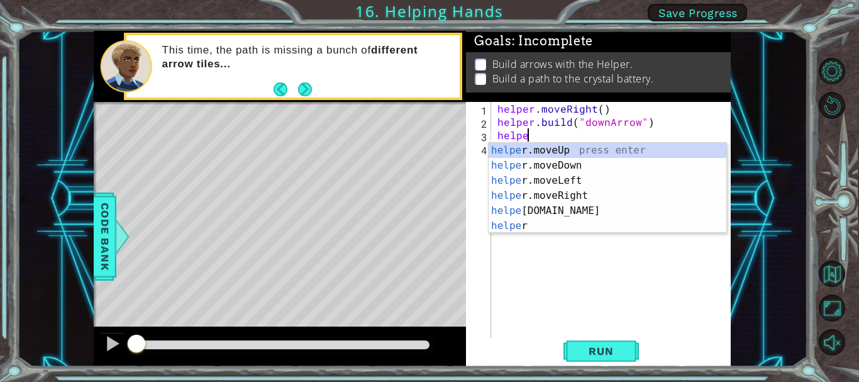
scroll to position [0, 2]
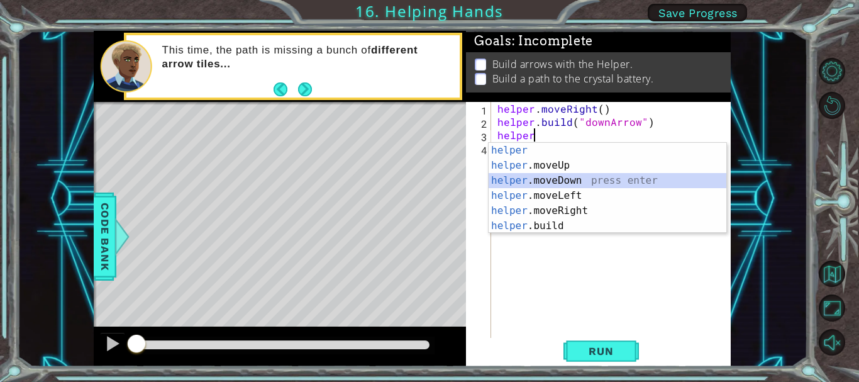
click at [574, 175] on div "helper press enter helper .moveUp press enter helper .moveDown press enter help…" at bounding box center [608, 203] width 238 height 121
type textarea "helper.moveDown(1)"
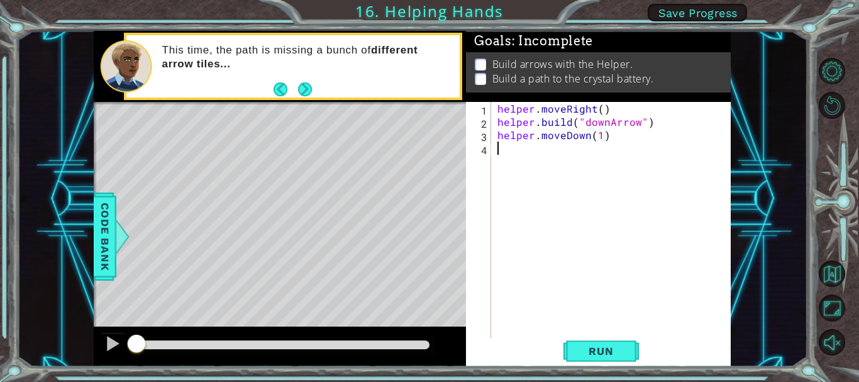
click at [571, 162] on div "helper . moveRight ( ) helper . build ( "downArrow" ) helper . moveDown ( 1 )" at bounding box center [614, 234] width 239 height 264
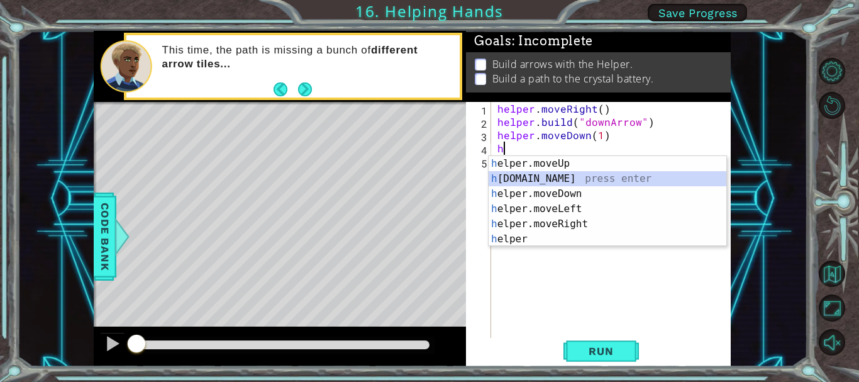
click at [568, 177] on div "h elper.moveUp press enter h [DOMAIN_NAME] press enter h elper.moveDown press e…" at bounding box center [608, 216] width 238 height 121
type textarea "[DOMAIN_NAME]("rightArrow")"
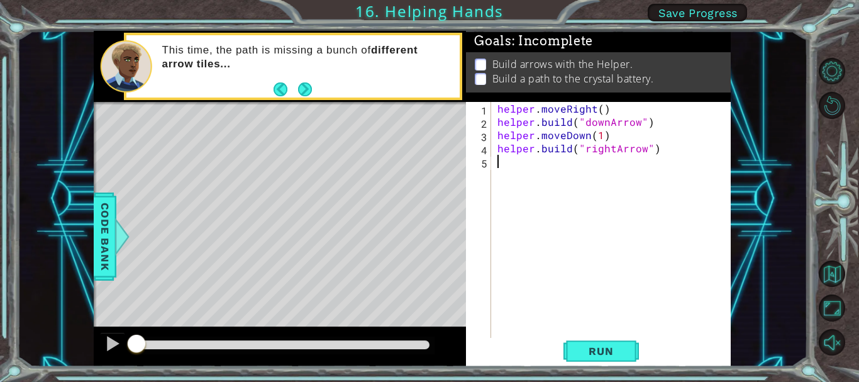
click at [512, 172] on div "helper . moveRight ( ) helper . build ( "downArrow" ) helper . moveDown ( 1 ) h…" at bounding box center [614, 234] width 239 height 264
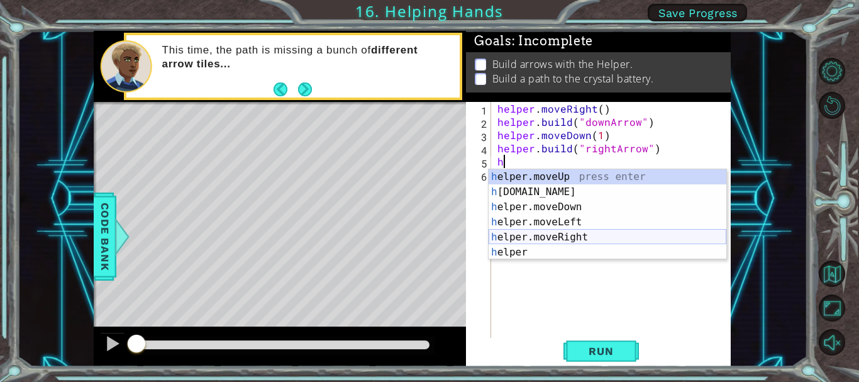
click at [558, 233] on div "h elper.moveUp press enter h [DOMAIN_NAME] press enter h elper.moveDown press e…" at bounding box center [608, 229] width 238 height 121
type textarea "helper.moveRight(1)"
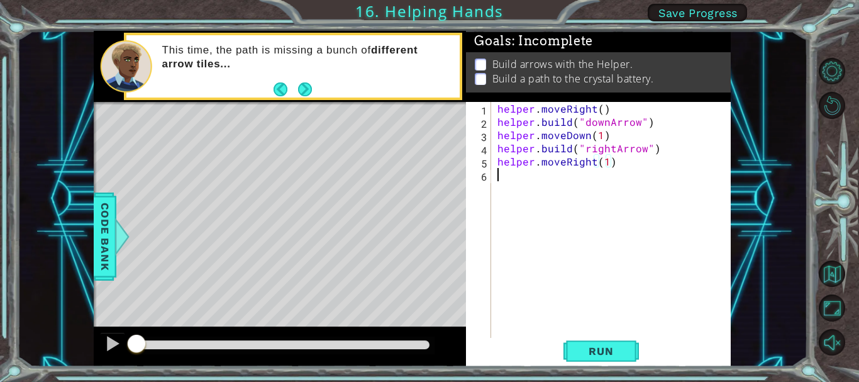
click at [529, 186] on div "helper . moveRight ( ) helper . build ( "downArrow" ) helper . moveDown ( 1 ) h…" at bounding box center [614, 234] width 239 height 264
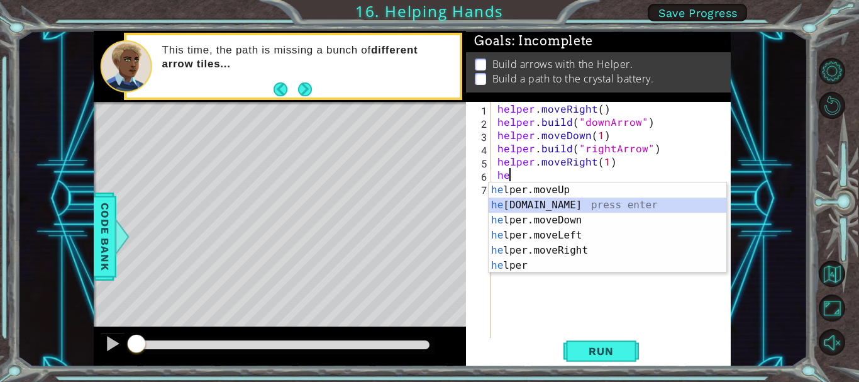
click at [552, 208] on div "he lper.moveUp press enter he [DOMAIN_NAME] press enter he lper.moveDown press …" at bounding box center [608, 242] width 238 height 121
type textarea "[DOMAIN_NAME]("rightArrow")"
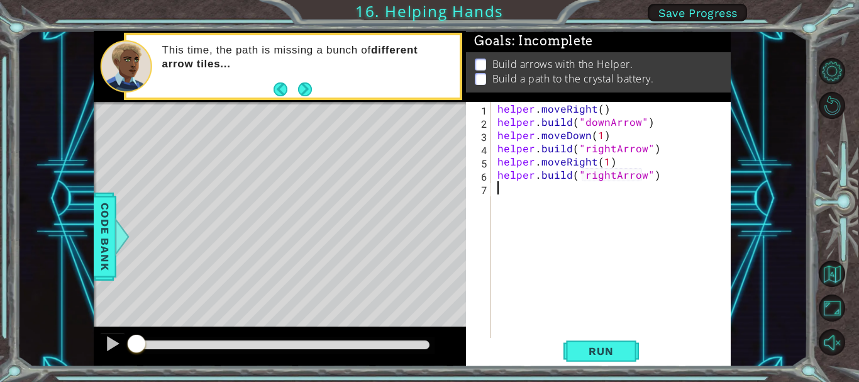
click at [525, 192] on div "helper . moveRight ( ) helper . build ( "downArrow" ) helper . moveDown ( 1 ) h…" at bounding box center [614, 234] width 239 height 264
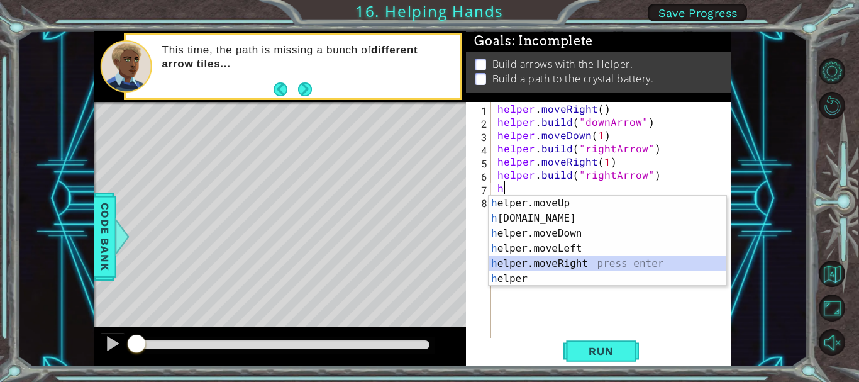
click at [545, 258] on div "h elper.moveUp press enter h [DOMAIN_NAME] press enter h elper.moveDown press e…" at bounding box center [608, 256] width 238 height 121
type textarea "helper.moveRight(1)"
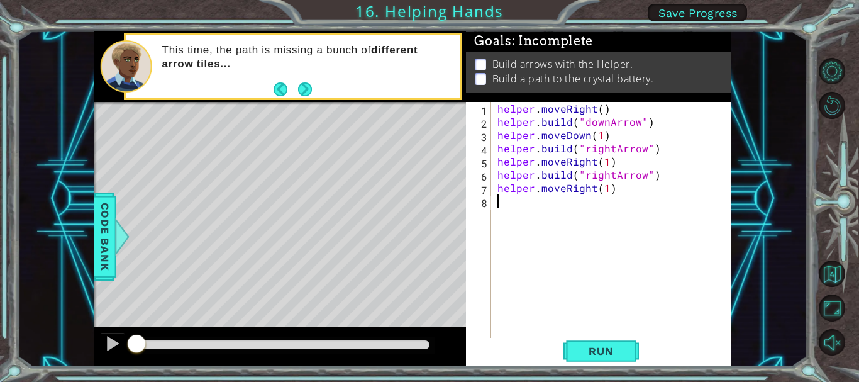
click at [516, 210] on div "helper . moveRight ( ) helper . build ( "downArrow" ) helper . moveDown ( 1 ) h…" at bounding box center [614, 234] width 239 height 264
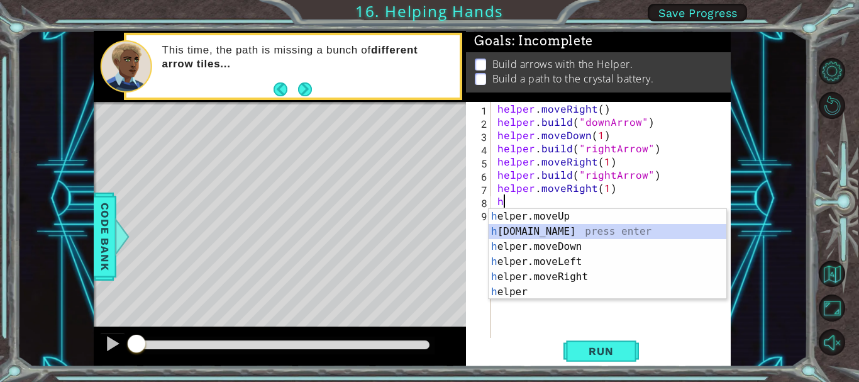
click at [546, 233] on div "h elper.moveUp press enter h [DOMAIN_NAME] press enter h elper.moveDown press e…" at bounding box center [608, 269] width 238 height 121
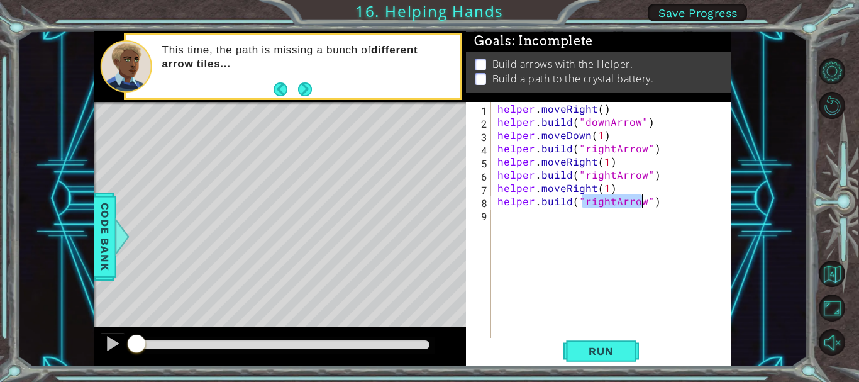
click at [608, 199] on div "helper . moveRight ( ) helper . build ( "downArrow" ) helper . moveDown ( 1 ) h…" at bounding box center [611, 221] width 233 height 238
click at [610, 199] on div "helper . moveRight ( ) helper . build ( "downArrow" ) helper . moveDown ( 1 ) h…" at bounding box center [614, 234] width 239 height 264
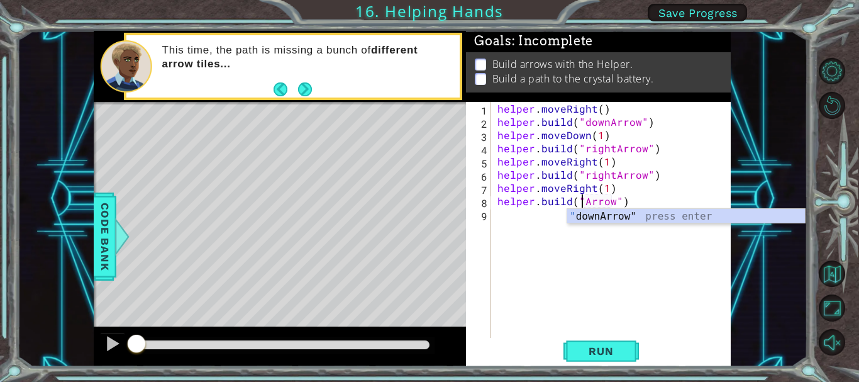
scroll to position [0, 6]
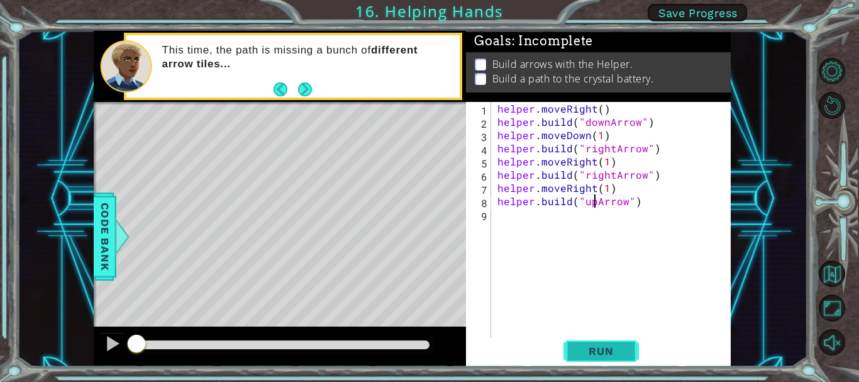
type textarea "[DOMAIN_NAME]("upArrow")"
click at [596, 341] on button "Run" at bounding box center [601, 351] width 75 height 26
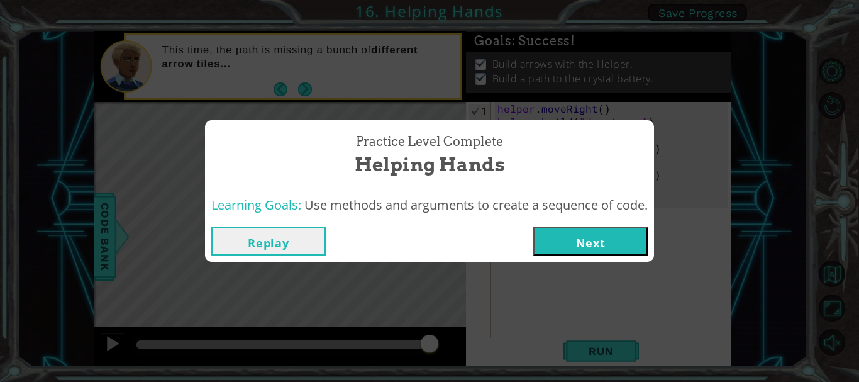
click at [572, 240] on button "Next" at bounding box center [590, 241] width 114 height 28
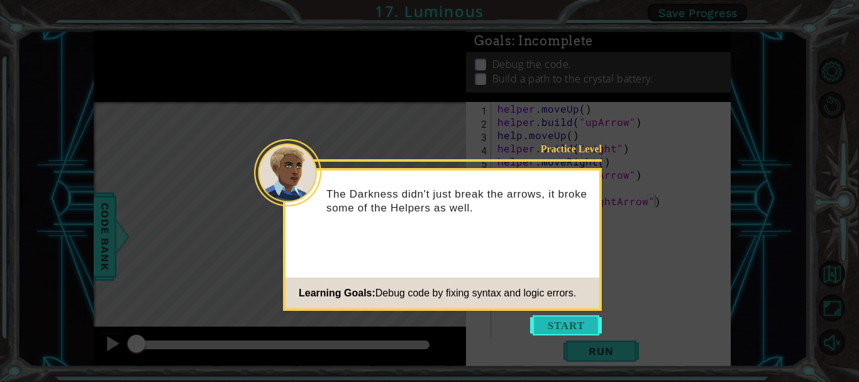
click at [576, 323] on button "Start" at bounding box center [566, 325] width 72 height 20
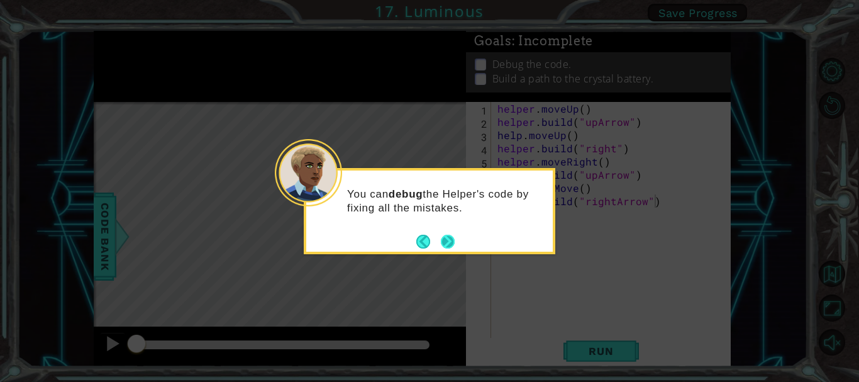
click at [450, 237] on button "Next" at bounding box center [448, 242] width 14 height 14
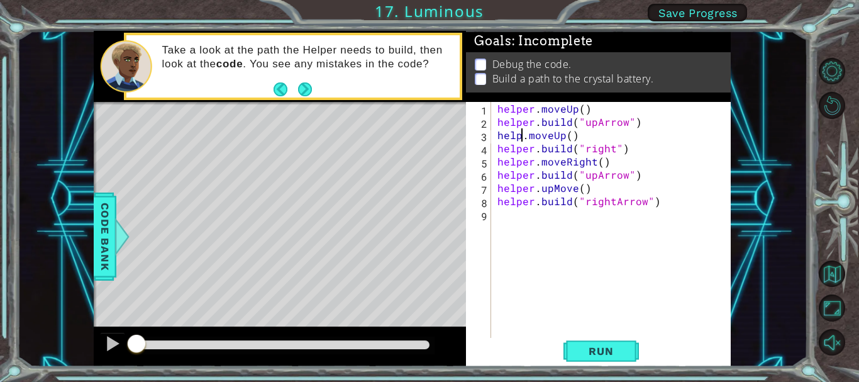
click at [522, 135] on div "helper . moveUp ( ) helper . build ( "upArrow" ) help . moveUp ( ) helper . bui…" at bounding box center [614, 234] width 239 height 264
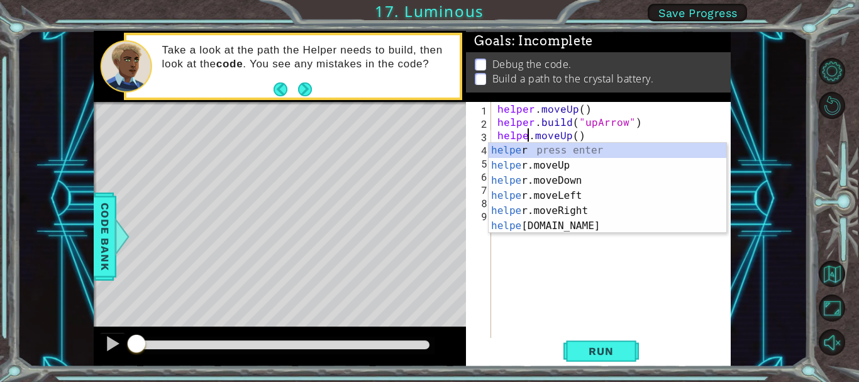
scroll to position [0, 3]
type textarea "helper.moveUp()"
click at [611, 291] on div "helper . moveUp ( ) helper . build ( "upArrow" ) helper . moveUp ( ) helper . b…" at bounding box center [614, 234] width 239 height 264
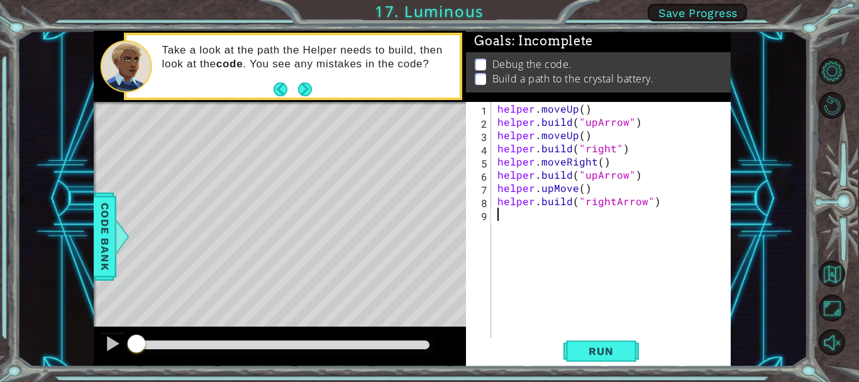
scroll to position [0, 0]
click at [615, 153] on div "helper . moveUp ( ) helper . build ( "upArrow" ) helper . moveUp ( ) helper . b…" at bounding box center [614, 234] width 239 height 264
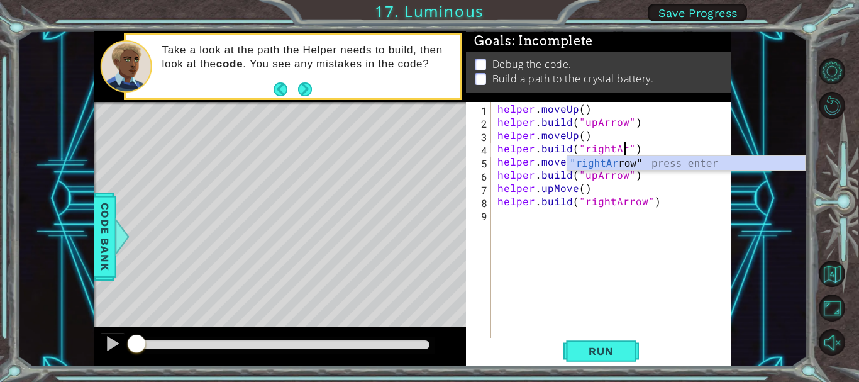
scroll to position [0, 8]
click at [613, 160] on div ""rightAr row" press enter" at bounding box center [686, 178] width 238 height 45
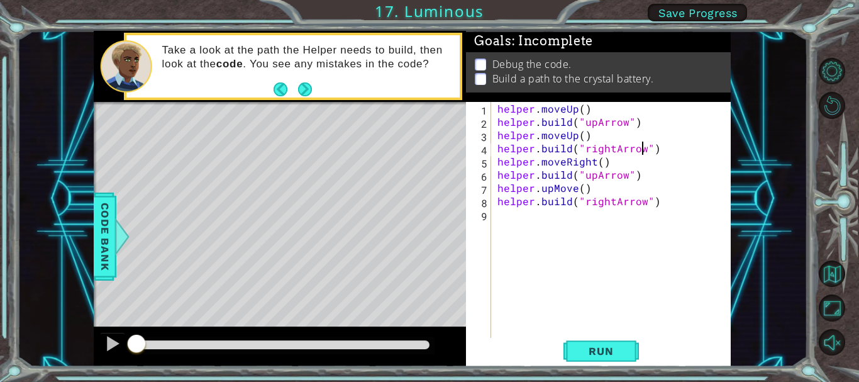
click at [593, 177] on div "helper . moveUp ( ) helper . build ( "upArrow" ) helper . moveUp ( ) helper . b…" at bounding box center [614, 234] width 239 height 264
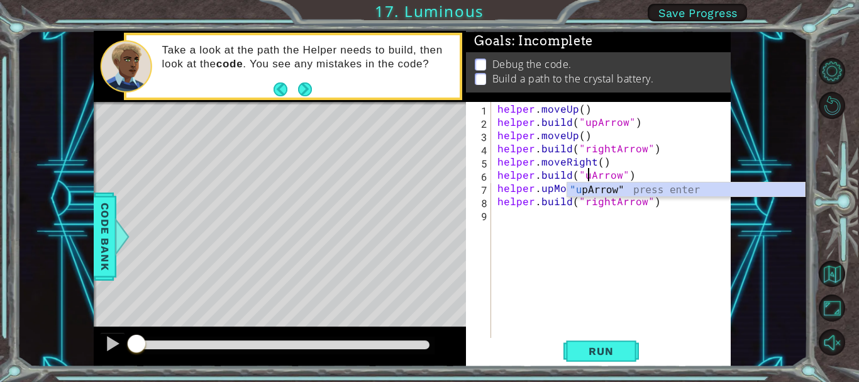
scroll to position [0, 8]
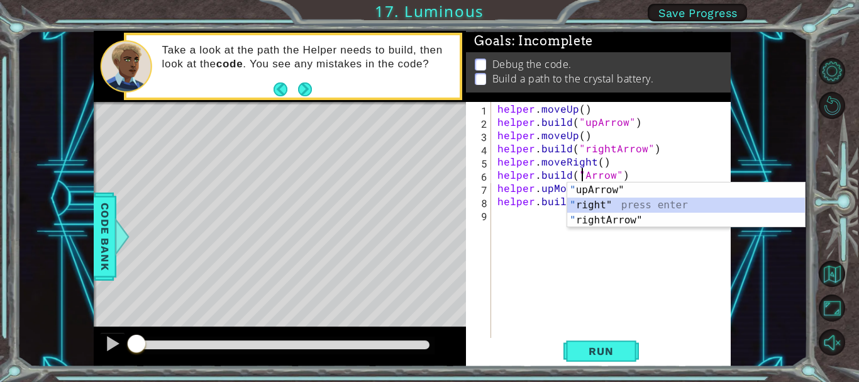
click at [601, 206] on div "" upArrow" press enter " right" press enter " rightArrow" press enter" at bounding box center [686, 219] width 238 height 75
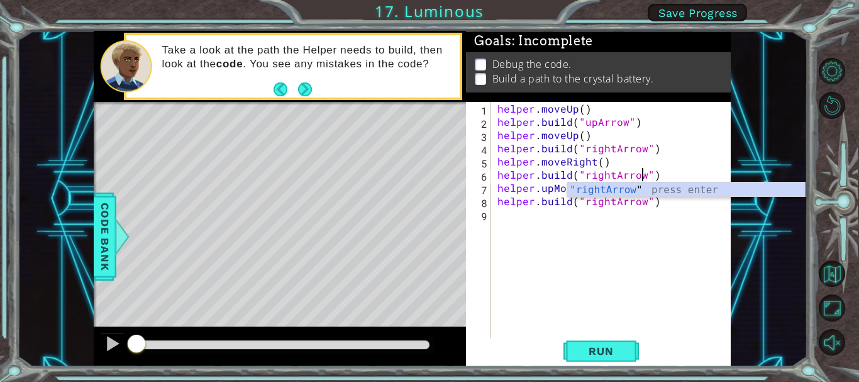
scroll to position [0, 9]
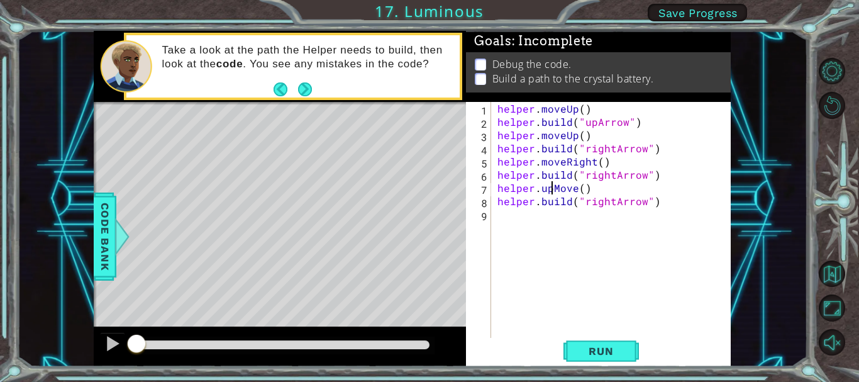
click at [550, 192] on div "helper . moveUp ( ) helper . build ( "upArrow" ) helper . moveUp ( ) helper . b…" at bounding box center [614, 234] width 239 height 264
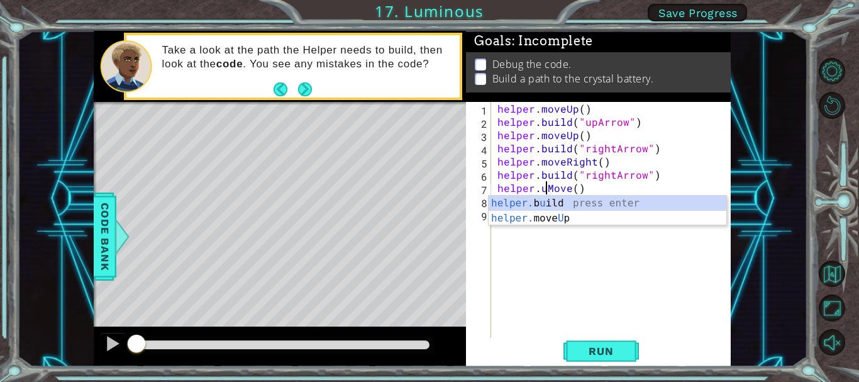
scroll to position [0, 4]
click at [554, 190] on div "helper . moveUp ( ) helper . build ( "upArrow" ) helper . moveUp ( ) helper . b…" at bounding box center [614, 234] width 239 height 264
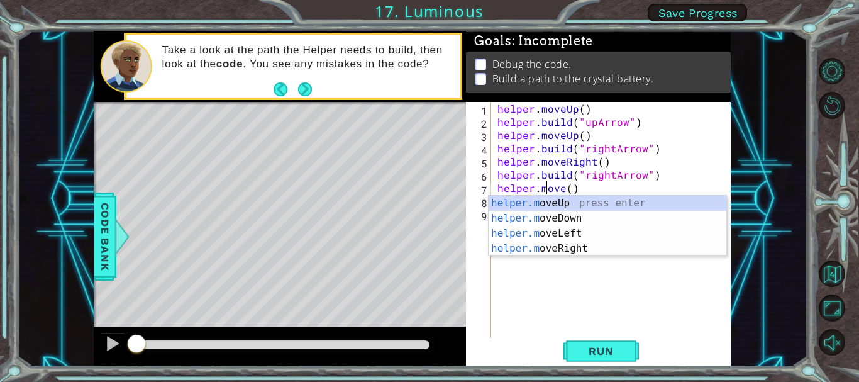
scroll to position [0, 3]
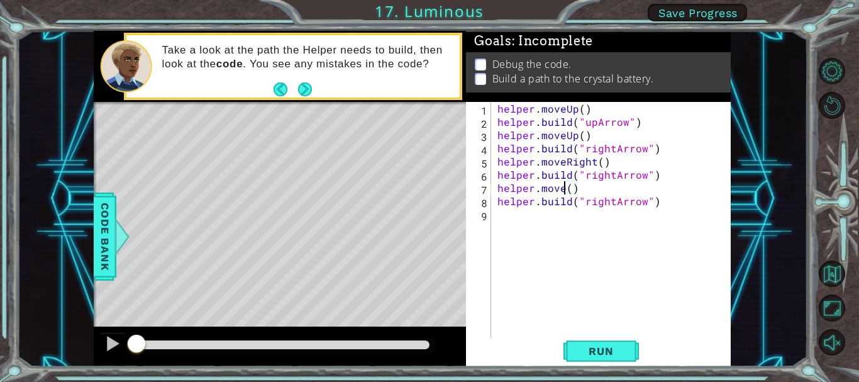
click at [563, 187] on div "helper . moveUp ( ) helper . build ( "upArrow" ) helper . moveUp ( ) helper . b…" at bounding box center [614, 234] width 239 height 264
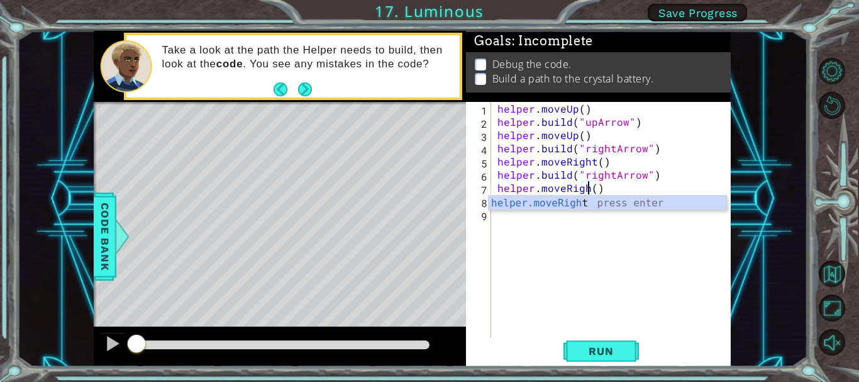
type textarea "helper.moveRight()"
click at [601, 214] on div "helper . moveUp ( ) helper . build ( "upArrow" ) helper . moveUp ( ) helper . b…" at bounding box center [614, 234] width 239 height 264
click at [611, 206] on div "helper . moveUp ( ) helper . build ( "upArrow" ) helper . moveUp ( ) helper . b…" at bounding box center [614, 234] width 239 height 264
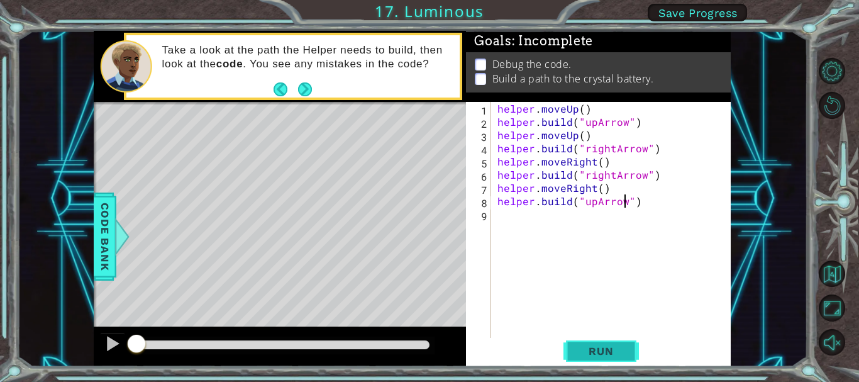
type textarea "[DOMAIN_NAME]("upArrow")"
click at [581, 348] on span "Run" at bounding box center [601, 351] width 50 height 13
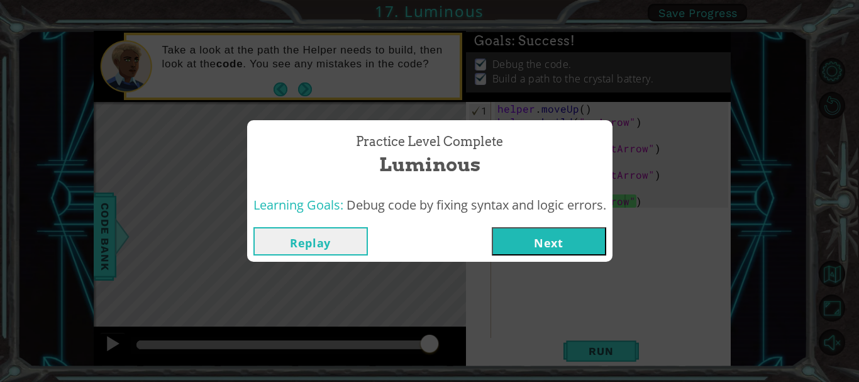
drag, startPoint x: 150, startPoint y: 343, endPoint x: 476, endPoint y: 337, distance: 325.9
click at [469, 344] on body "1 ההההההההההההההההההההההההההההההההההההההההההההההההההההההההההההההההההההההההההההה…" at bounding box center [429, 191] width 859 height 382
click at [564, 249] on button "Next" at bounding box center [549, 241] width 114 height 28
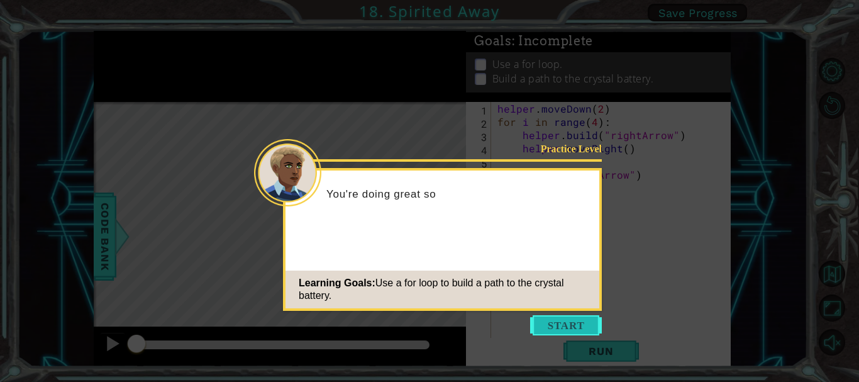
click at [578, 327] on button "Start" at bounding box center [566, 325] width 72 height 20
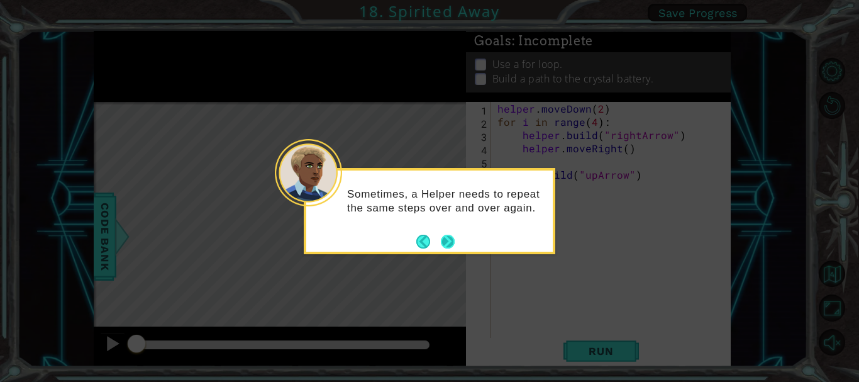
click at [444, 245] on button "Next" at bounding box center [448, 242] width 14 height 14
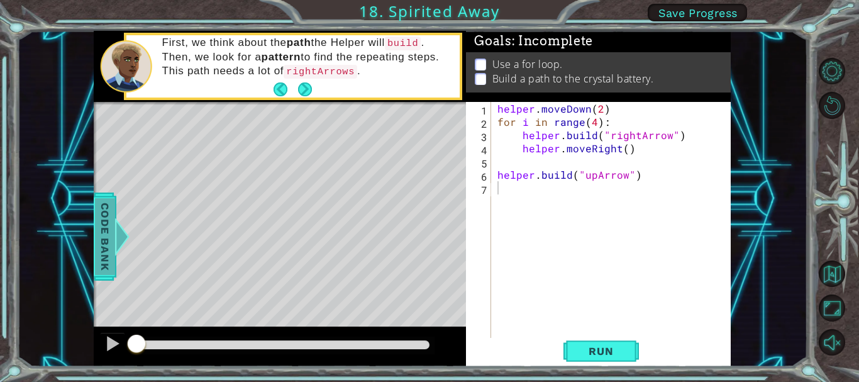
click at [109, 229] on span "Code Bank" at bounding box center [105, 236] width 20 height 77
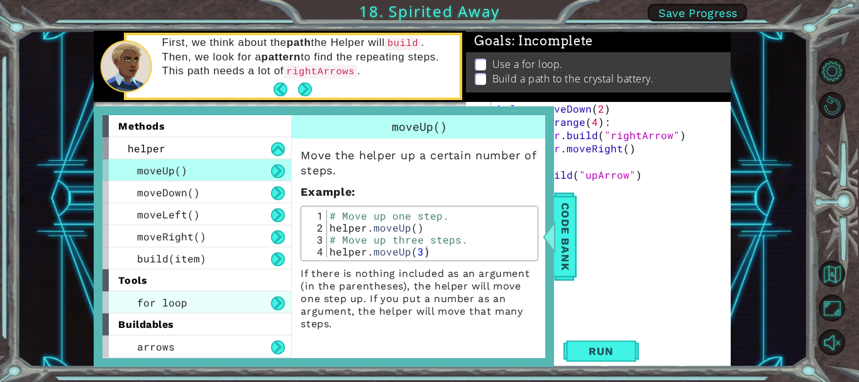
click at [246, 299] on div "for loop" at bounding box center [197, 302] width 189 height 22
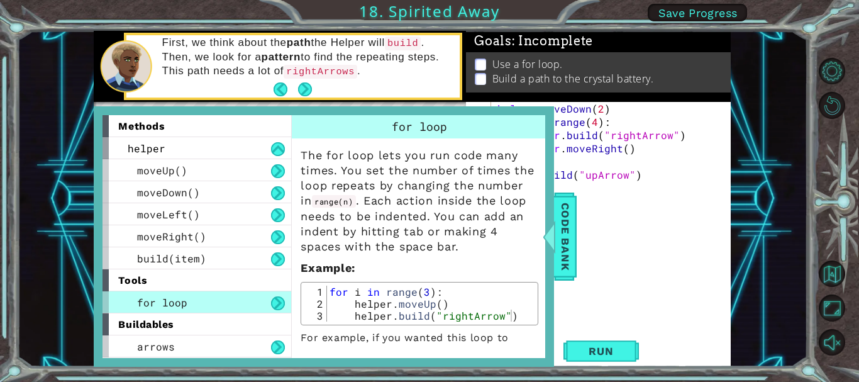
scroll to position [30, 0]
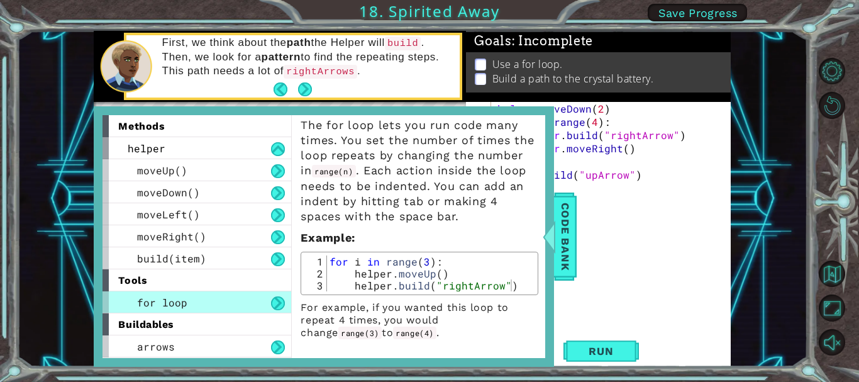
click at [594, 279] on div "helper . moveDown ( 2 ) for i in range ( 4 ) : helper . build ( "rightArrow" ) …" at bounding box center [614, 234] width 239 height 264
click at [601, 343] on button "Run" at bounding box center [601, 351] width 75 height 26
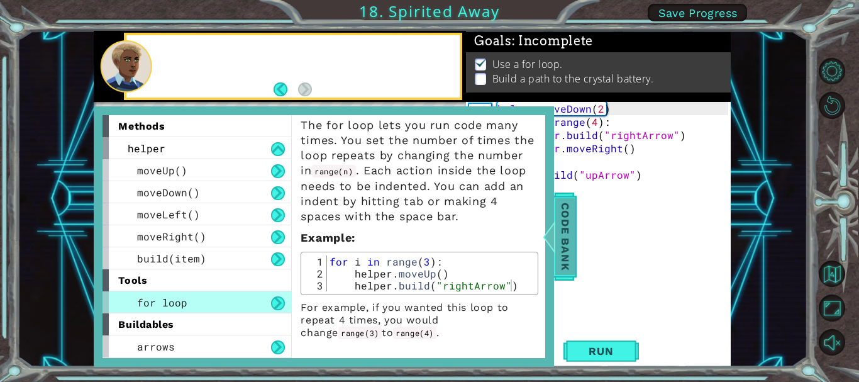
click at [562, 231] on span "Code Bank" at bounding box center [565, 236] width 20 height 77
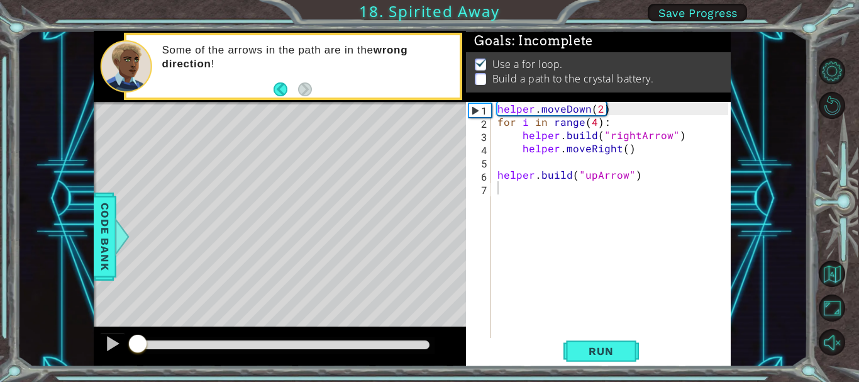
drag, startPoint x: 314, startPoint y: 347, endPoint x: 104, endPoint y: 327, distance: 210.4
click at [104, 327] on div at bounding box center [280, 346] width 372 height 40
click at [110, 335] on div at bounding box center [112, 343] width 16 height 16
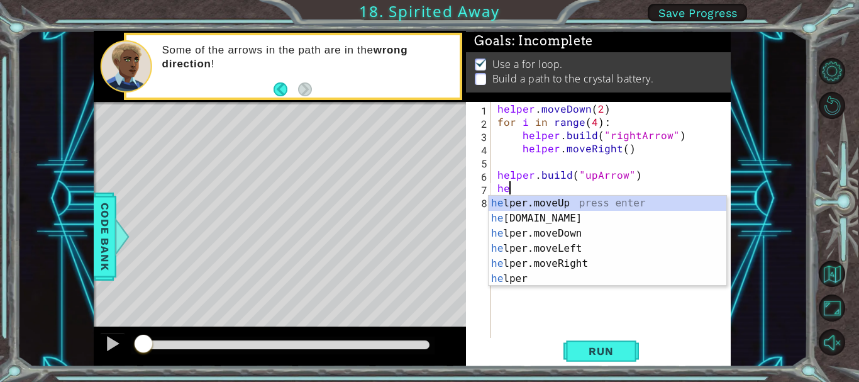
click at [498, 208] on div "he lper.moveUp press enter he [DOMAIN_NAME] press enter he lper.moveDown press …" at bounding box center [608, 256] width 238 height 121
type textarea "helper.moveUp(1)"
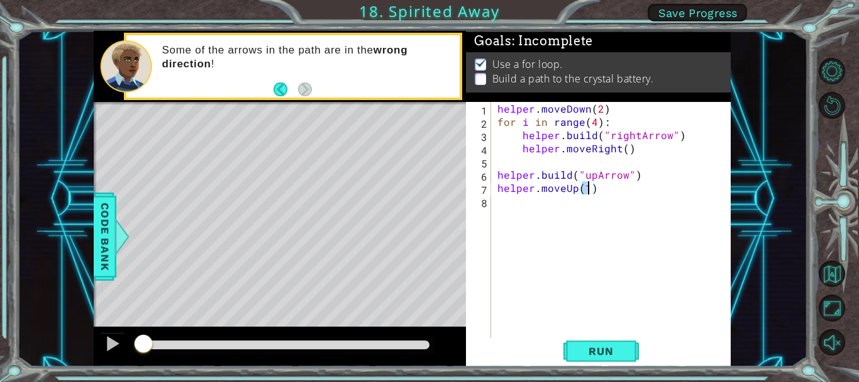
click at [544, 203] on div "helper . moveDown ( 2 ) for i in range ( 4 ) : helper . build ( "rightArrow" ) …" at bounding box center [614, 234] width 239 height 264
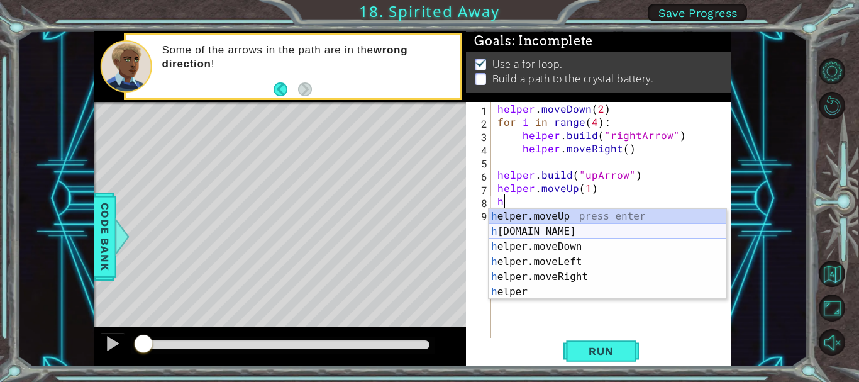
click at [541, 228] on div "h elper.moveUp press enter h [DOMAIN_NAME] press enter h elper.moveDown press e…" at bounding box center [608, 269] width 238 height 121
type textarea "[DOMAIN_NAME]("rightArrow")"
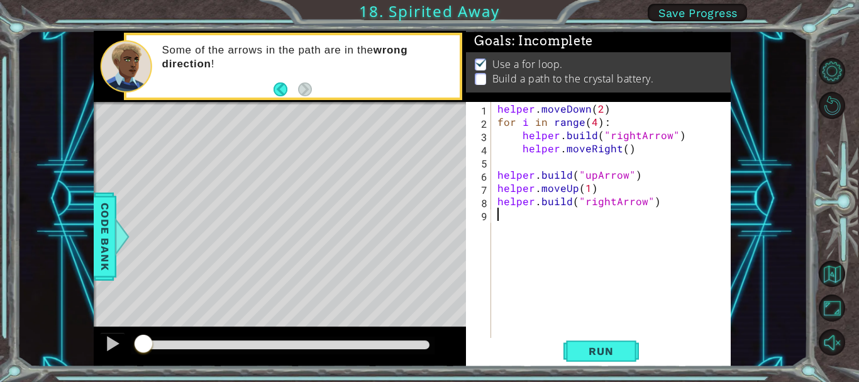
drag, startPoint x: 610, startPoint y: 210, endPoint x: 596, endPoint y: 208, distance: 13.3
click at [596, 208] on div "helper . moveDown ( 2 ) for i in range ( 4 ) : helper . build ( "rightArrow" ) …" at bounding box center [614, 234] width 239 height 264
drag, startPoint x: 582, startPoint y: 205, endPoint x: 611, endPoint y: 207, distance: 29.0
click at [611, 207] on div "helper . moveDown ( 2 ) for i in range ( 4 ) : helper . build ( "rightArrow" ) …" at bounding box center [614, 234] width 239 height 264
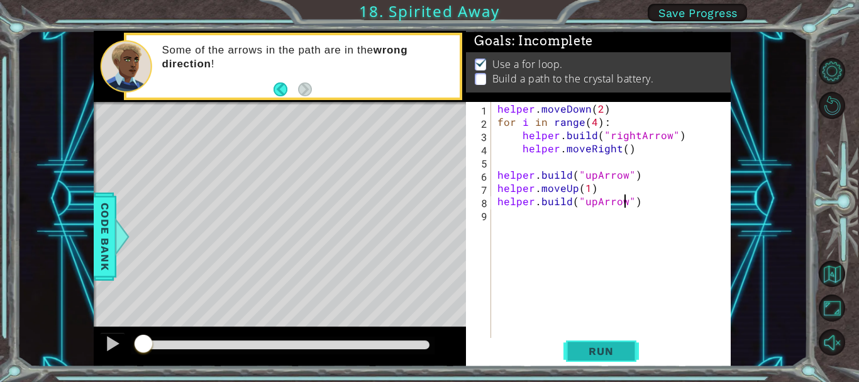
type textarea "[DOMAIN_NAME]("upArrow")"
click at [592, 357] on span "Run" at bounding box center [601, 351] width 50 height 13
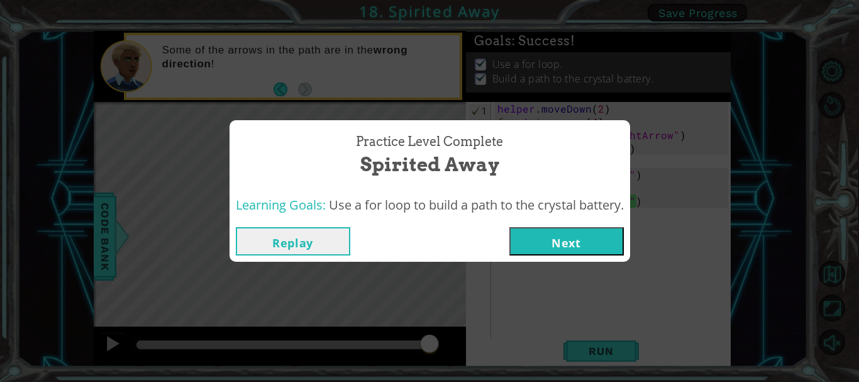
drag, startPoint x: 150, startPoint y: 343, endPoint x: 469, endPoint y: 379, distance: 320.3
click at [462, 379] on body "1 ההההההההההההההההההההההההההההההההההההההההההההההההההההההההההההההההההההההההההההה…" at bounding box center [429, 191] width 859 height 382
click at [535, 242] on button "Next" at bounding box center [566, 241] width 114 height 28
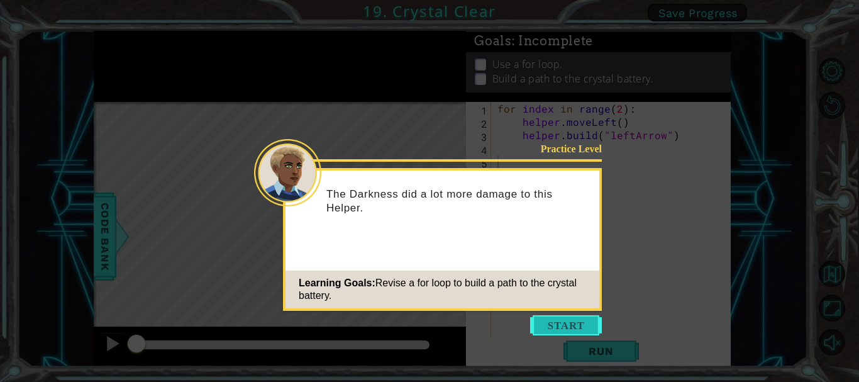
click at [551, 325] on button "Start" at bounding box center [566, 325] width 72 height 20
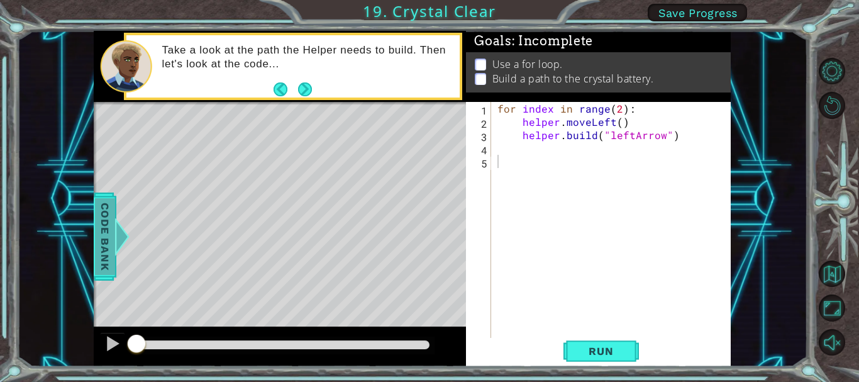
click at [110, 221] on span "Code Bank" at bounding box center [105, 236] width 20 height 77
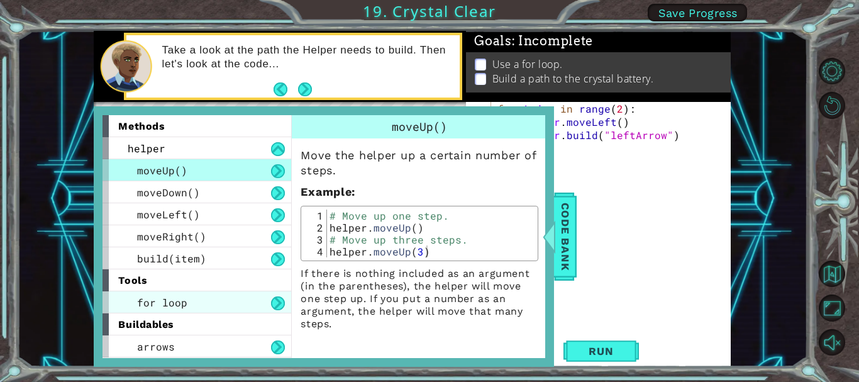
click at [176, 298] on span "for loop" at bounding box center [162, 302] width 50 height 13
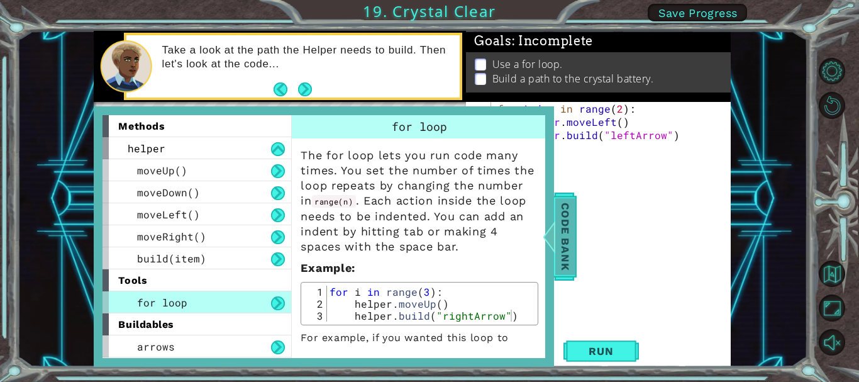
click at [559, 238] on span "Code Bank" at bounding box center [565, 236] width 20 height 77
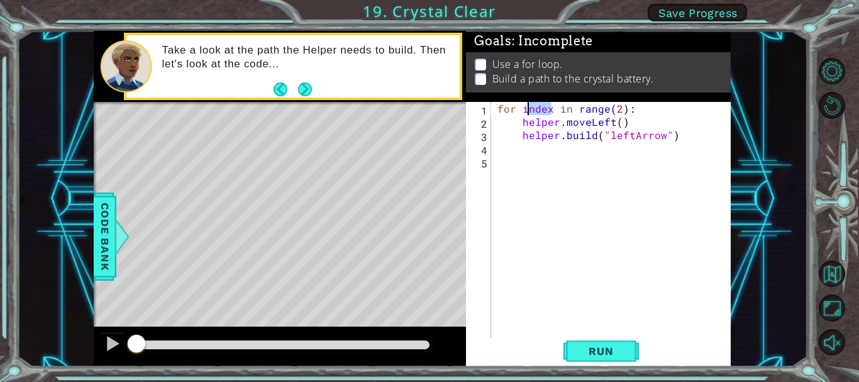
drag, startPoint x: 554, startPoint y: 111, endPoint x: 527, endPoint y: 109, distance: 27.1
click at [527, 109] on div "for index in range ( 2 ) : helper . moveLeft ( ) helper . build ( "leftArrow" )" at bounding box center [614, 234] width 239 height 264
type textarea "for i in range(2):"
click at [529, 187] on div "for i in range ( 2 ) : helper . moveLeft ( ) helper . build ( "leftArrow" )" at bounding box center [614, 234] width 239 height 264
click at [596, 109] on div "for i in range ( 2 ) : helper . moveLeft ( ) helper . build ( "leftArrow" )" at bounding box center [614, 234] width 239 height 264
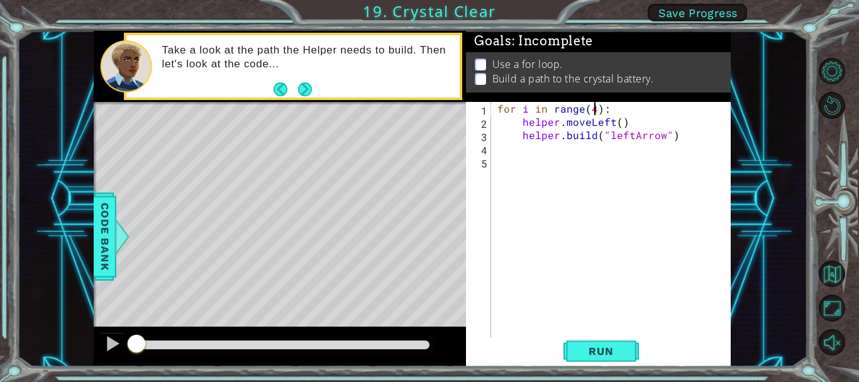
scroll to position [0, 6]
type textarea "for i in range(4):"
click at [618, 368] on div "1 ההההההההההההההההההההההההההההההההההההההההההההההההההההההההההההההההההההההההההההה…" at bounding box center [429, 191] width 859 height 382
click at [620, 349] on span "Run" at bounding box center [601, 351] width 50 height 13
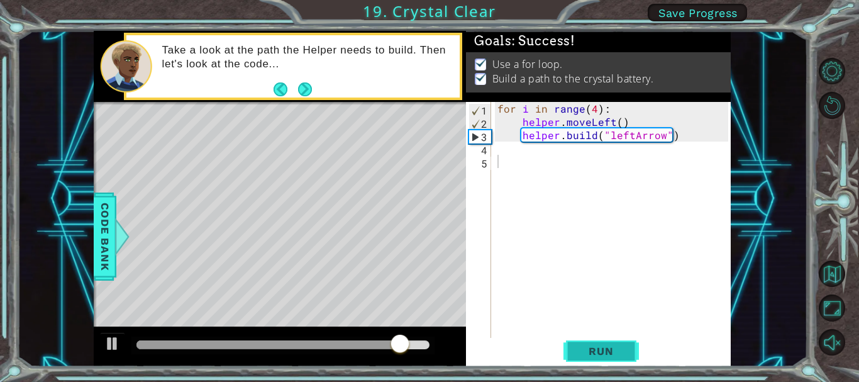
click at [586, 347] on span "Run" at bounding box center [601, 351] width 50 height 13
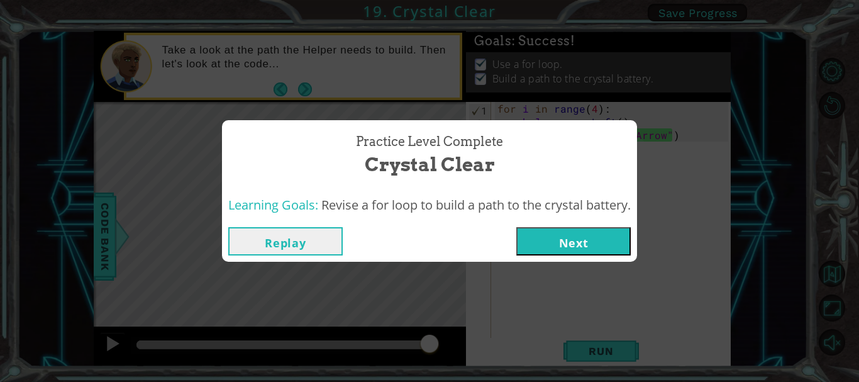
click at [560, 247] on button "Next" at bounding box center [573, 241] width 114 height 28
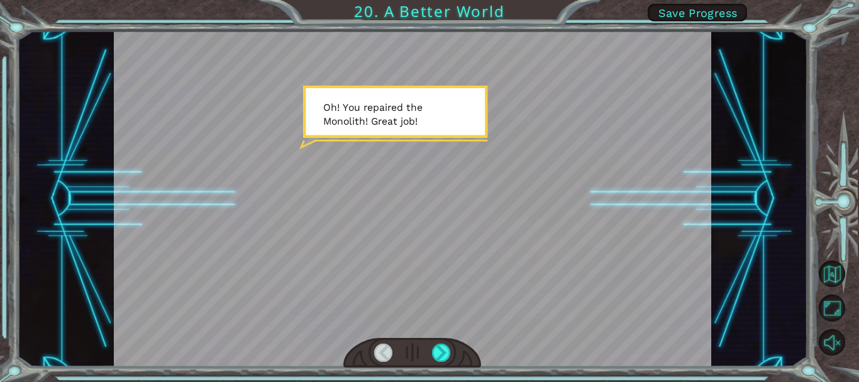
click at [673, 10] on span "Save Progress" at bounding box center [698, 12] width 79 height 13
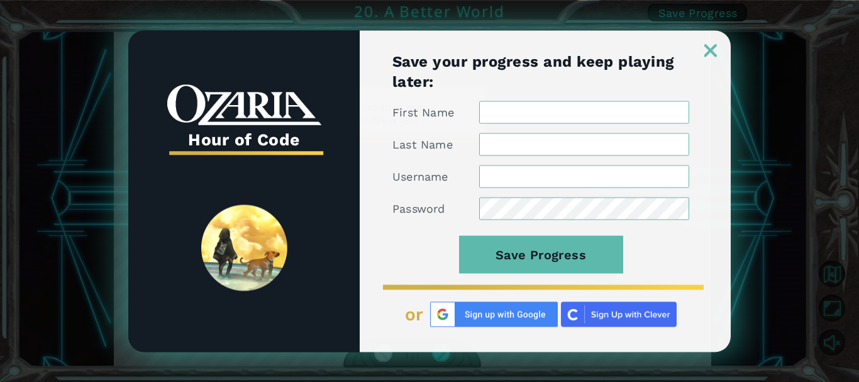
type input "KingKewal"
click at [572, 122] on input "First Name" at bounding box center [584, 112] width 210 height 23
type input "[PERSON_NAME]"
click at [572, 142] on input "Last Name" at bounding box center [584, 144] width 210 height 23
type input "[DEMOGRAPHIC_DATA]"
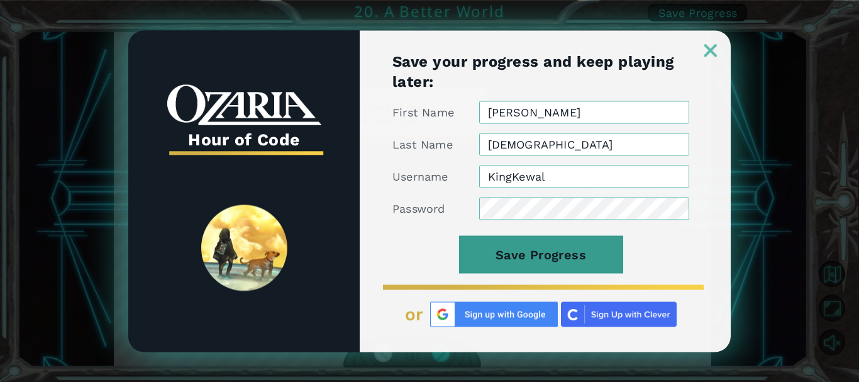
click at [562, 260] on button "Save Progress" at bounding box center [541, 254] width 164 height 38
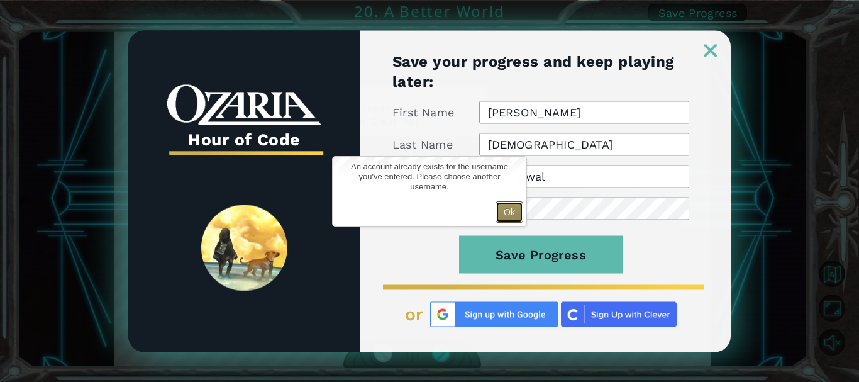
click at [508, 215] on button "Ok" at bounding box center [510, 211] width 28 height 21
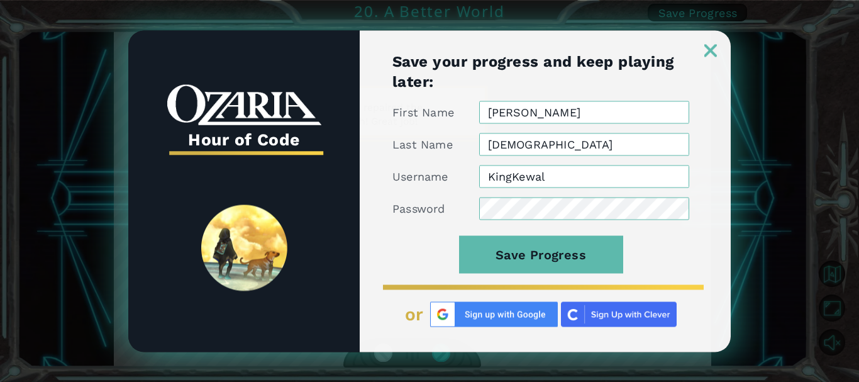
drag, startPoint x: 552, startPoint y: 173, endPoint x: 472, endPoint y: 174, distance: 80.5
click at [472, 174] on div "Username KingKewal" at bounding box center [541, 176] width 297 height 23
click at [568, 171] on input "KingKewal" at bounding box center [584, 176] width 210 height 23
click at [577, 174] on input "KingKewal" at bounding box center [584, 176] width 210 height 23
click at [710, 53] on img at bounding box center [710, 50] width 13 height 13
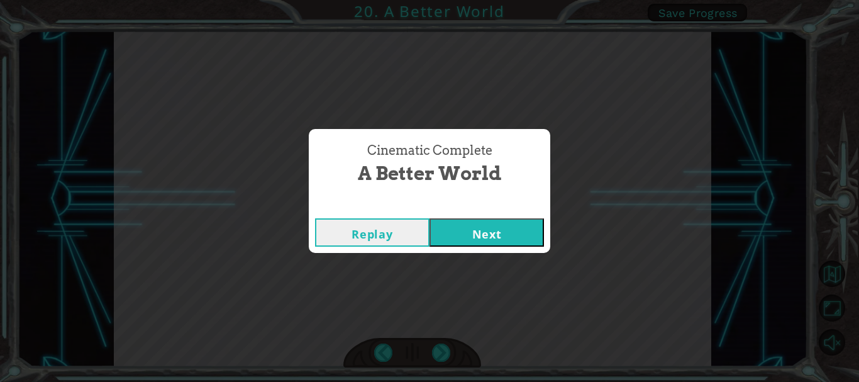
click at [508, 220] on button "Next" at bounding box center [487, 232] width 114 height 28
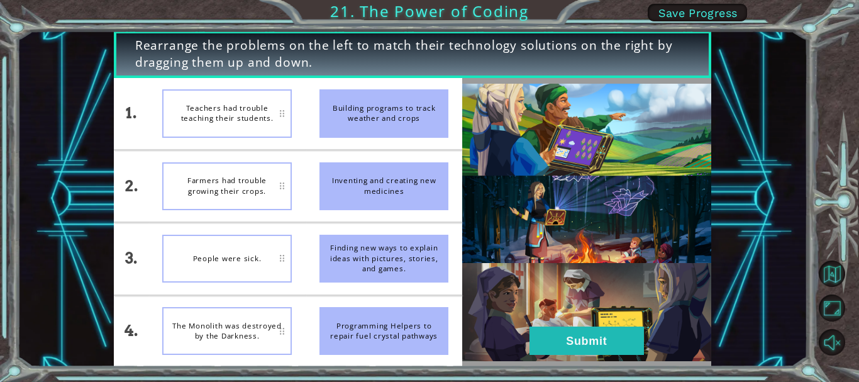
click at [245, 349] on div "The Monolith was destroyed by the Darkness." at bounding box center [227, 331] width 130 height 48
drag, startPoint x: 350, startPoint y: 335, endPoint x: 237, endPoint y: 342, distance: 112.8
click at [237, 342] on div "1. 2. 3. 4. Teachers had trouble teaching their students. Farmers had trouble g…" at bounding box center [288, 222] width 349 height 289
drag, startPoint x: 398, startPoint y: 339, endPoint x: 418, endPoint y: 315, distance: 31.3
click at [418, 315] on div "Programming Helpers to repair fuel crystal pathways" at bounding box center [385, 331] width 130 height 48
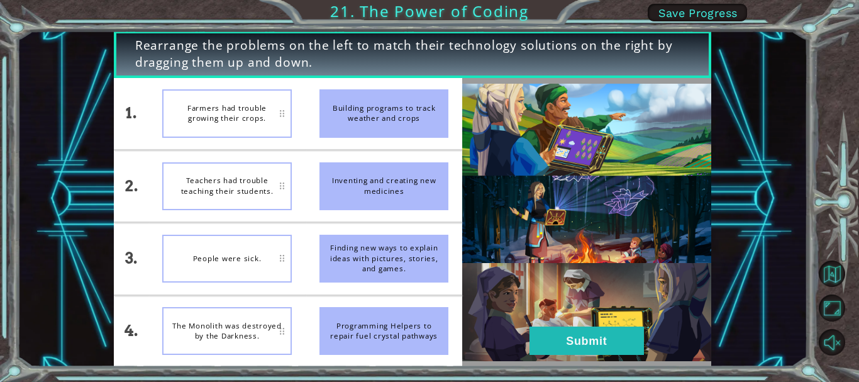
drag, startPoint x: 361, startPoint y: 128, endPoint x: 462, endPoint y: 131, distance: 101.3
click at [464, 130] on div "1. 2. 3. 4. Farmers had trouble growing their crops. Teachers had trouble teach…" at bounding box center [413, 222] width 598 height 289
drag, startPoint x: 372, startPoint y: 192, endPoint x: 506, endPoint y: 119, distance: 152.3
click at [506, 119] on div "1. 2. 3. 4. Farmers had trouble growing their crops. Teachers had trouble teach…" at bounding box center [413, 222] width 598 height 289
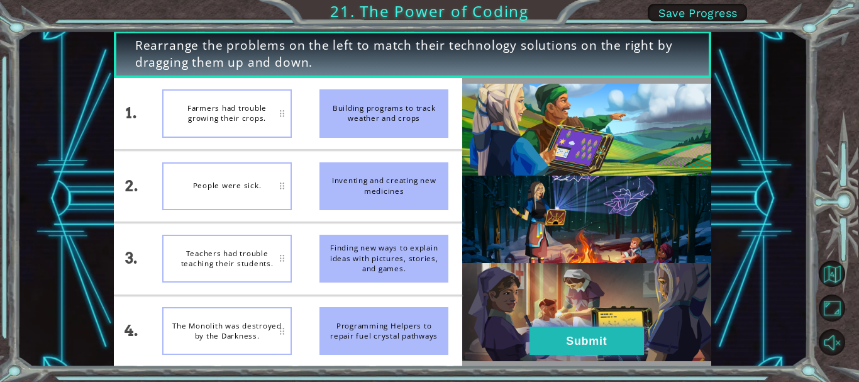
click at [567, 335] on button "Submit" at bounding box center [587, 340] width 114 height 28
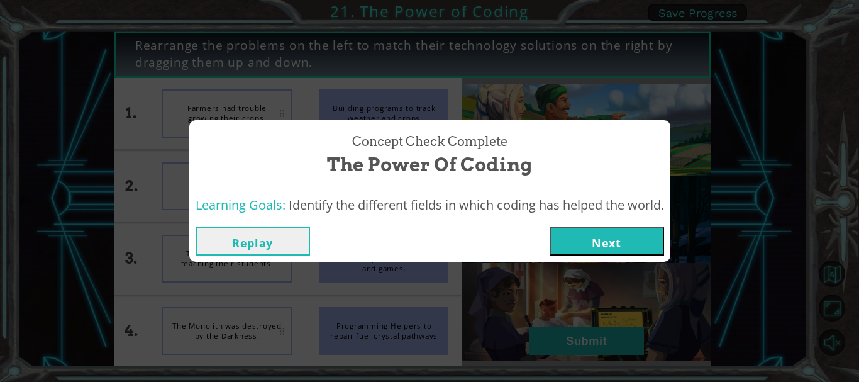
click at [591, 245] on button "Next" at bounding box center [607, 241] width 114 height 28
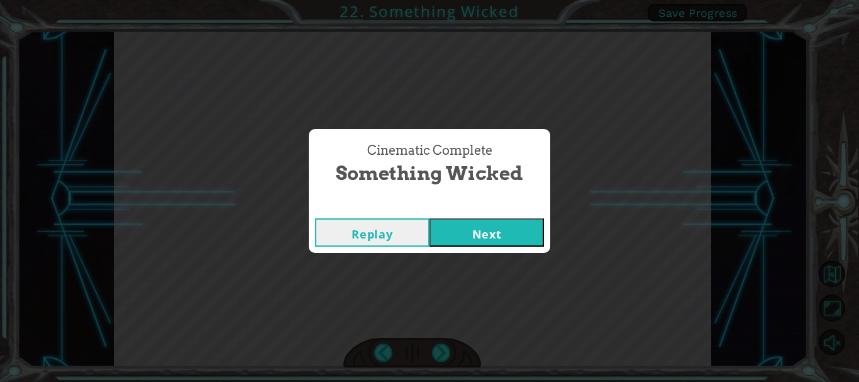
click button "Next" at bounding box center [487, 232] width 114 height 28
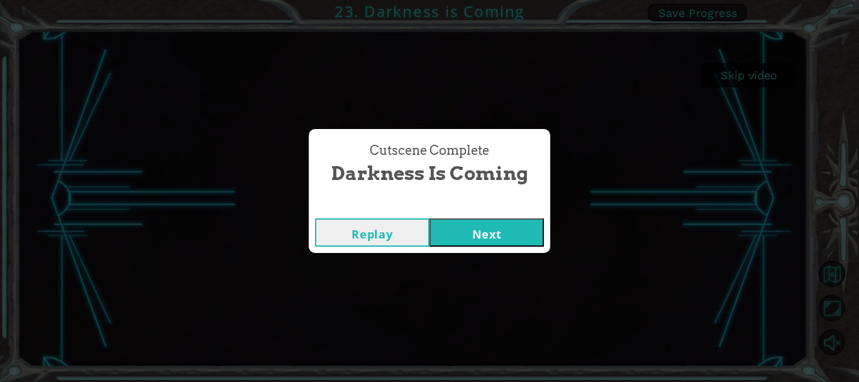
click at [460, 239] on button "Next" at bounding box center [487, 232] width 114 height 28
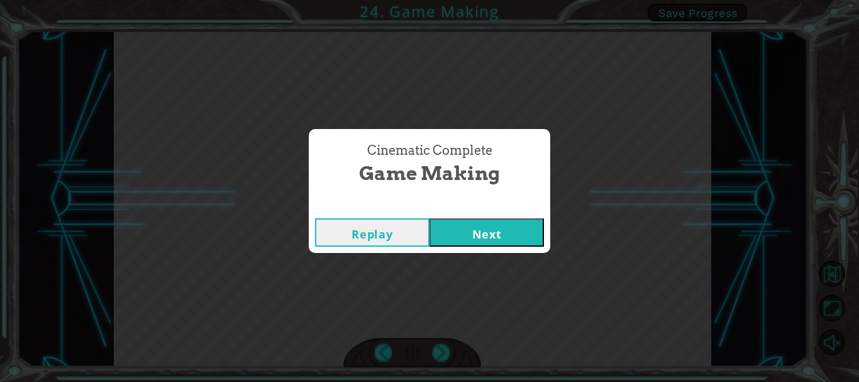
click button "Next" at bounding box center [487, 232] width 114 height 28
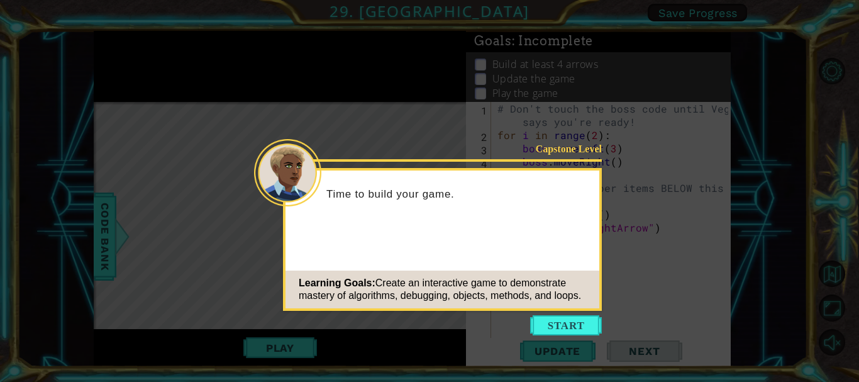
click at [570, 326] on button "Start" at bounding box center [566, 325] width 72 height 20
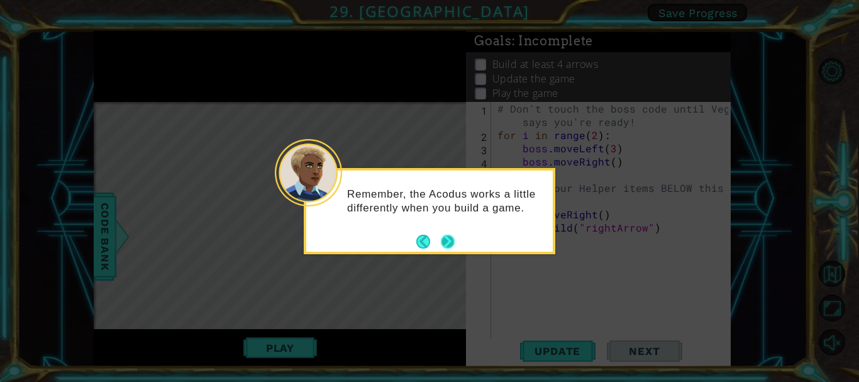
click at [448, 237] on button "Next" at bounding box center [448, 242] width 14 height 14
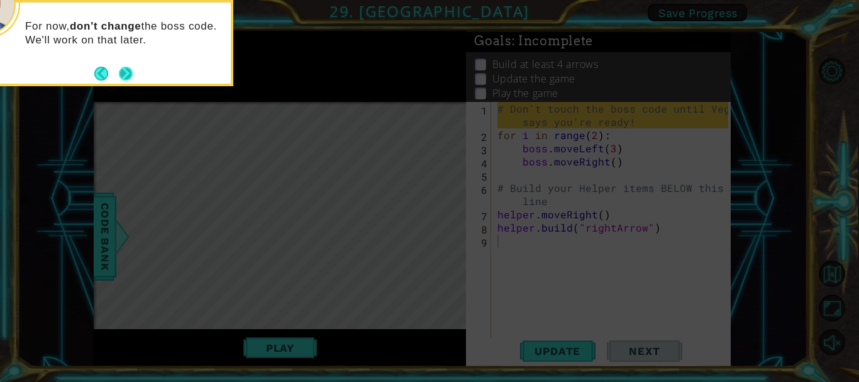
click at [131, 77] on button "Next" at bounding box center [126, 74] width 14 height 14
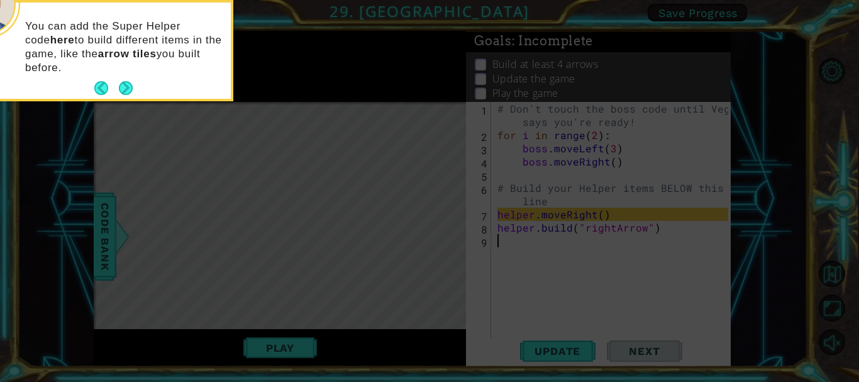
click at [131, 79] on footer at bounding box center [113, 88] width 38 height 19
click at [126, 89] on button "Next" at bounding box center [126, 88] width 14 height 14
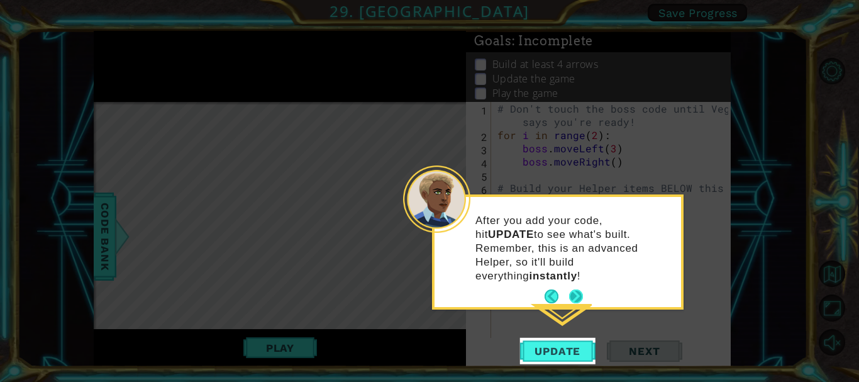
click at [574, 289] on button "Next" at bounding box center [576, 296] width 14 height 14
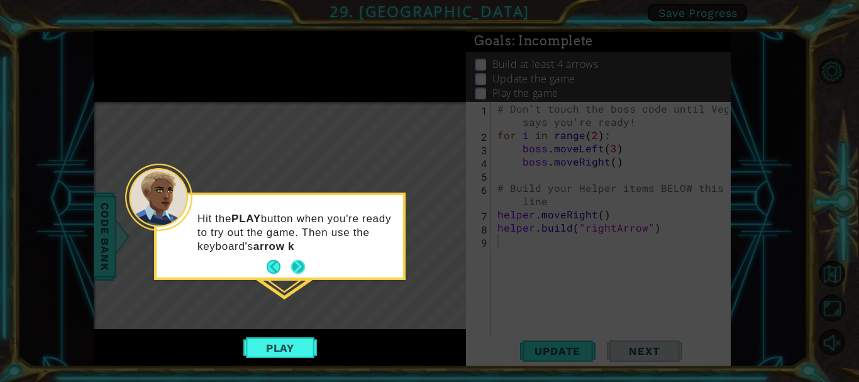
click at [298, 267] on div "Hit the PLAY button when you're ready to try out the game. Then use the keyboar…" at bounding box center [280, 236] width 247 height 82
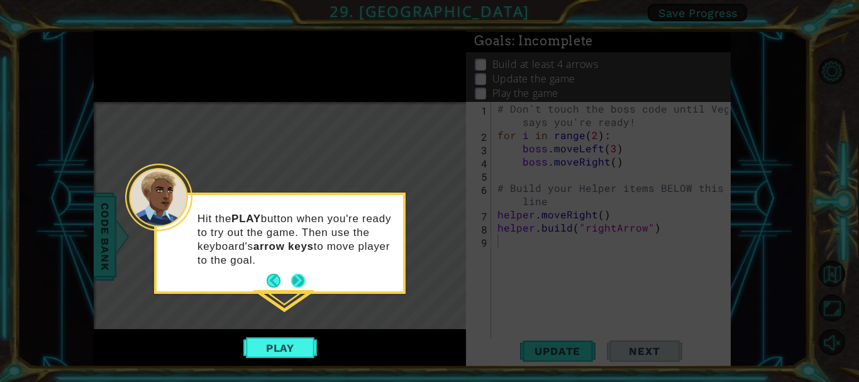
click at [301, 282] on button "Next" at bounding box center [298, 281] width 14 height 14
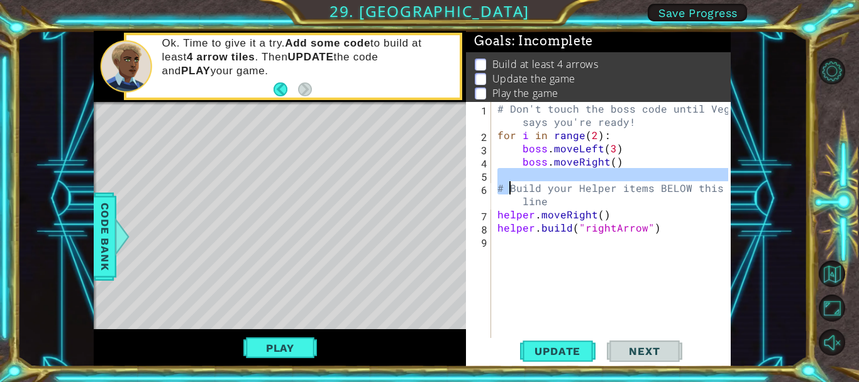
drag, startPoint x: 496, startPoint y: 181, endPoint x: 513, endPoint y: 186, distance: 17.7
click at [513, 186] on div "# Don't touch the boss code until [PERSON_NAME] says you're ready! for i in ran…" at bounding box center [614, 240] width 239 height 277
type textarea "# Build your Helper items BELOW this line"
click at [426, 192] on div "Level Map" at bounding box center [384, 287] width 581 height 370
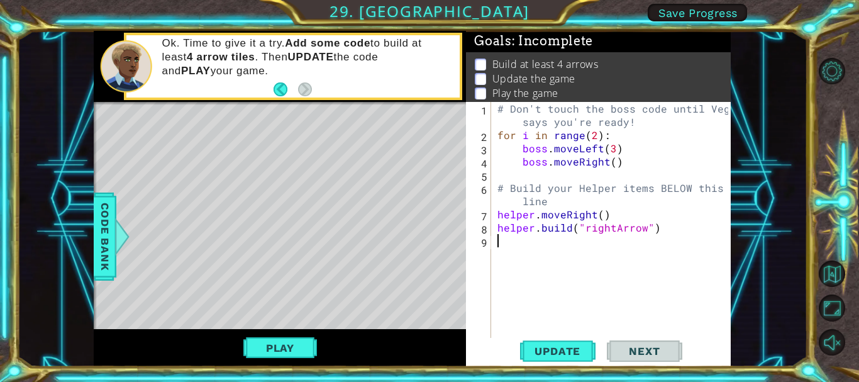
click at [562, 242] on div "# Don't touch the boss code until [PERSON_NAME] says you're ready! for i in ran…" at bounding box center [614, 240] width 239 height 277
click at [825, 74] on button "Level Options" at bounding box center [832, 71] width 26 height 26
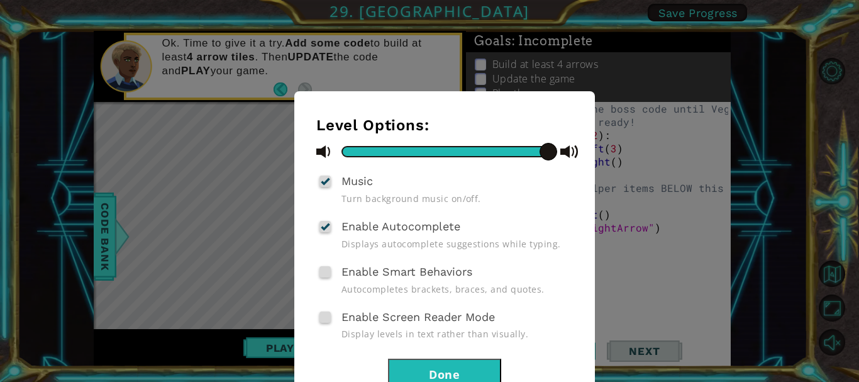
click at [482, 374] on button "Done" at bounding box center [444, 373] width 113 height 28
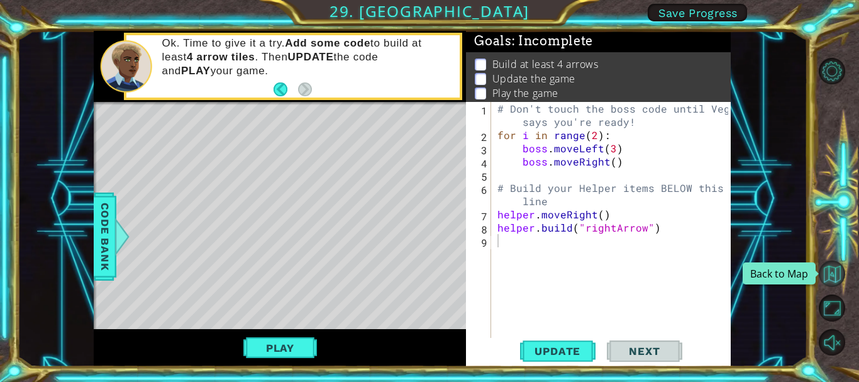
click at [823, 276] on button "Back to Map" at bounding box center [832, 273] width 26 height 26
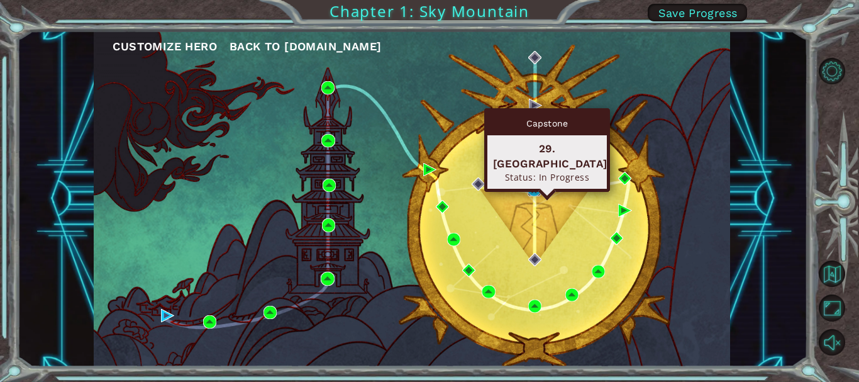
click at [533, 196] on img at bounding box center [534, 189] width 13 height 13
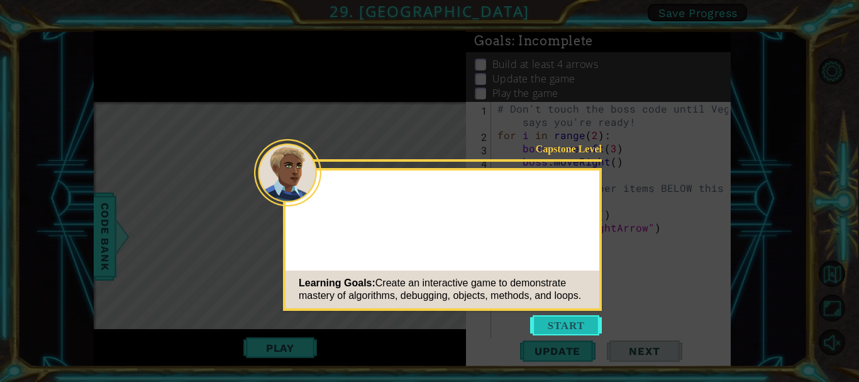
click at [571, 322] on button "Start" at bounding box center [566, 325] width 72 height 20
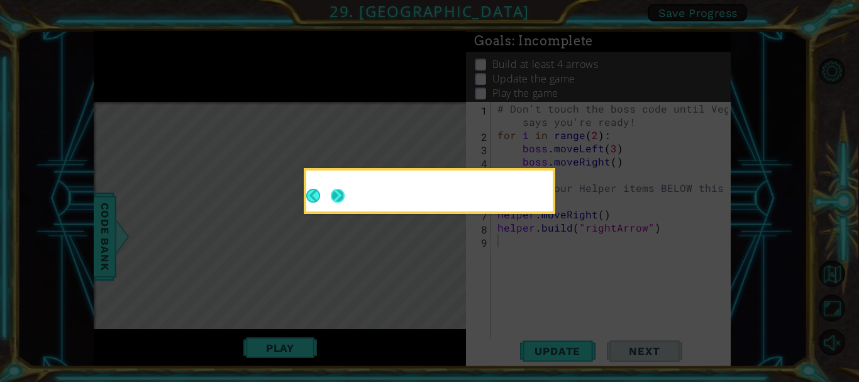
click at [335, 191] on button "Next" at bounding box center [338, 196] width 14 height 14
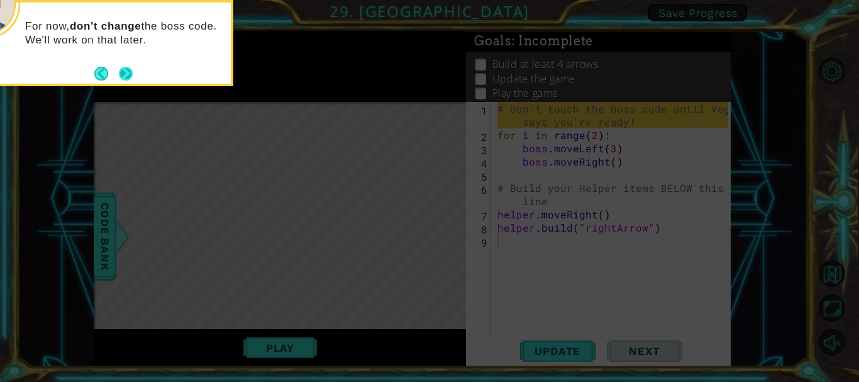
click at [119, 67] on button "Next" at bounding box center [126, 74] width 14 height 14
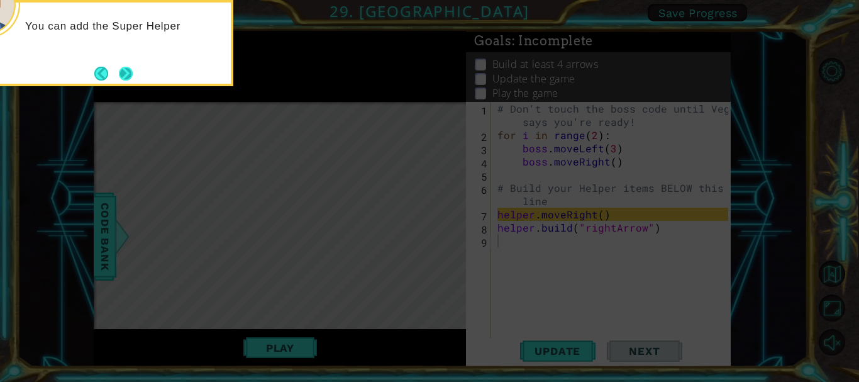
click at [123, 69] on button "Next" at bounding box center [126, 74] width 14 height 14
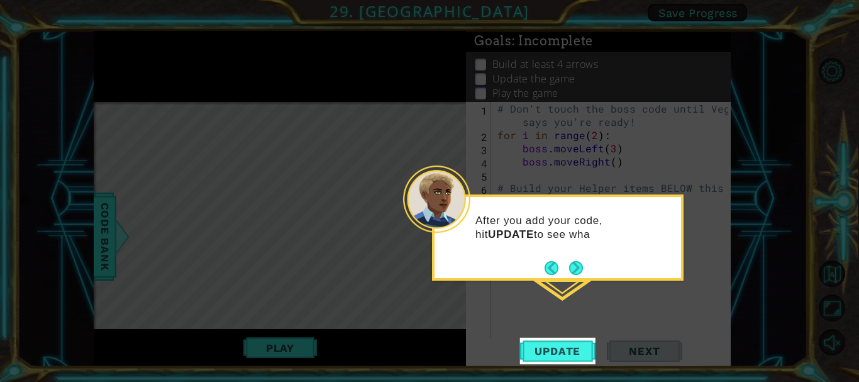
drag, startPoint x: 577, startPoint y: 272, endPoint x: 550, endPoint y: 270, distance: 26.5
click at [575, 272] on button "Next" at bounding box center [576, 268] width 14 height 14
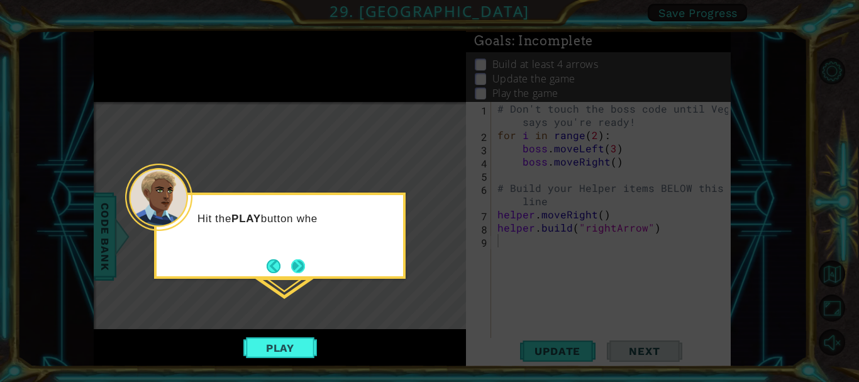
click at [293, 260] on button "Next" at bounding box center [298, 266] width 14 height 14
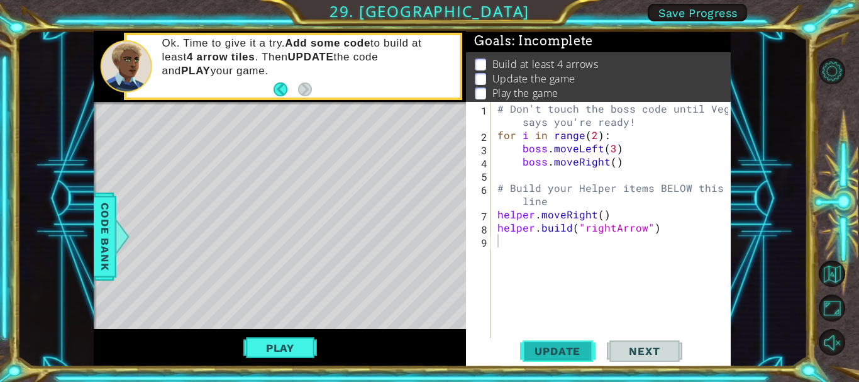
click at [563, 355] on span "Update" at bounding box center [557, 351] width 71 height 13
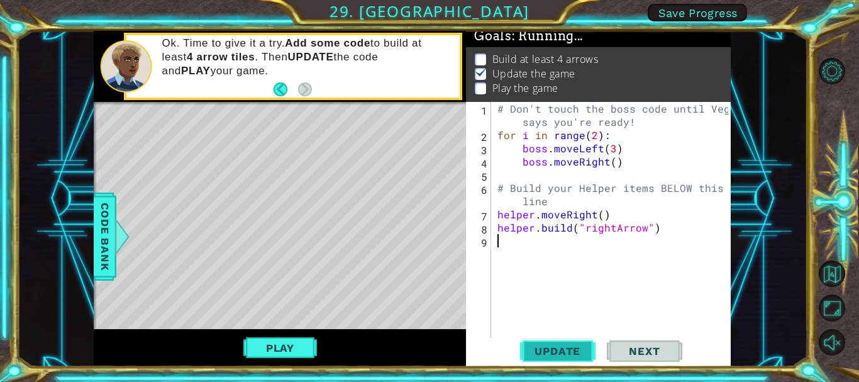
scroll to position [11, 0]
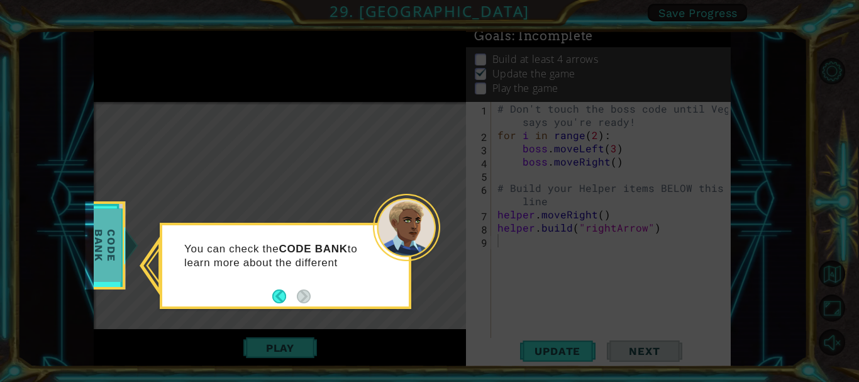
click at [115, 243] on span "Code Bank" at bounding box center [105, 245] width 33 height 72
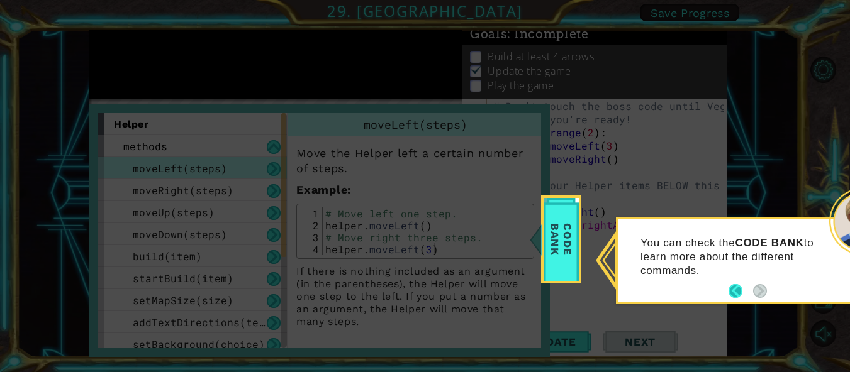
click at [739, 291] on button "Back" at bounding box center [740, 291] width 25 height 14
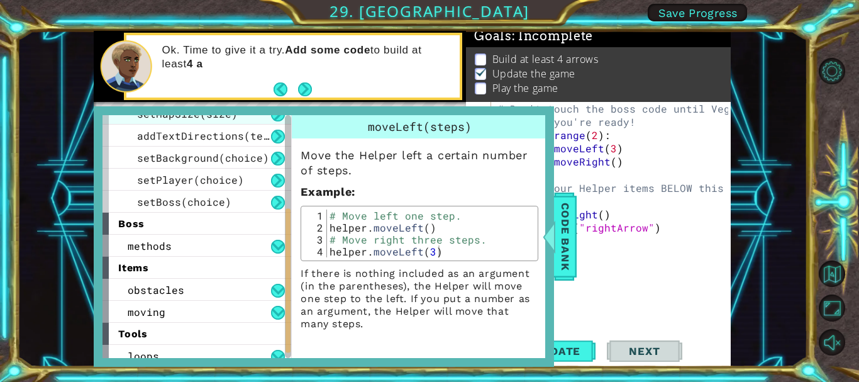
scroll to position [198, 0]
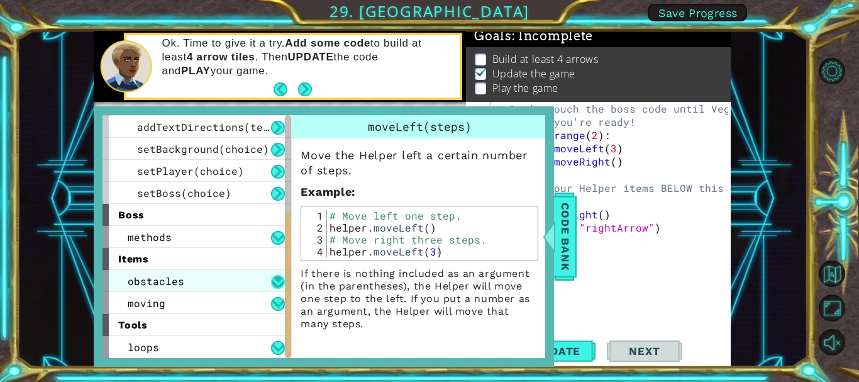
click at [274, 286] on button at bounding box center [278, 282] width 14 height 14
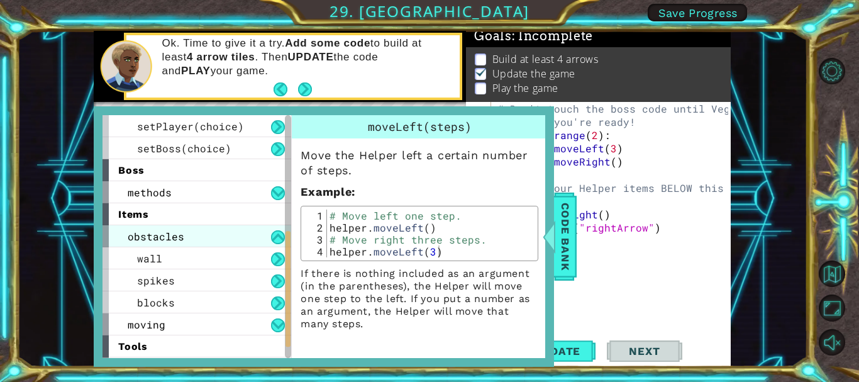
scroll to position [264, 0]
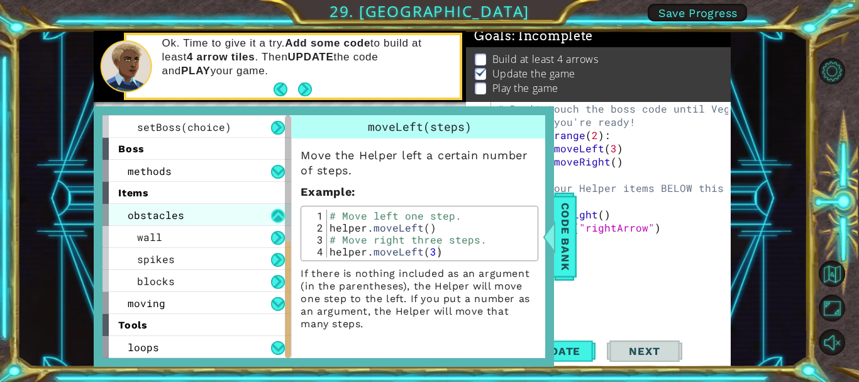
click at [279, 216] on button at bounding box center [278, 216] width 14 height 14
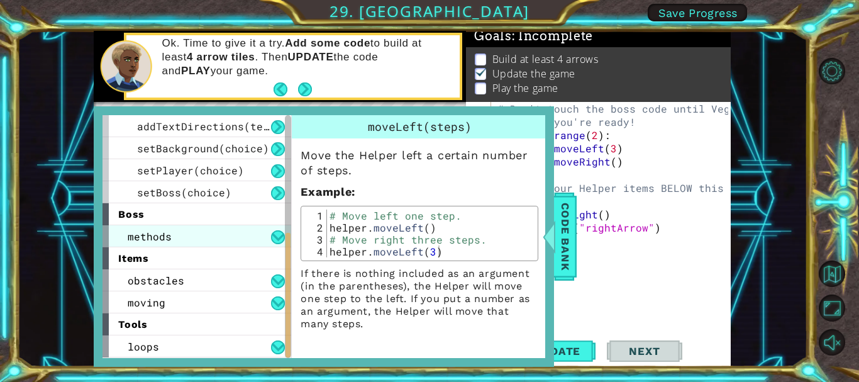
scroll to position [198, 0]
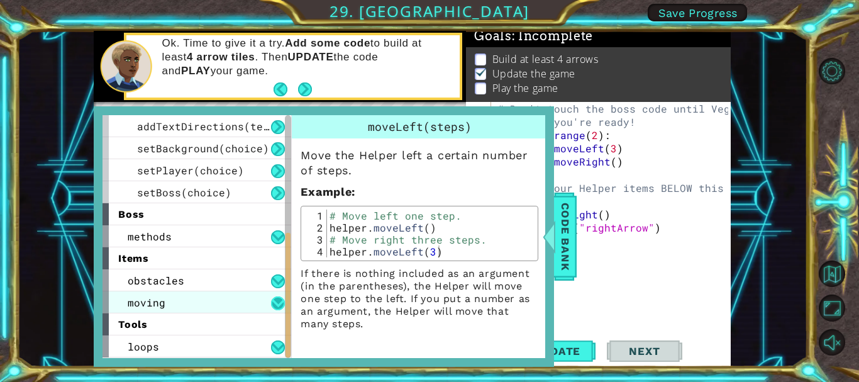
click at [279, 299] on button at bounding box center [278, 303] width 14 height 14
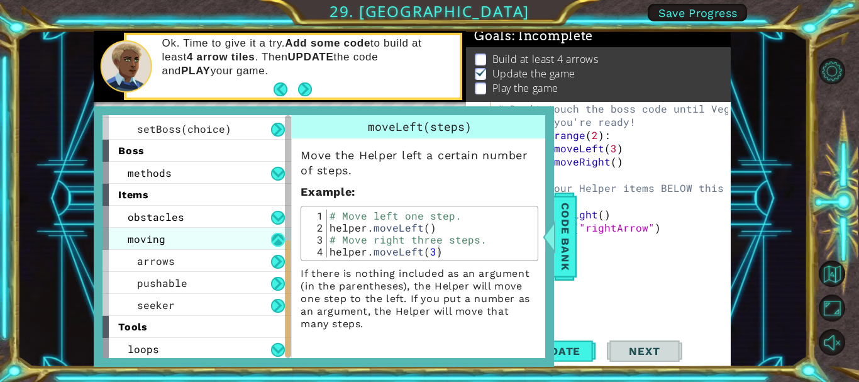
scroll to position [264, 0]
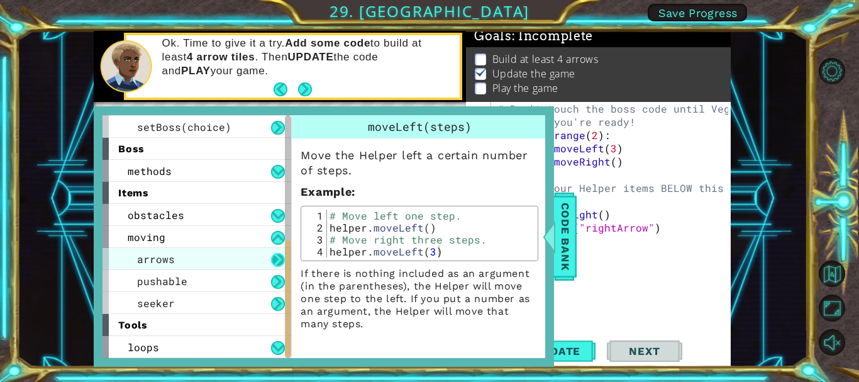
click at [279, 260] on button at bounding box center [278, 260] width 14 height 14
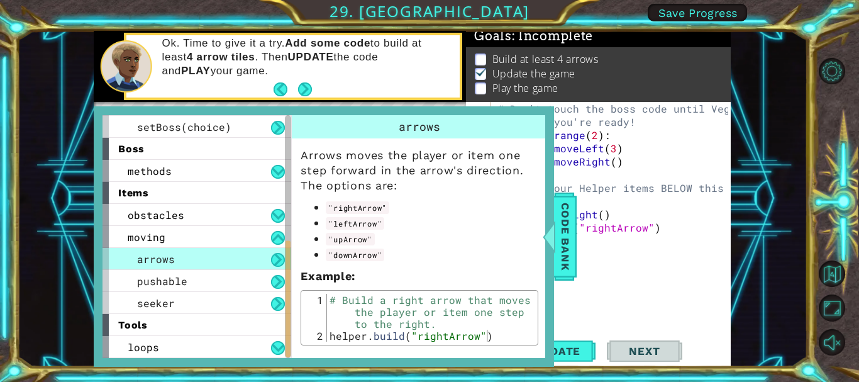
click at [279, 260] on button at bounding box center [278, 260] width 14 height 14
click at [277, 235] on button at bounding box center [278, 238] width 14 height 14
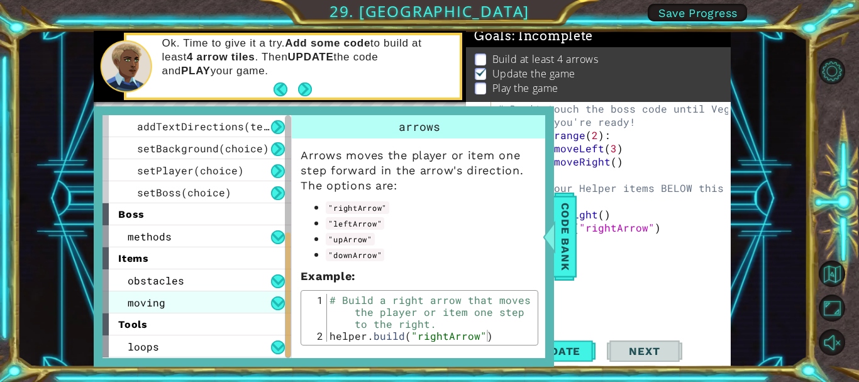
scroll to position [198, 0]
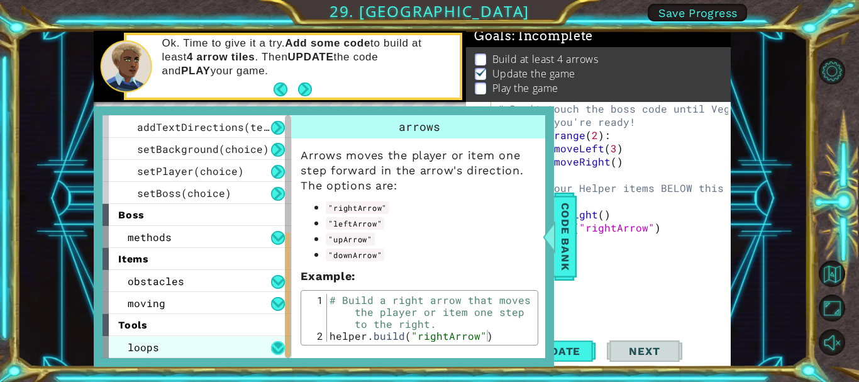
click at [280, 348] on button at bounding box center [278, 348] width 14 height 14
click at [272, 342] on button at bounding box center [278, 348] width 14 height 14
click at [279, 347] on button at bounding box center [278, 348] width 14 height 14
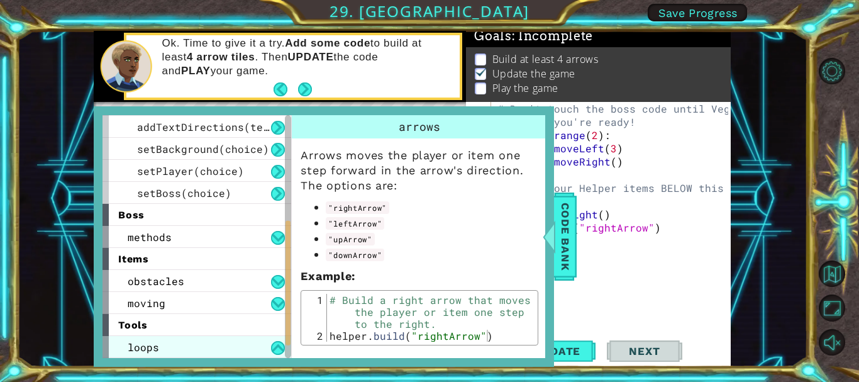
click at [243, 347] on div "loops" at bounding box center [197, 347] width 189 height 22
click at [270, 346] on div "loops" at bounding box center [197, 347] width 189 height 22
click at [240, 347] on div "loops" at bounding box center [197, 347] width 189 height 22
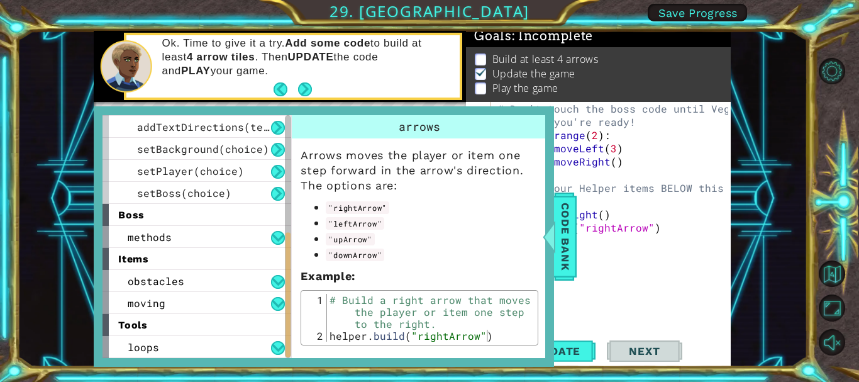
click at [153, 331] on div "tools" at bounding box center [197, 325] width 189 height 22
click at [140, 352] on span "loops" at bounding box center [143, 346] width 31 height 13
click at [559, 235] on span "Code Bank" at bounding box center [565, 236] width 20 height 77
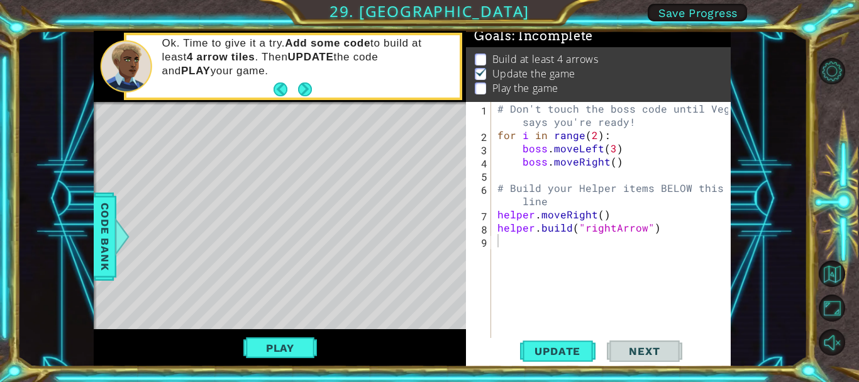
type textarea "# Build your Helper items BELOW this line"
click at [548, 203] on div "# Don't touch the boss code until [PERSON_NAME] says you're ready! for i in ran…" at bounding box center [614, 240] width 239 height 277
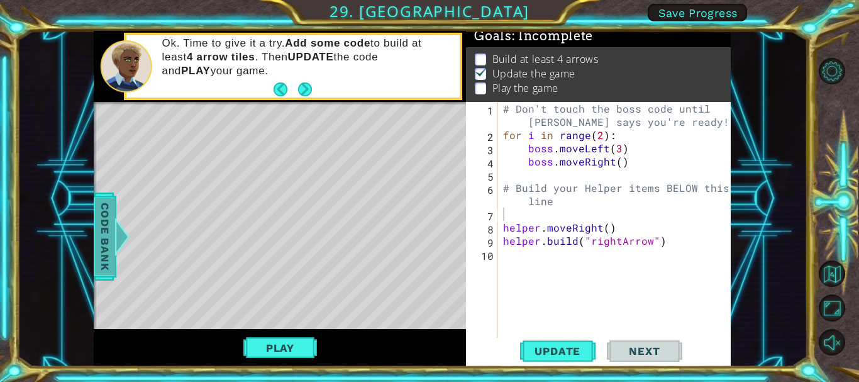
click at [106, 250] on span "Code Bank" at bounding box center [105, 236] width 20 height 77
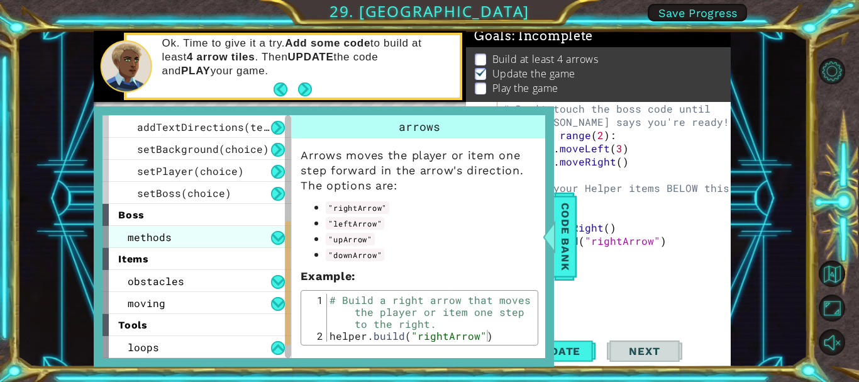
click at [265, 228] on div "methods" at bounding box center [197, 237] width 189 height 22
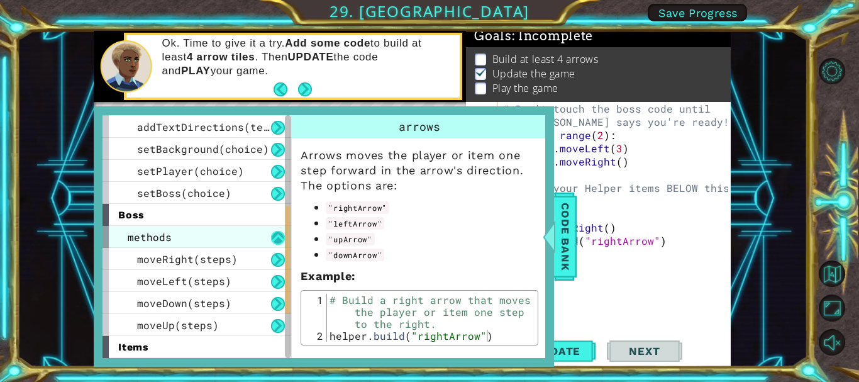
click at [272, 237] on button at bounding box center [278, 238] width 14 height 14
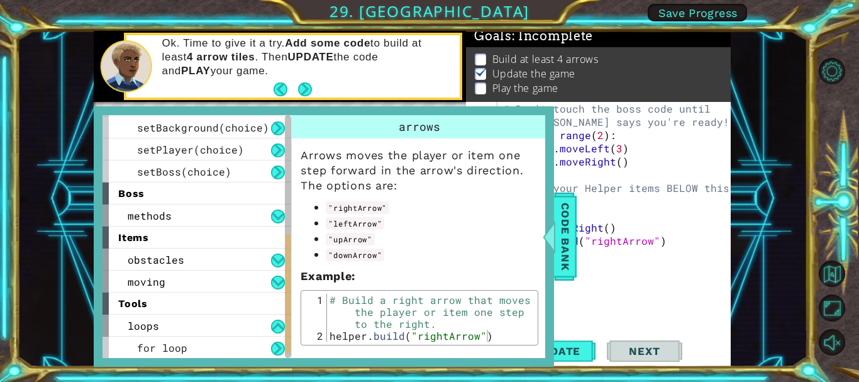
scroll to position [220, 0]
click at [226, 343] on div "for loop" at bounding box center [197, 347] width 189 height 22
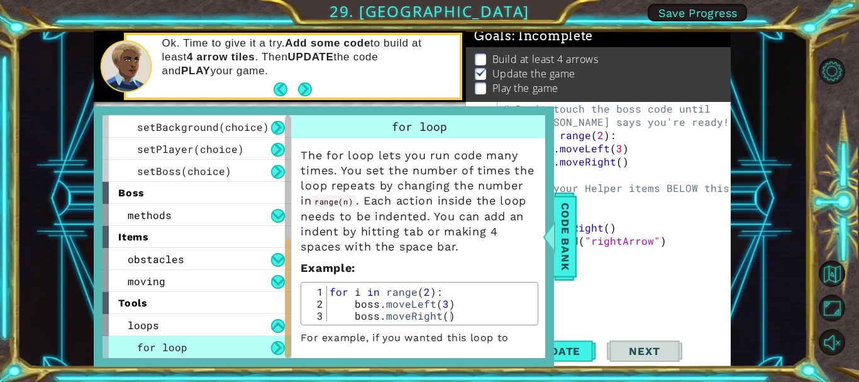
click at [633, 286] on div "# Don't touch the boss code until [PERSON_NAME] says you're ready! for i in ran…" at bounding box center [617, 240] width 233 height 277
click at [558, 253] on span "Code Bank" at bounding box center [565, 236] width 20 height 77
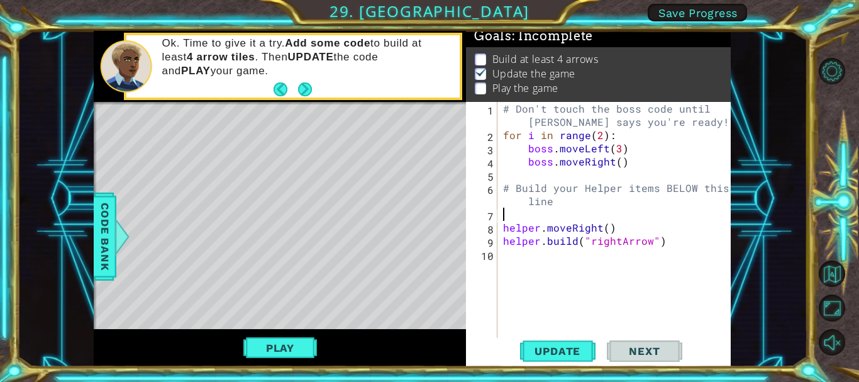
click at [549, 212] on div "# Don't touch the boss code until [PERSON_NAME] says you're ready! for i in ran…" at bounding box center [617, 240] width 233 height 277
click at [506, 227] on div "# Don't touch the boss code until [PERSON_NAME] says you're ready! for i in ran…" at bounding box center [617, 240] width 233 height 277
click at [503, 242] on div "# Don't touch the boss code until [PERSON_NAME] says you're ready! for i in ran…" at bounding box center [617, 240] width 233 height 277
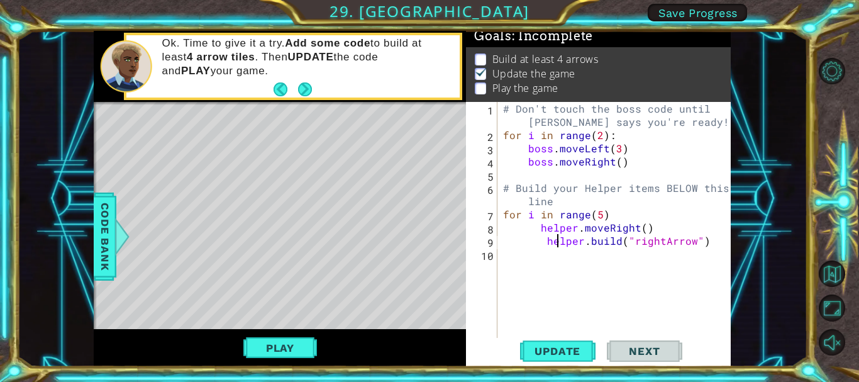
click at [558, 239] on div "# Don't touch the boss code until [PERSON_NAME] says you're ready! for i in ran…" at bounding box center [617, 240] width 233 height 277
click at [569, 343] on button "Update" at bounding box center [557, 351] width 75 height 26
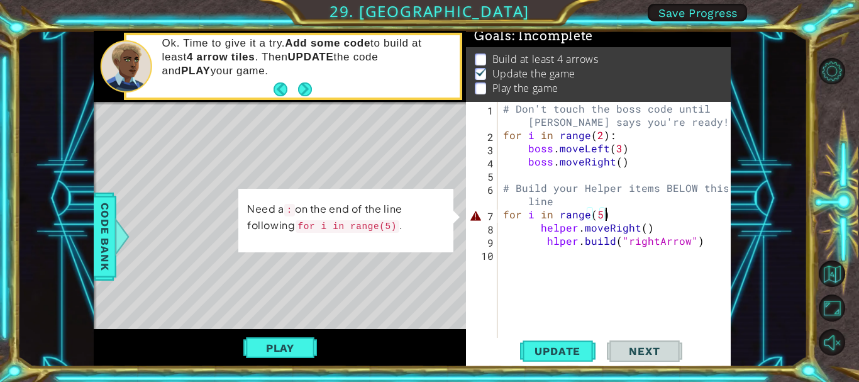
click at [613, 220] on div "# Don't touch the boss code until [PERSON_NAME] says you're ready! for i in ran…" at bounding box center [617, 240] width 233 height 277
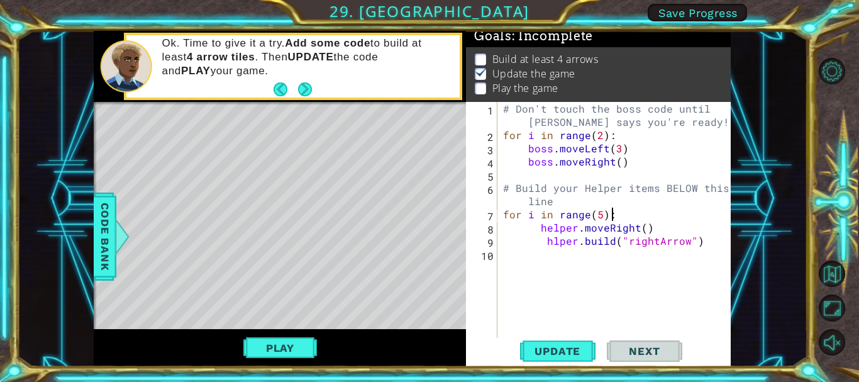
scroll to position [0, 6]
click at [279, 343] on button "Play" at bounding box center [280, 348] width 74 height 24
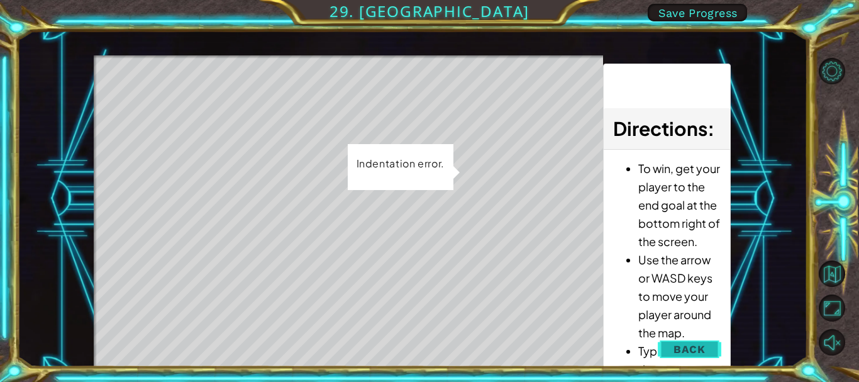
click at [686, 352] on span "Back" at bounding box center [690, 349] width 32 height 13
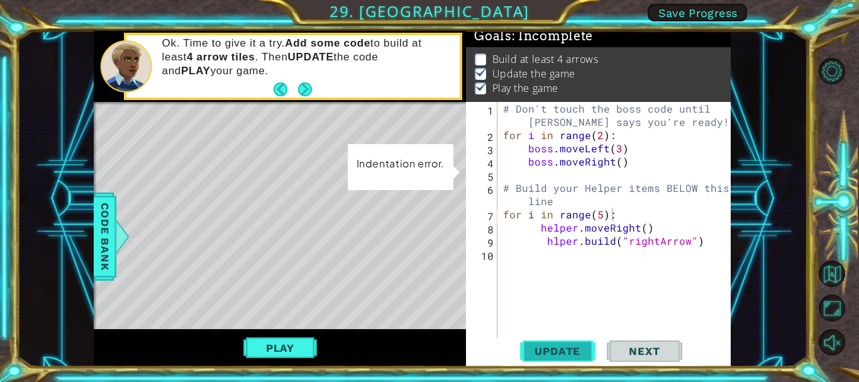
click at [557, 356] on span "Update" at bounding box center [557, 351] width 71 height 13
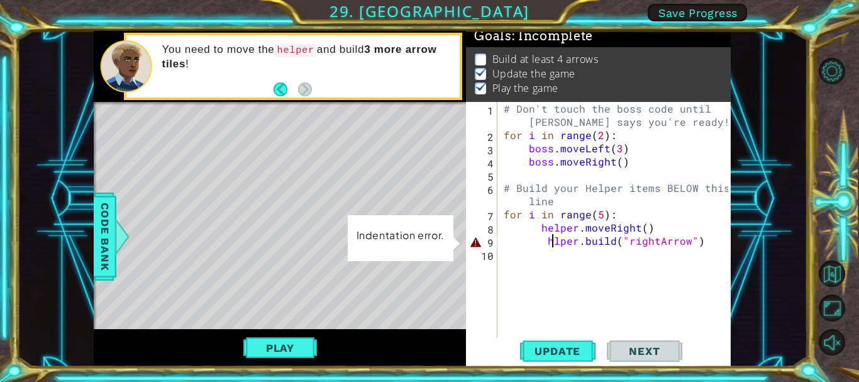
click at [552, 238] on div "# Don't touch the boss code until [PERSON_NAME] says you're ready! for i in ran…" at bounding box center [617, 240] width 233 height 277
type textarea "[DOMAIN_NAME]("rightArrow")"
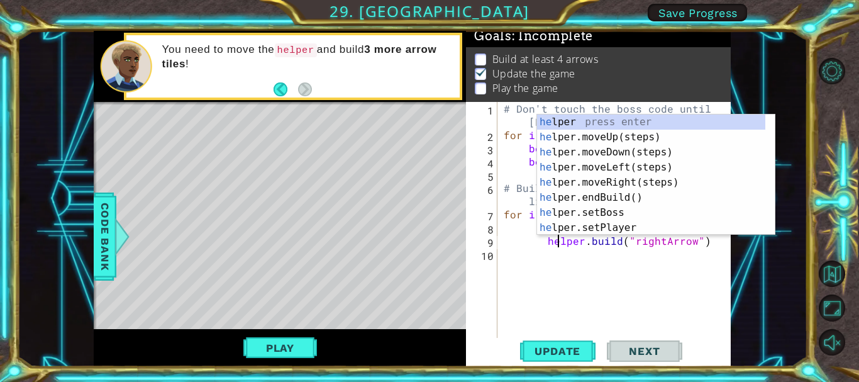
scroll to position [0, 4]
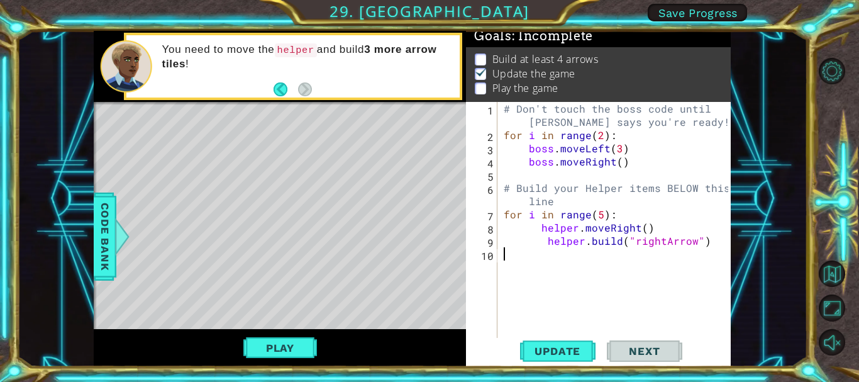
click at [598, 276] on div "# Don't touch the boss code until [PERSON_NAME] says you're ready! for i in ran…" at bounding box center [617, 240] width 233 height 277
click at [543, 247] on div "# Don't touch the boss code until [PERSON_NAME] says you're ready! for i in ran…" at bounding box center [617, 240] width 233 height 277
click at [544, 247] on div "# Don't touch the boss code until [PERSON_NAME] says you're ready! for i in ran…" at bounding box center [617, 240] width 233 height 277
click at [553, 357] on button "Update" at bounding box center [557, 351] width 75 height 26
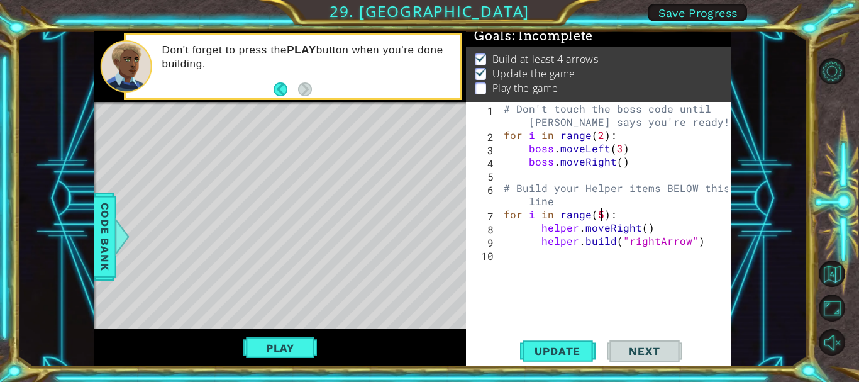
click at [602, 216] on div "# Don't touch the boss code until [PERSON_NAME] says you're ready! for i in ran…" at bounding box center [617, 240] width 233 height 277
type textarea "for i in range(6):"
click at [523, 257] on div "# Don't touch the boss code until [PERSON_NAME] says you're ready! for i in ran…" at bounding box center [617, 240] width 233 height 277
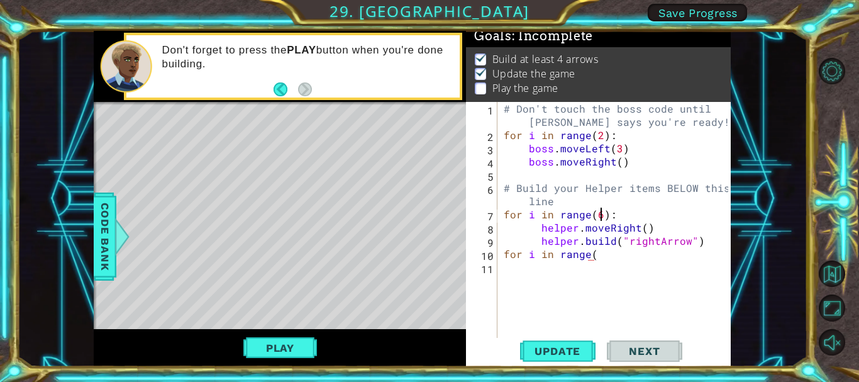
click at [600, 213] on div "# Don't touch the boss code until [PERSON_NAME] says you're ready! for i in ran…" at bounding box center [617, 240] width 233 height 277
drag, startPoint x: 596, startPoint y: 257, endPoint x: 486, endPoint y: 257, distance: 110.7
click at [486, 257] on div "for i in range(): 1 2 3 4 5 6 7 8 9 10 11 # Don't touch the boss code until [PE…" at bounding box center [597, 221] width 262 height 238
type textarea "for i in range("
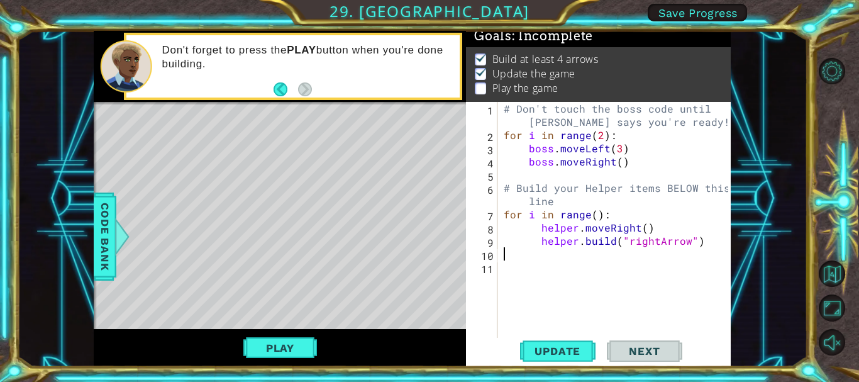
type textarea "h"
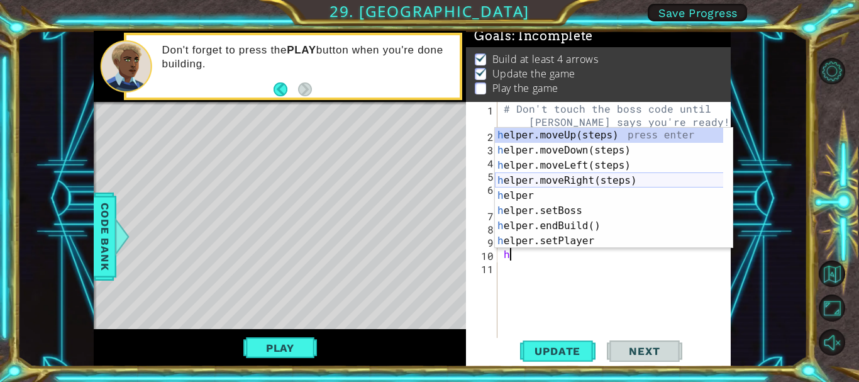
click at [545, 180] on div "h elper.moveUp(steps) press enter h elper.moveDown(steps) press enter h elper.m…" at bounding box center [614, 203] width 238 height 151
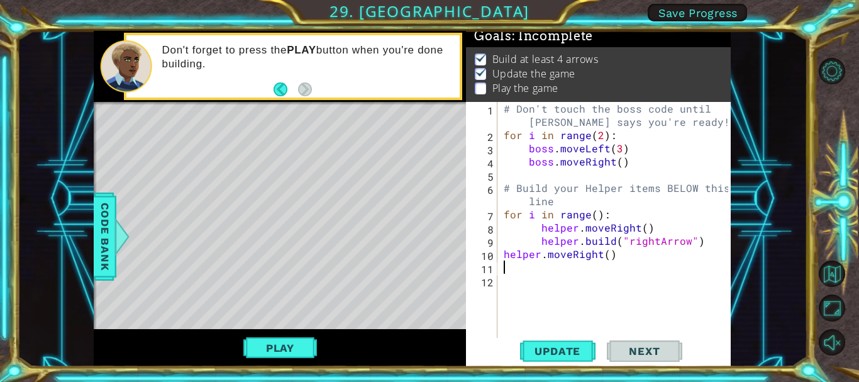
type textarea "h"
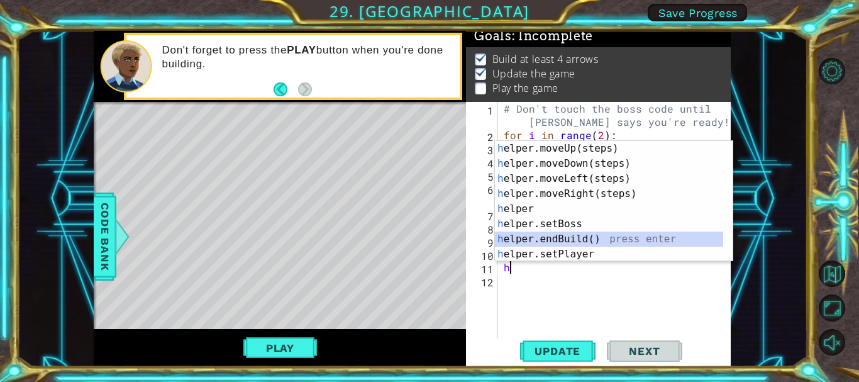
click at [544, 238] on div "h elper.moveUp(steps) press enter h elper.moveDown(steps) press enter h elper.m…" at bounding box center [609, 216] width 228 height 151
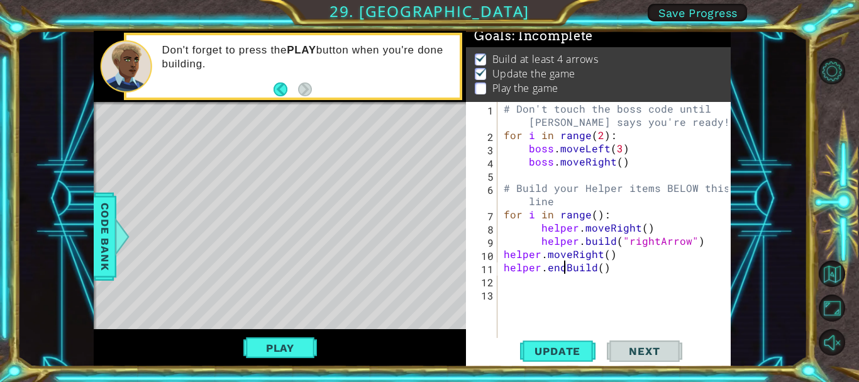
click at [562, 269] on div "# Don't touch the boss code until [PERSON_NAME] says you're ready! for i in ran…" at bounding box center [617, 240] width 233 height 277
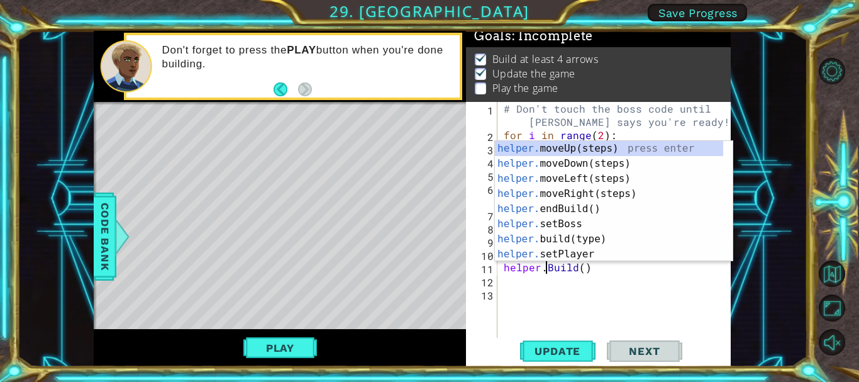
click at [581, 266] on div "# Don't touch the boss code until [PERSON_NAME] says you're ready! for i in ran…" at bounding box center [617, 240] width 233 height 277
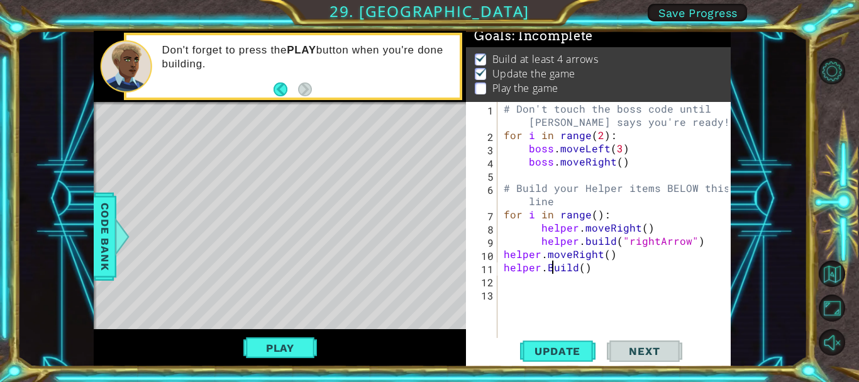
click at [552, 274] on div "# Don't touch the boss code until [PERSON_NAME] says you're ready! for i in ran…" at bounding box center [617, 240] width 233 height 277
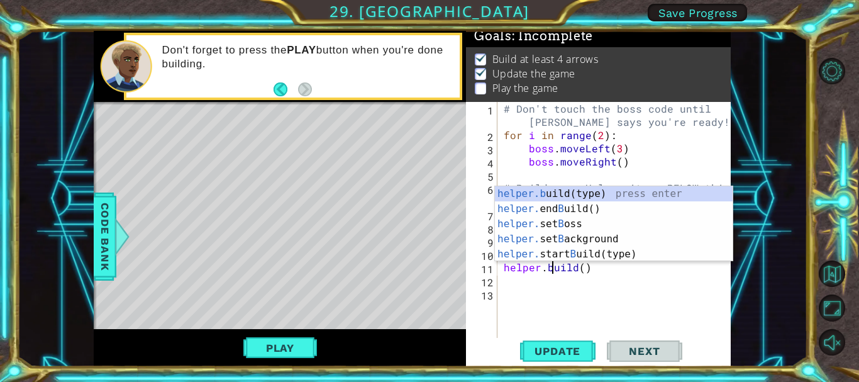
scroll to position [0, 3]
click at [582, 264] on div "# Don't touch the boss code until [PERSON_NAME] says you're ready! for i in ran…" at bounding box center [617, 240] width 233 height 277
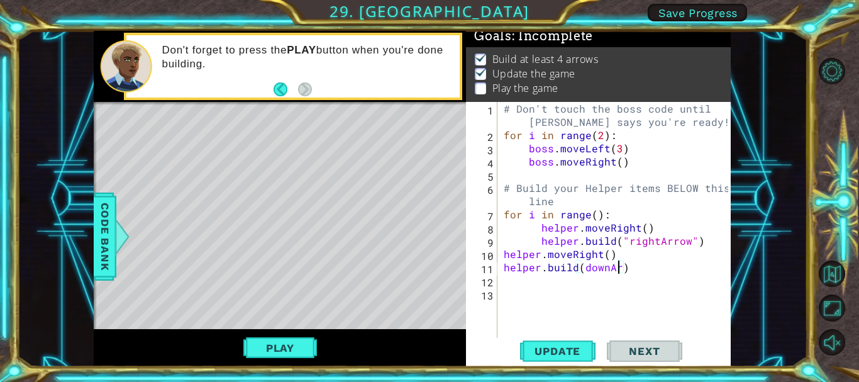
scroll to position [0, 8]
type textarea "[DOMAIN_NAME](downArrow)"
click at [523, 284] on div "# Don't touch the boss code until [PERSON_NAME] says you're ready! for i in ran…" at bounding box center [617, 240] width 233 height 277
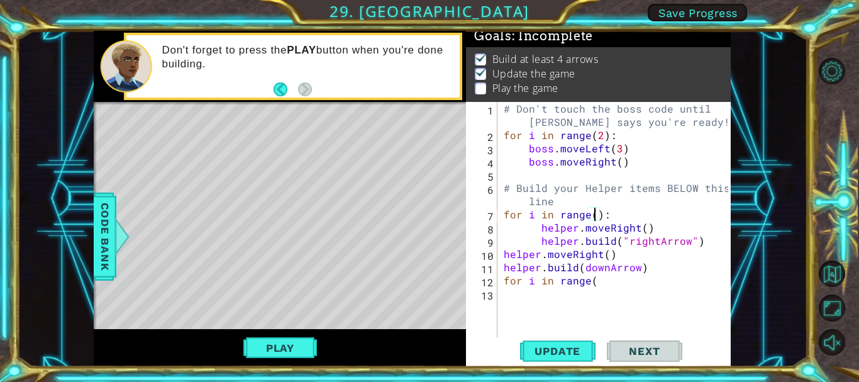
click at [596, 213] on div "# Don't touch the boss code until [PERSON_NAME] says you're ready! for i in ran…" at bounding box center [617, 240] width 233 height 277
click at [593, 281] on div "# Don't touch the boss code until [PERSON_NAME] says you're ready! for i in ran…" at bounding box center [617, 240] width 233 height 277
type textarea "for i in range(4):"
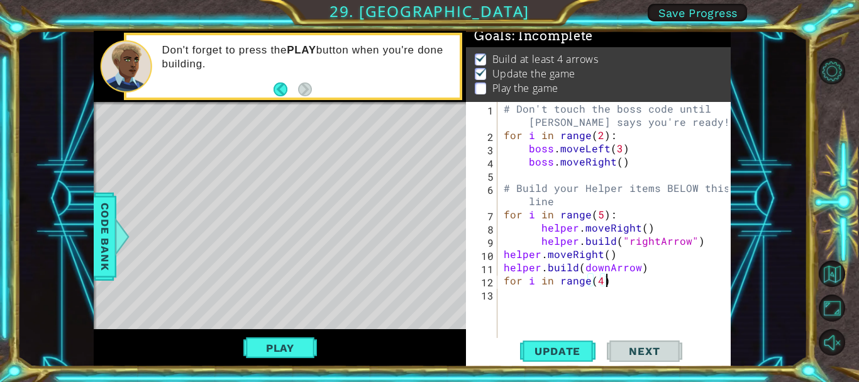
scroll to position [0, 6]
click at [513, 294] on div "# Don't touch the boss code until [PERSON_NAME] says you're ready! for i in ran…" at bounding box center [617, 240] width 233 height 277
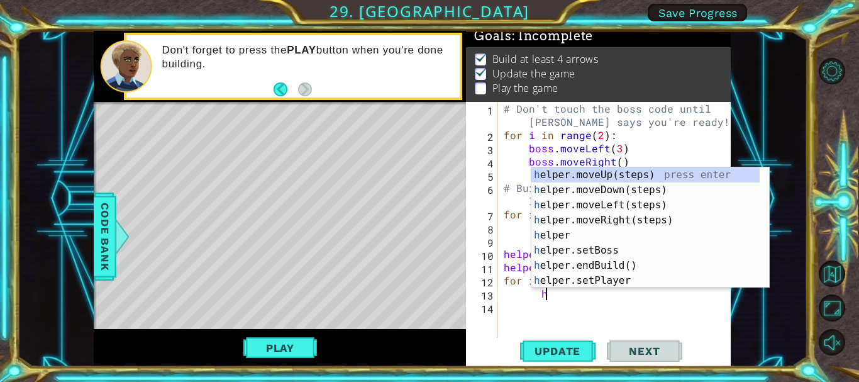
scroll to position [0, 3]
type textarea "hel"
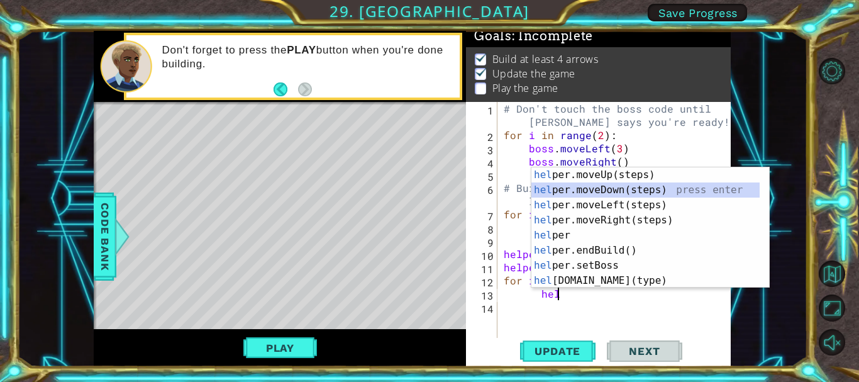
click at [633, 191] on div "hel per.moveUp(steps) press enter hel per.moveDown(steps) press enter hel per.m…" at bounding box center [646, 242] width 228 height 151
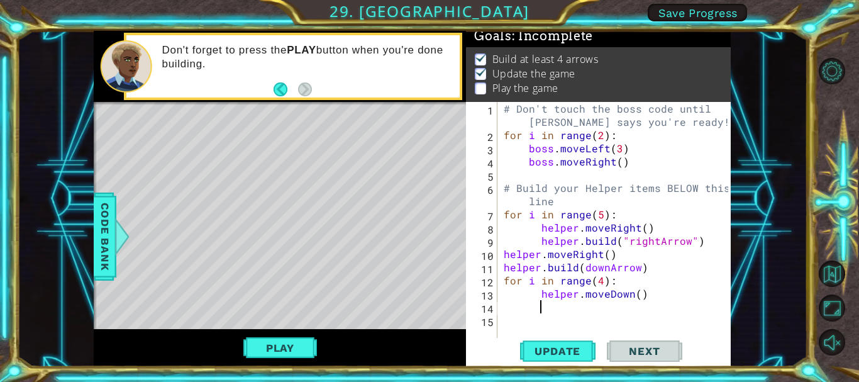
type textarea "h"
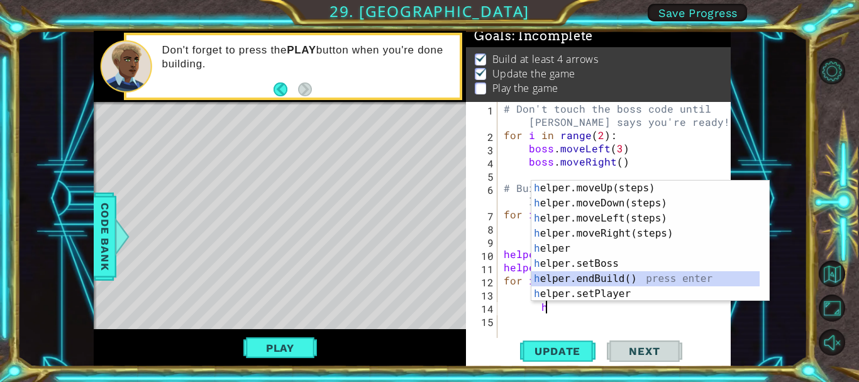
click at [577, 286] on div "h elper.moveUp(steps) press enter h elper.moveDown(steps) press enter h elper.m…" at bounding box center [646, 256] width 228 height 151
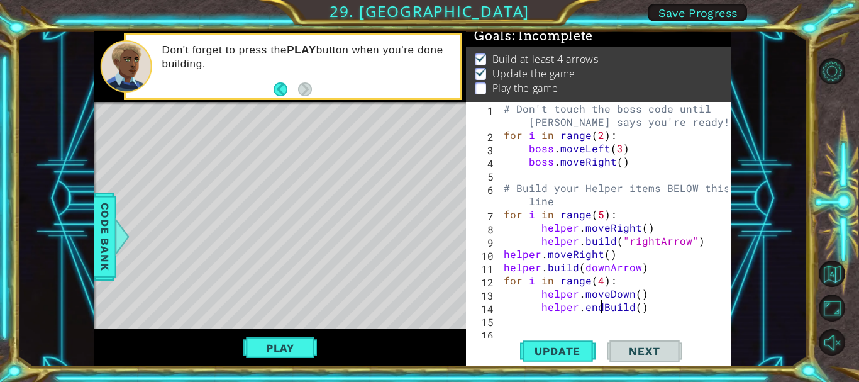
click at [603, 311] on div "# Don't touch the boss code until [PERSON_NAME] says you're ready! for i in ran…" at bounding box center [617, 240] width 233 height 277
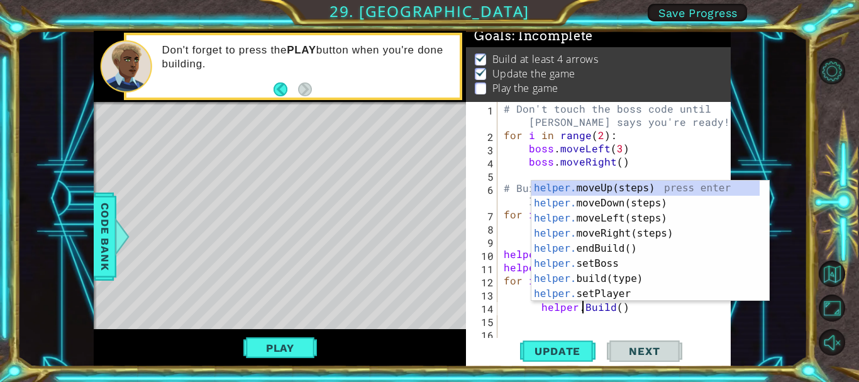
click at [589, 309] on div "# Don't touch the boss code until [PERSON_NAME] says you're ready! for i in ran…" at bounding box center [617, 240] width 233 height 277
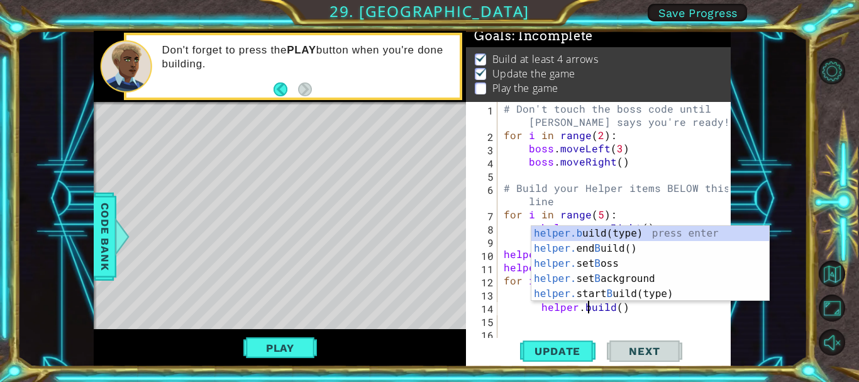
scroll to position [0, 6]
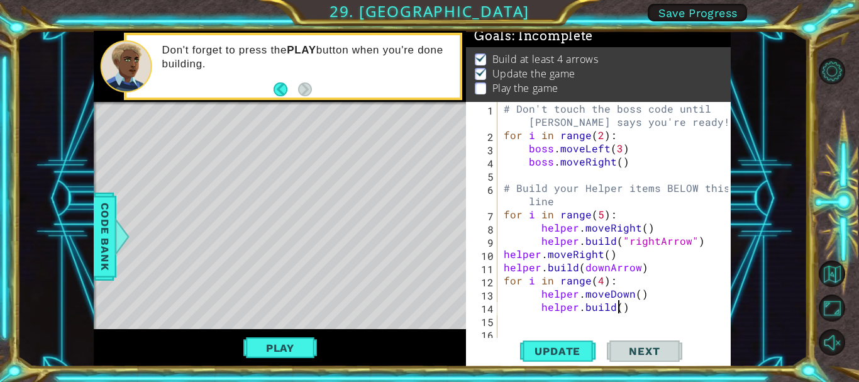
click at [618, 309] on div "# Don't touch the boss code until [PERSON_NAME] says you're ready! for i in ran…" at bounding box center [617, 240] width 233 height 277
click at [570, 342] on button "Update" at bounding box center [557, 351] width 75 height 26
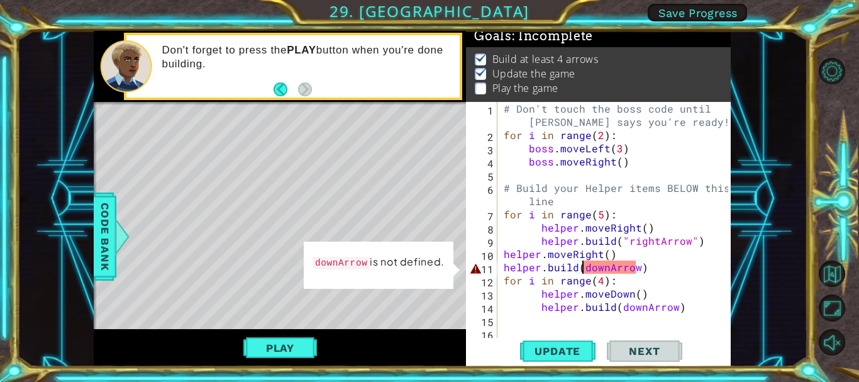
click at [582, 267] on div "# Don't touch the boss code until [PERSON_NAME] says you're ready! for i in ran…" at bounding box center [617, 240] width 233 height 277
click at [580, 267] on div "# Don't touch the boss code until [PERSON_NAME] says you're ready! for i in ran…" at bounding box center [617, 240] width 233 height 277
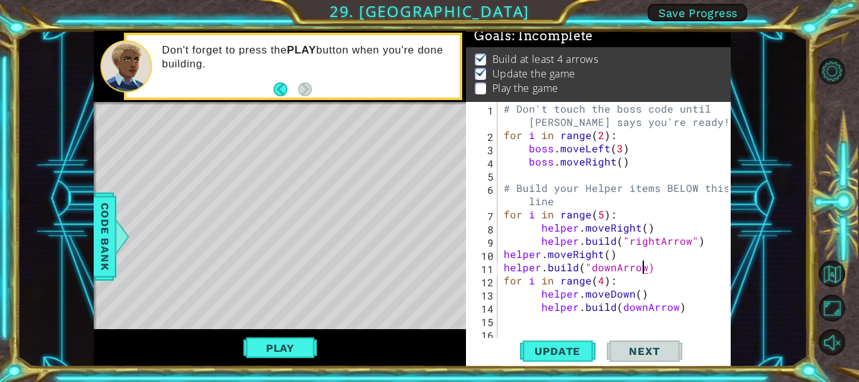
click at [642, 267] on div "# Don't touch the boss code until [PERSON_NAME] says you're ready! for i in ran…" at bounding box center [617, 240] width 233 height 277
click at [617, 306] on div "# Don't touch the boss code until [PERSON_NAME] says you're ready! for i in ran…" at bounding box center [617, 240] width 233 height 277
click at [678, 308] on div "# Don't touch the boss code until [PERSON_NAME] says you're ready! for i in ran…" at bounding box center [617, 240] width 233 height 277
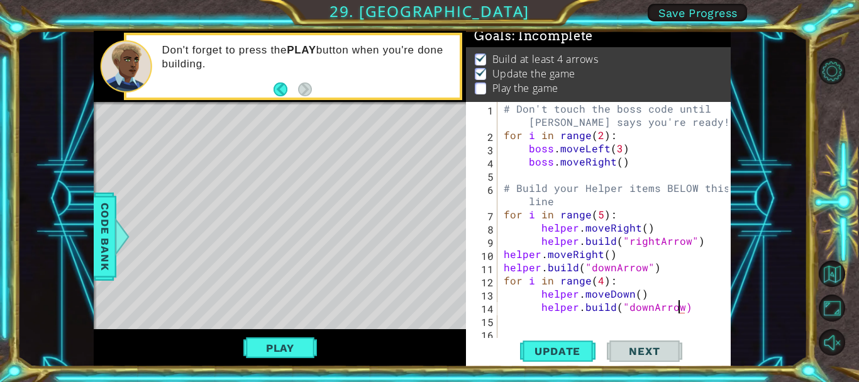
scroll to position [0, 11]
type textarea "[DOMAIN_NAME]("downArrow")"
click at [544, 346] on span "Update" at bounding box center [557, 351] width 71 height 13
click at [290, 342] on button "Play" at bounding box center [280, 348] width 74 height 24
